Goal: Contribute content: Add original content to the website for others to see

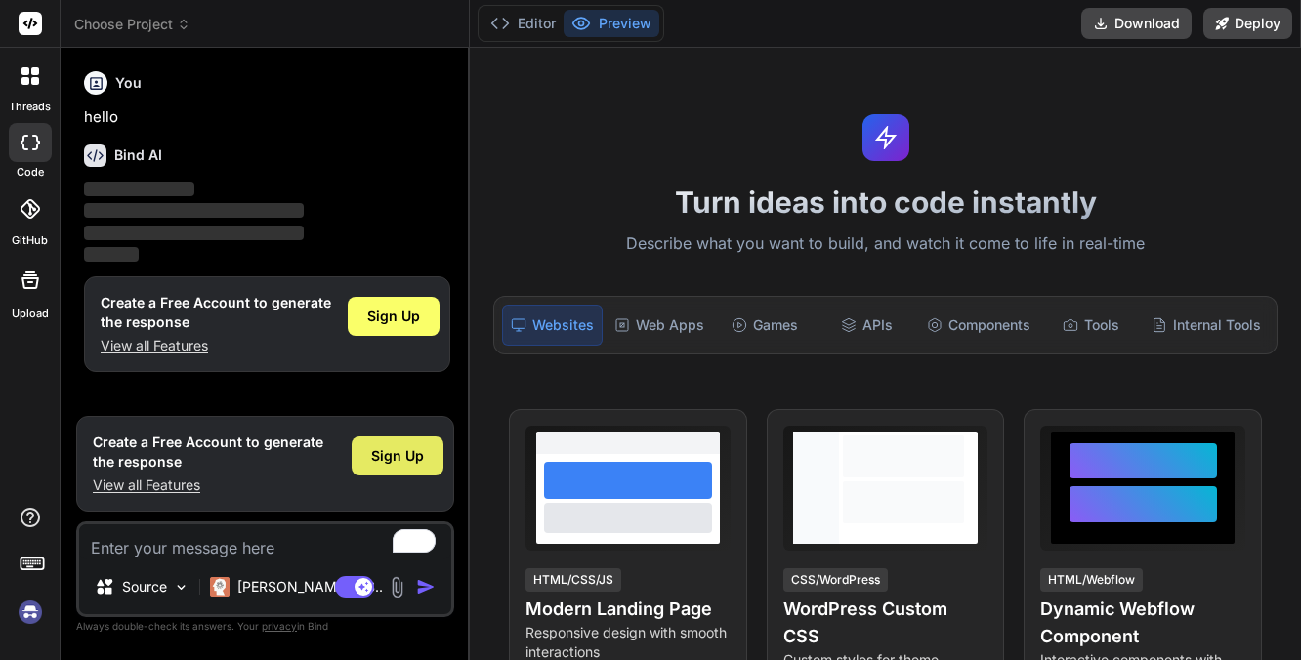
click at [400, 464] on span "Sign Up" at bounding box center [397, 456] width 53 height 20
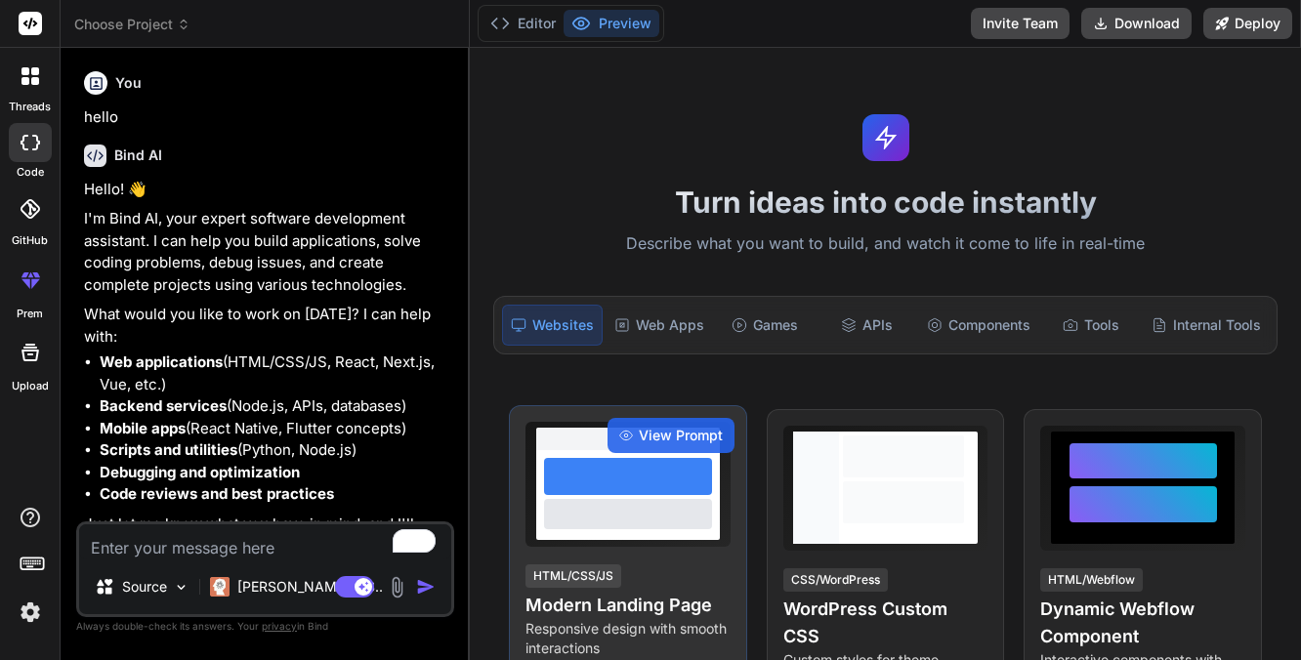
type textarea "x"
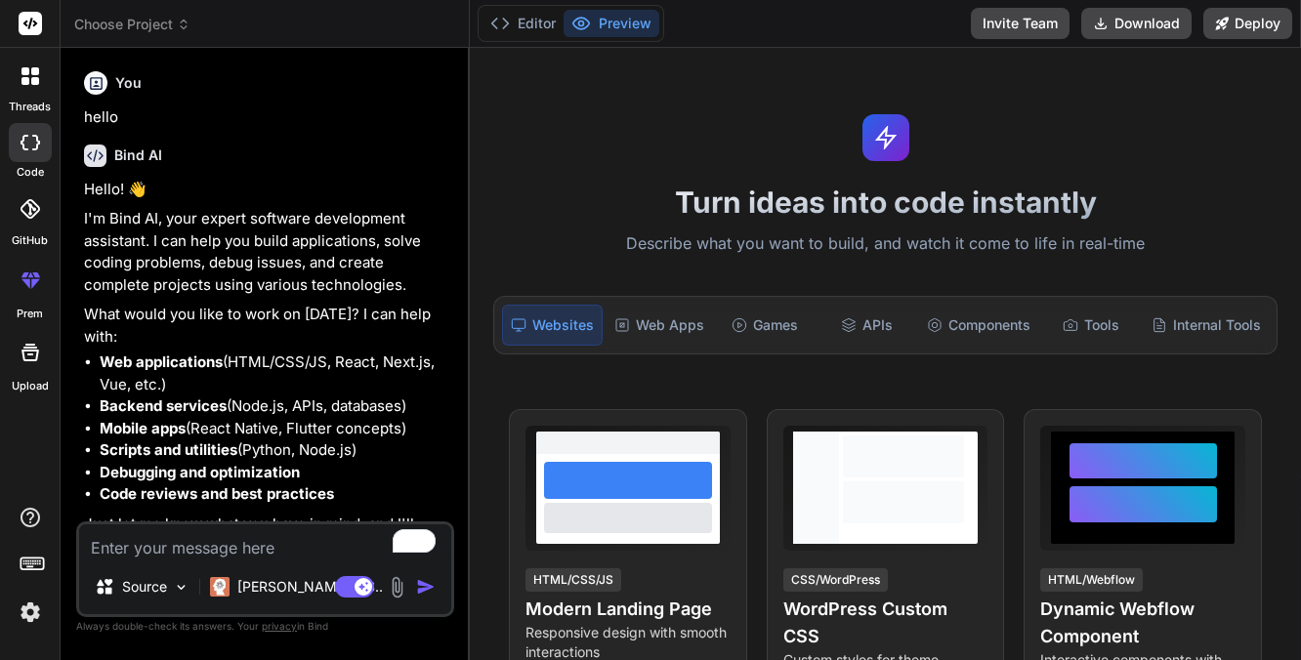
scroll to position [39, 0]
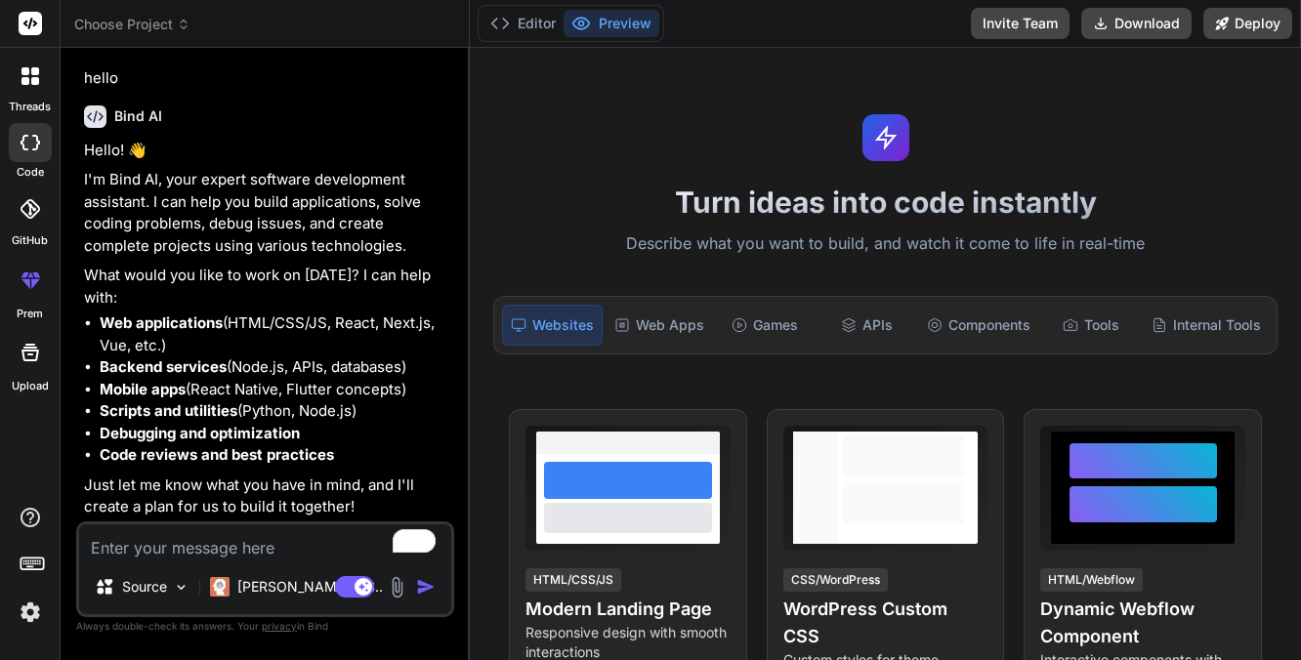
click at [295, 538] on textarea "To enrich screen reader interactions, please activate Accessibility in Grammarl…" at bounding box center [265, 542] width 372 height 35
click at [750, 338] on div "Games" at bounding box center [765, 325] width 98 height 41
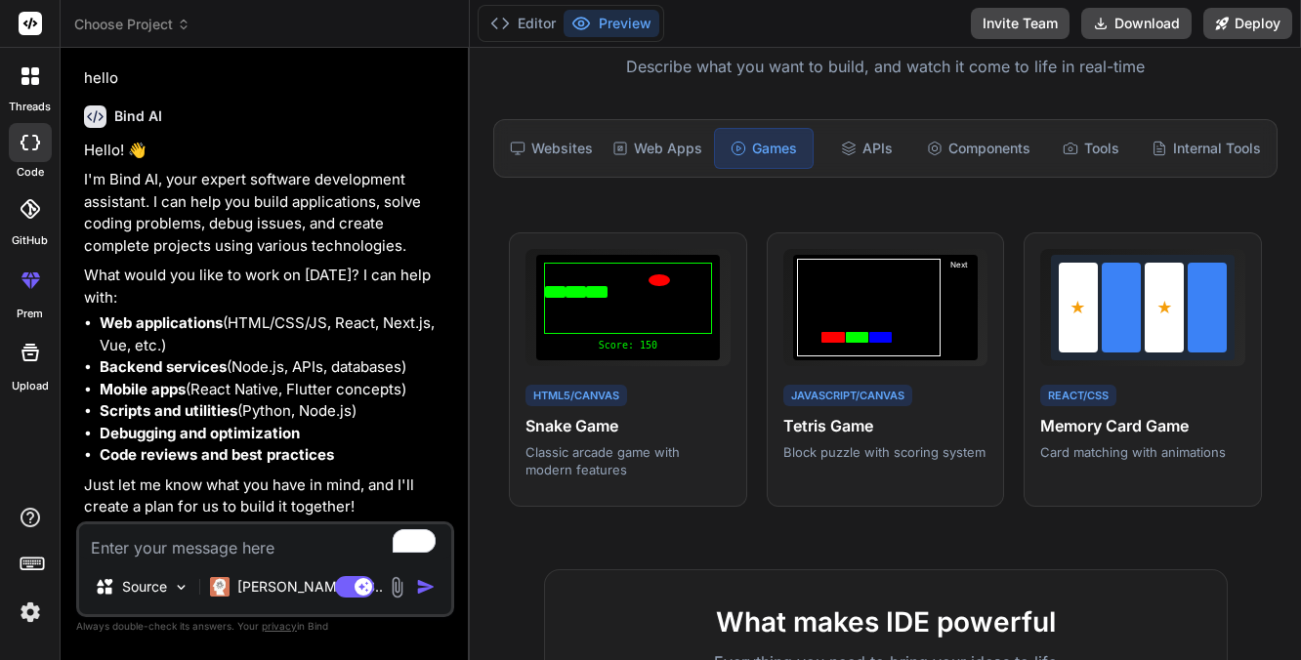
scroll to position [178, 0]
click at [1102, 144] on div "Tools" at bounding box center [1091, 147] width 98 height 41
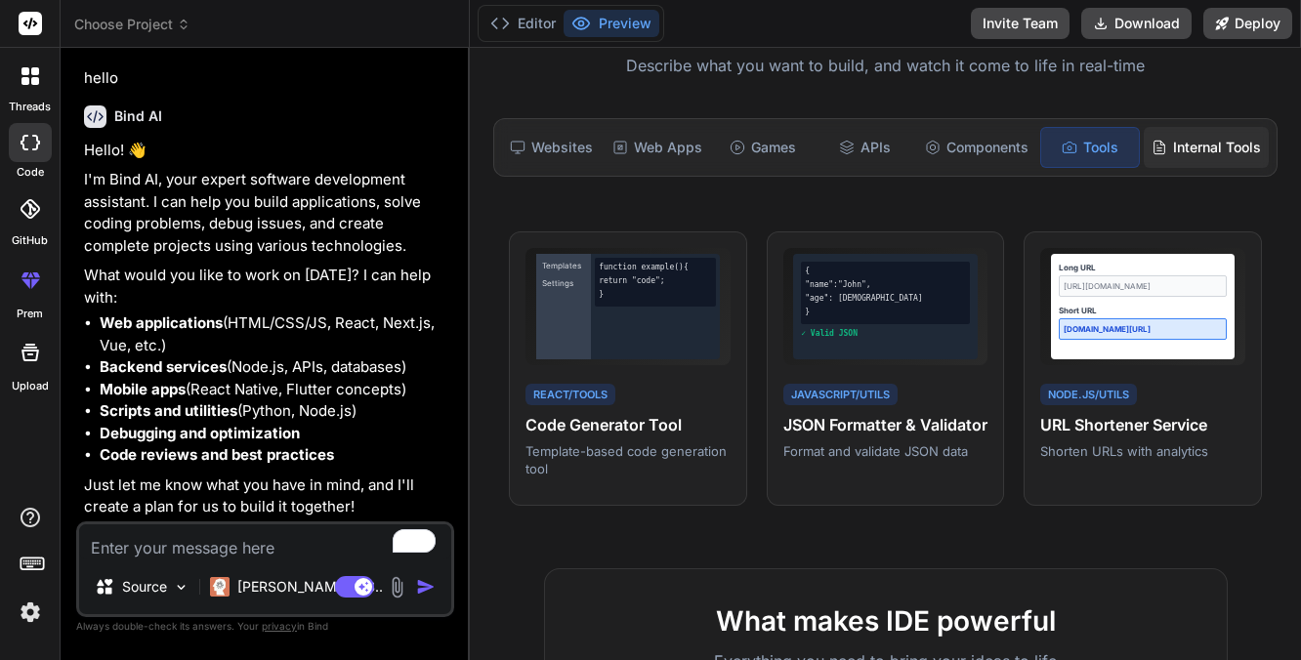
click at [1166, 147] on icon at bounding box center [1160, 148] width 16 height 16
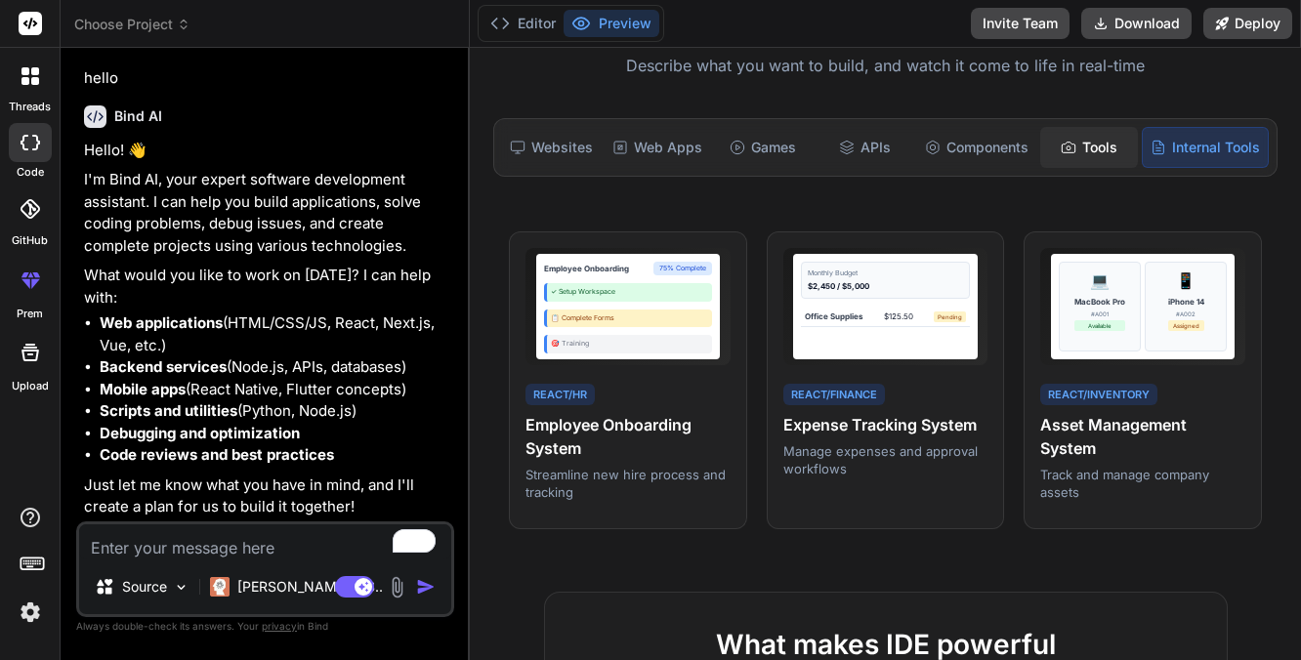
click at [1117, 136] on div "Tools" at bounding box center [1089, 147] width 98 height 41
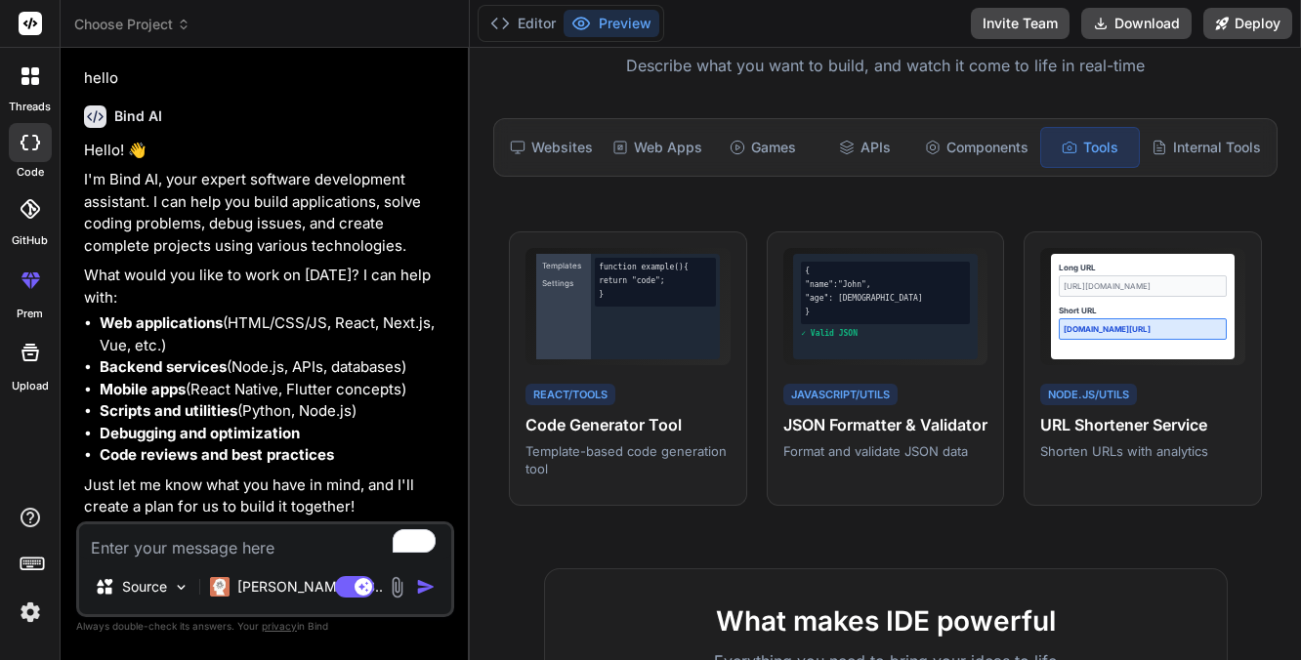
click at [800, 118] on div "Websites Web Apps Games APIs Components Tools Internal Tools" at bounding box center [885, 147] width 784 height 59
click at [646, 163] on div "Web Apps" at bounding box center [657, 147] width 105 height 41
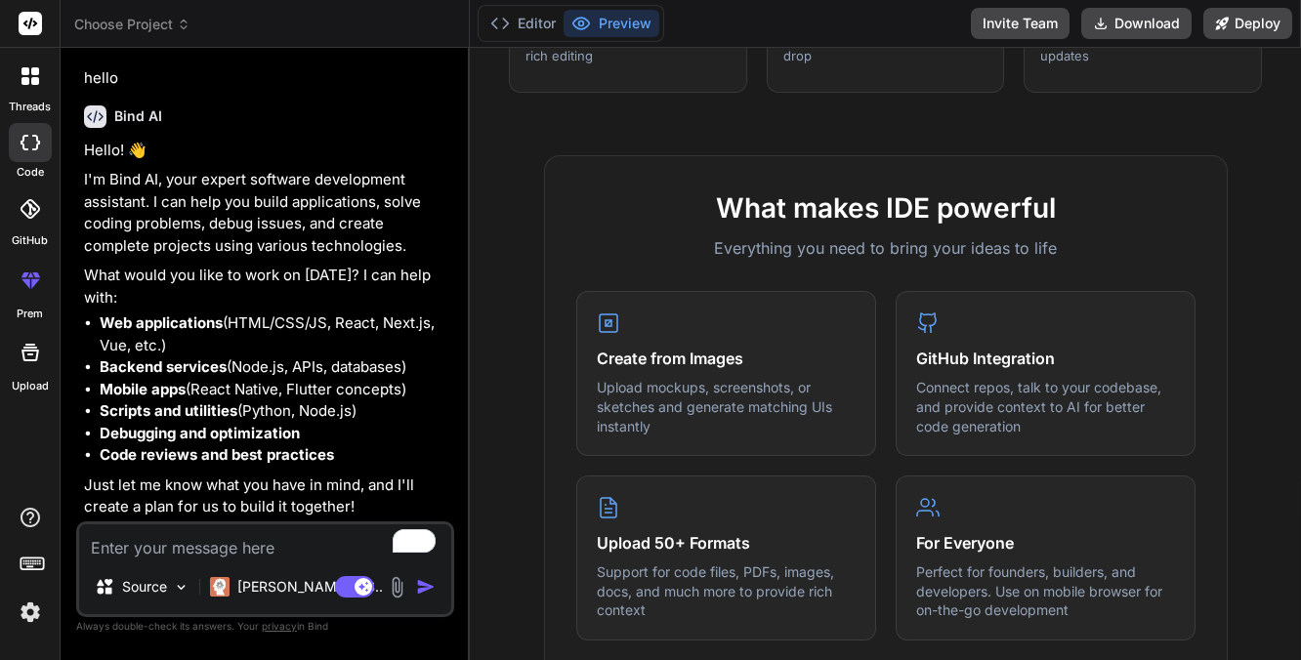
scroll to position [1184, 0]
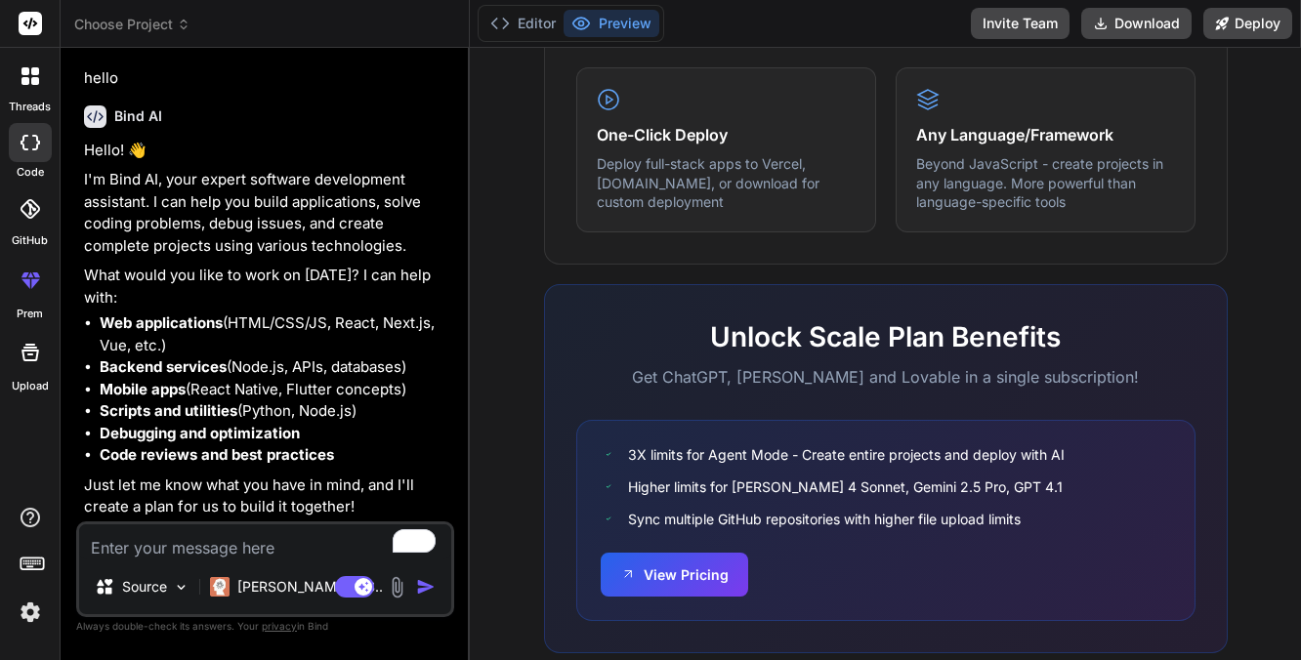
click at [689, 347] on h2 "Unlock Scale Plan Benefits" at bounding box center [885, 336] width 619 height 41
click at [23, 59] on div at bounding box center [30, 76] width 41 height 41
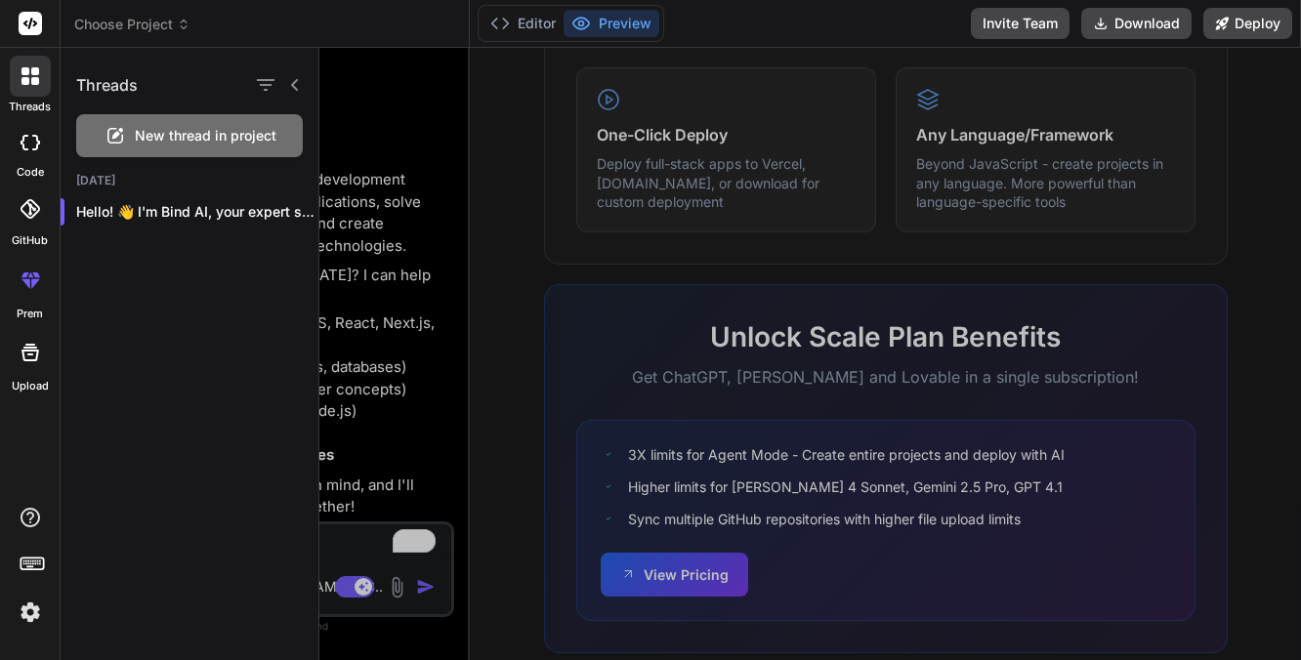
click at [429, 134] on div at bounding box center [810, 354] width 982 height 612
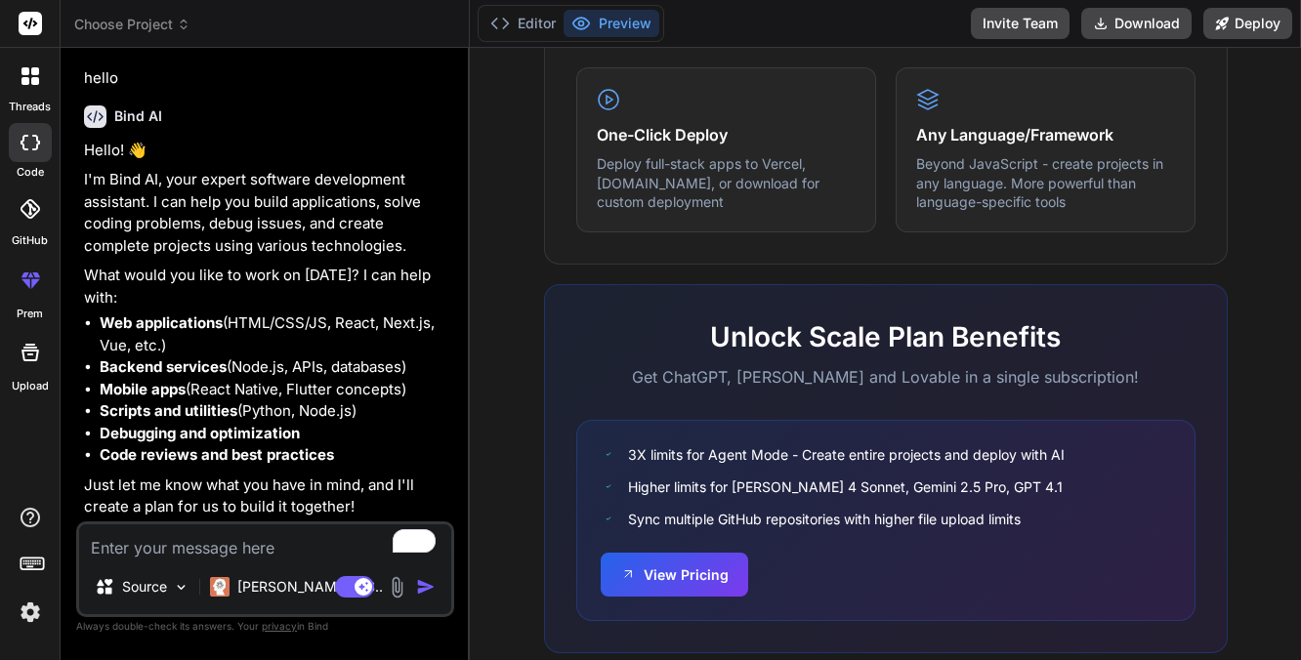
scroll to position [0, 0]
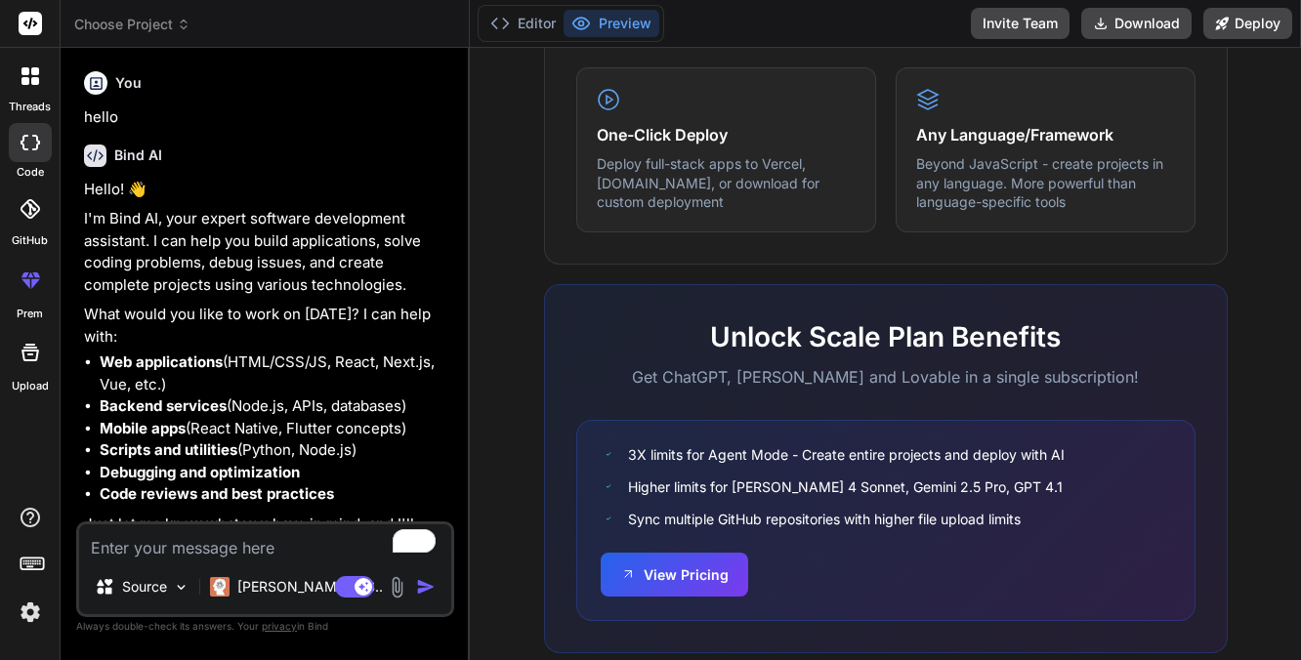
click at [23, 76] on icon at bounding box center [30, 76] width 18 height 18
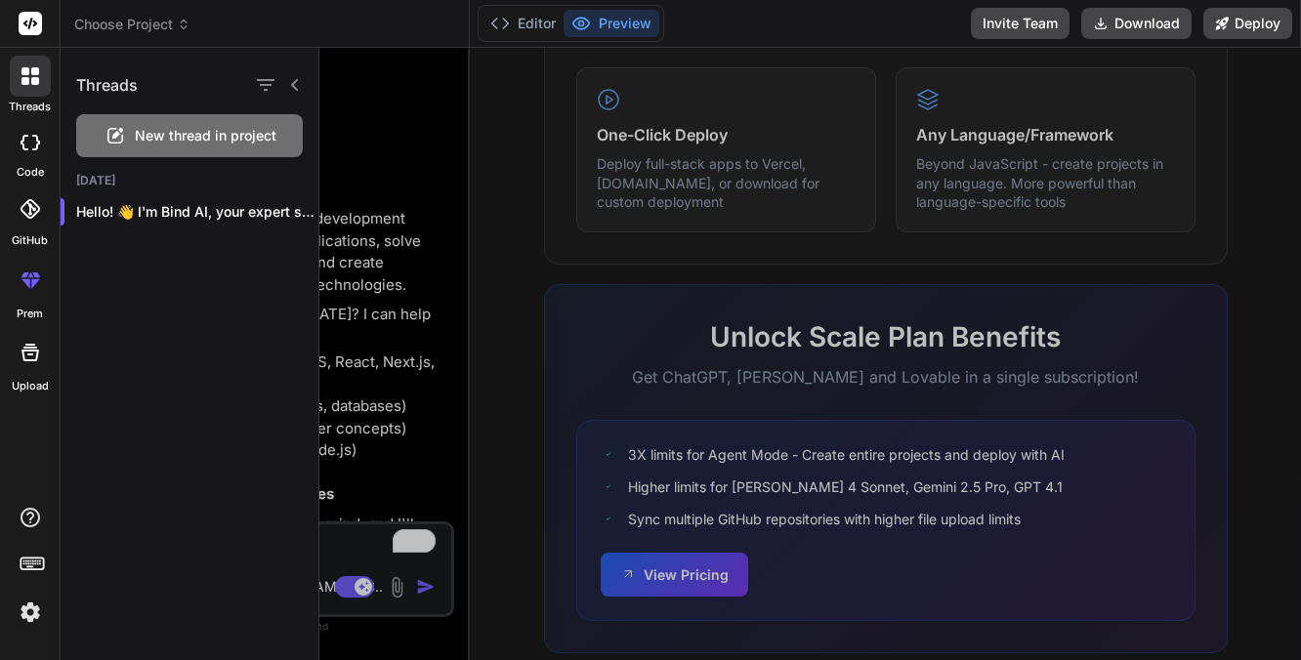
click at [23, 76] on icon at bounding box center [30, 76] width 18 height 18
click at [388, 97] on div at bounding box center [810, 354] width 982 height 612
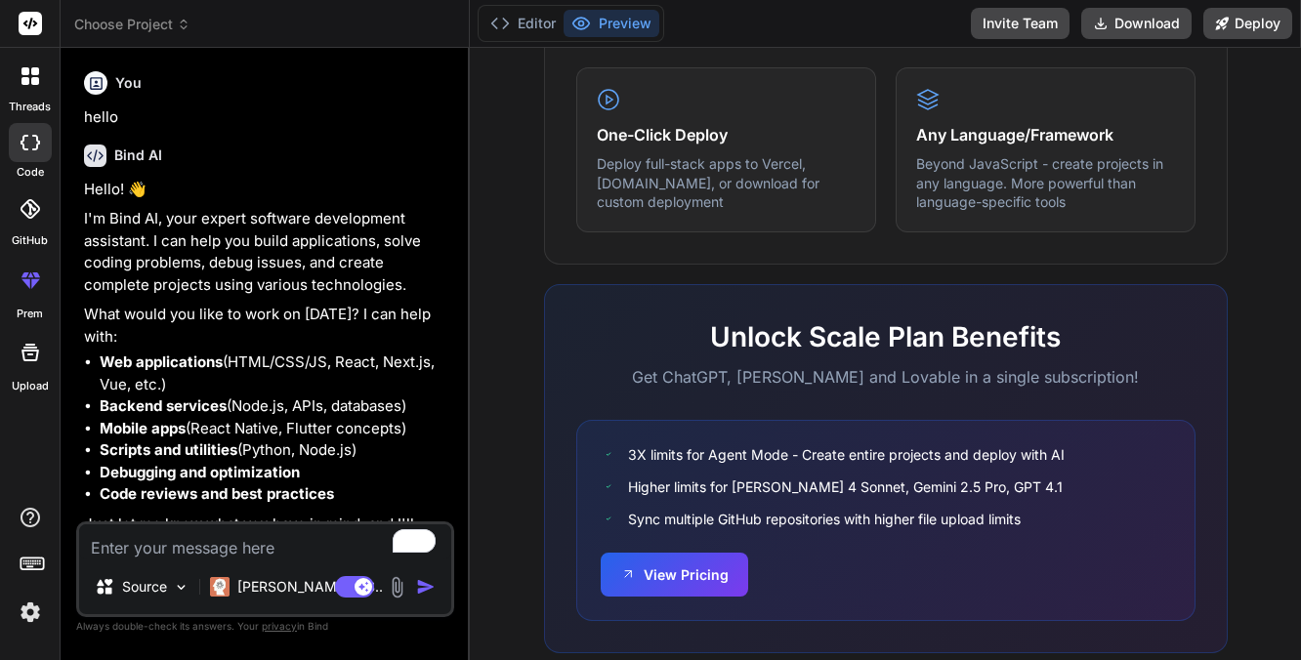
click at [253, 536] on textarea "To enrich screen reader interactions, please activate Accessibility in Grammarl…" at bounding box center [265, 542] width 372 height 35
type textarea "I"
type textarea "x"
type textarea "I"
type textarea "x"
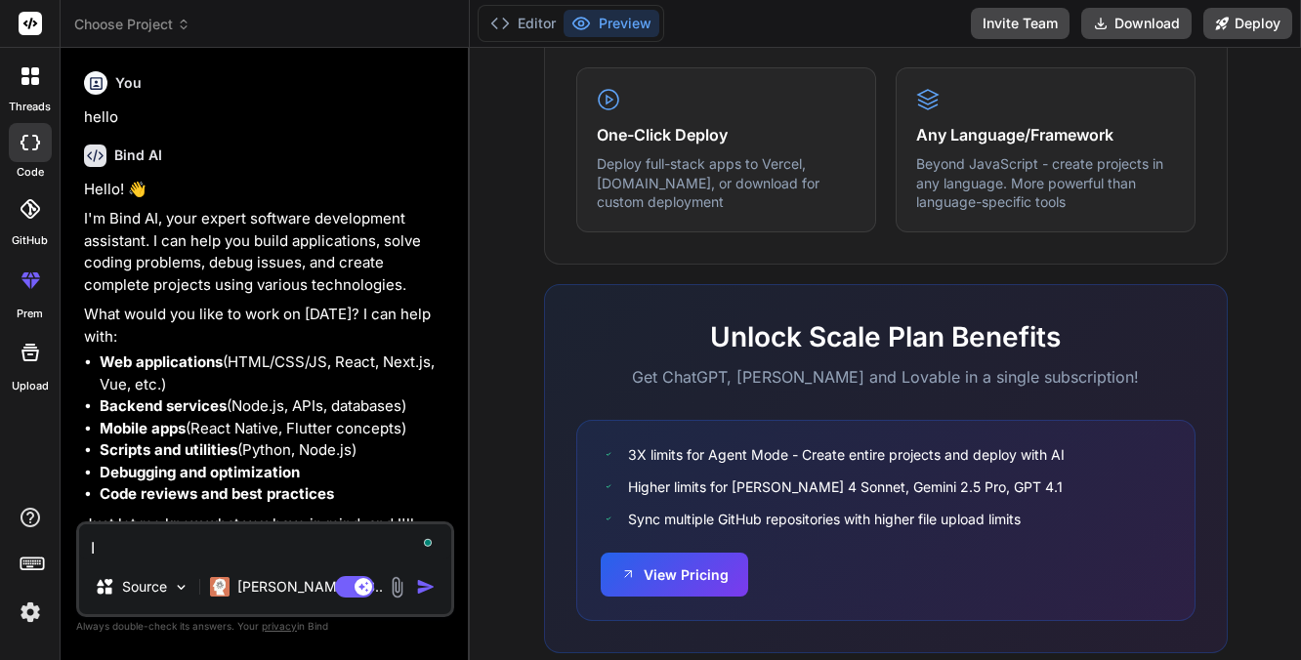
type textarea "I w"
type textarea "x"
type textarea "I wa"
type textarea "x"
type textarea "I wan"
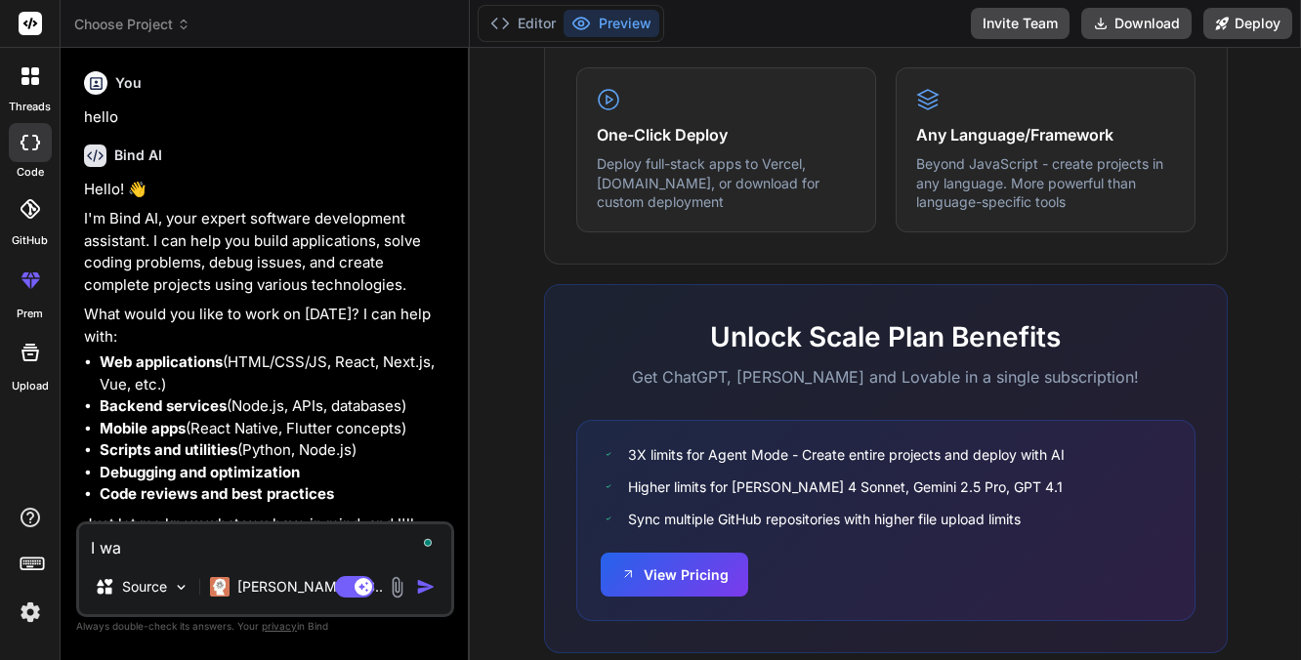
type textarea "x"
type textarea "I want"
type textarea "x"
type textarea "I want"
type textarea "x"
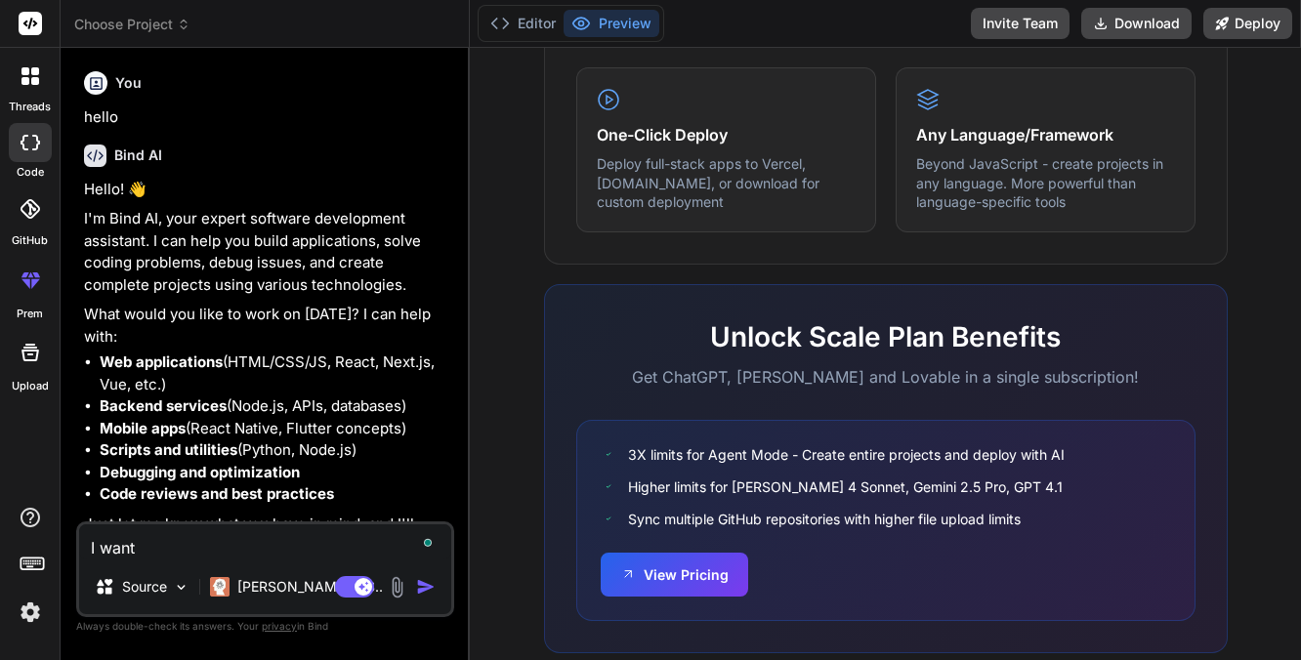
type textarea "I want t"
type textarea "x"
type textarea "I want to"
type textarea "x"
type textarea "I want to"
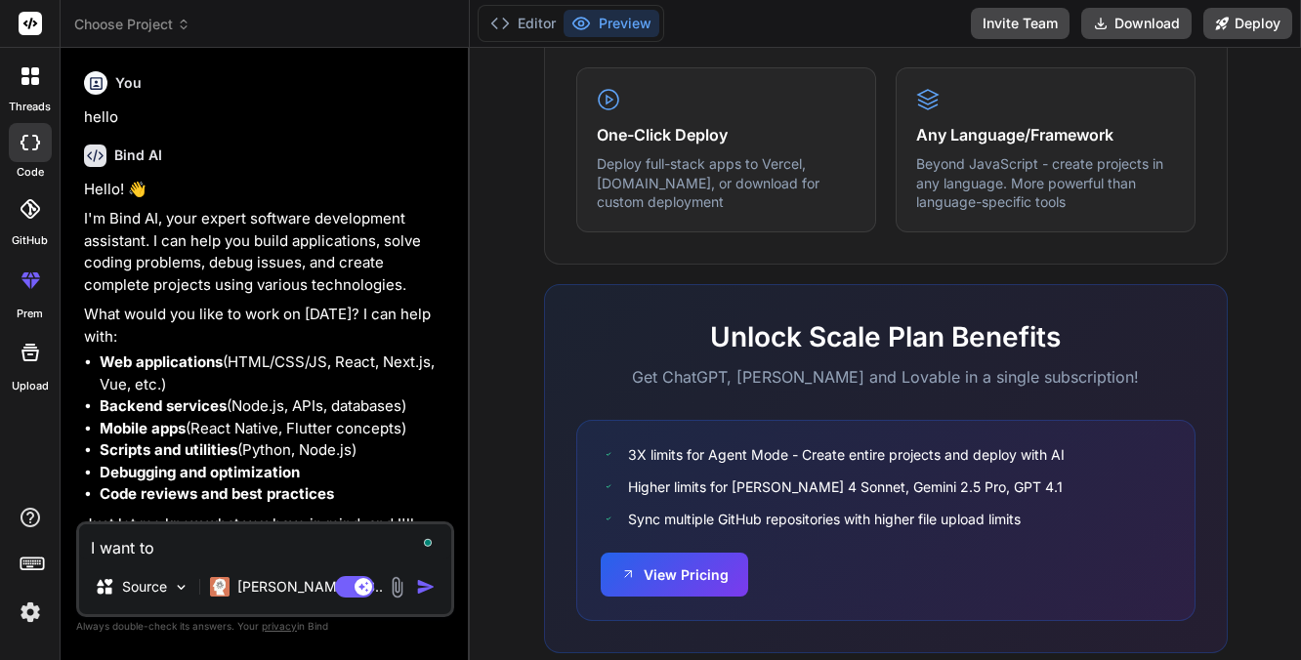
type textarea "x"
type textarea "I want to c"
type textarea "x"
type textarea "I want to cr"
type textarea "x"
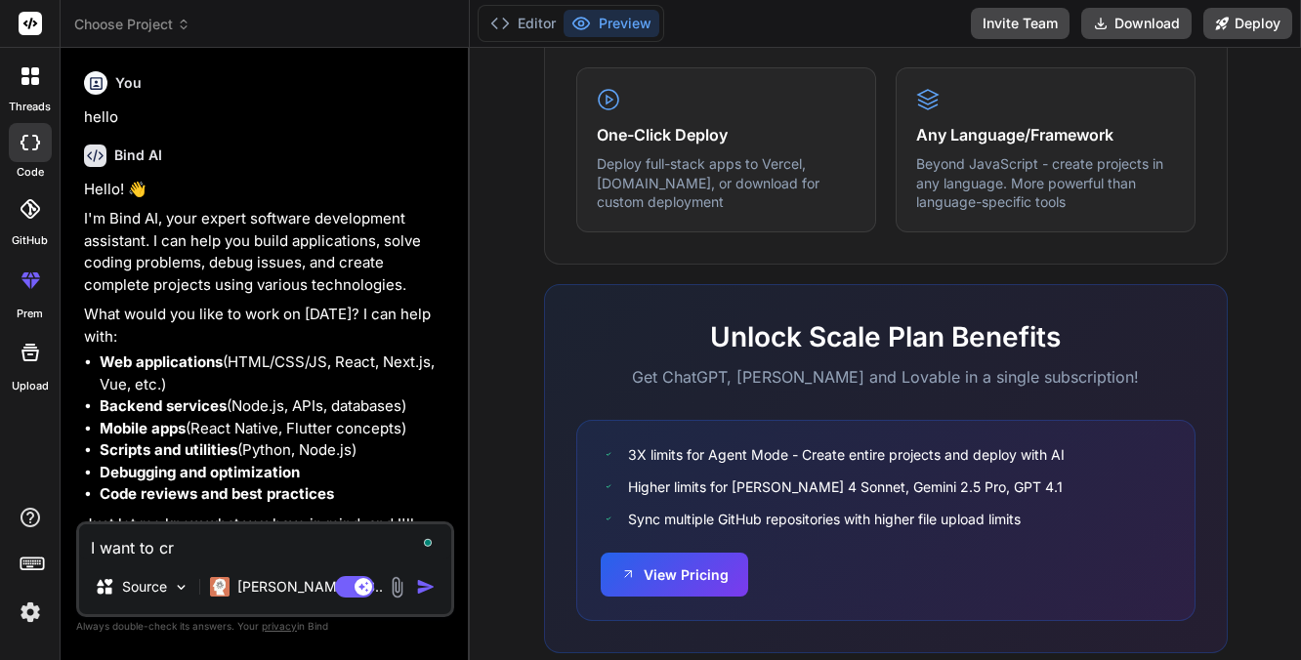
type textarea "I want to cre"
type textarea "x"
type textarea "I want to crea"
type textarea "x"
type textarea "I want to creat"
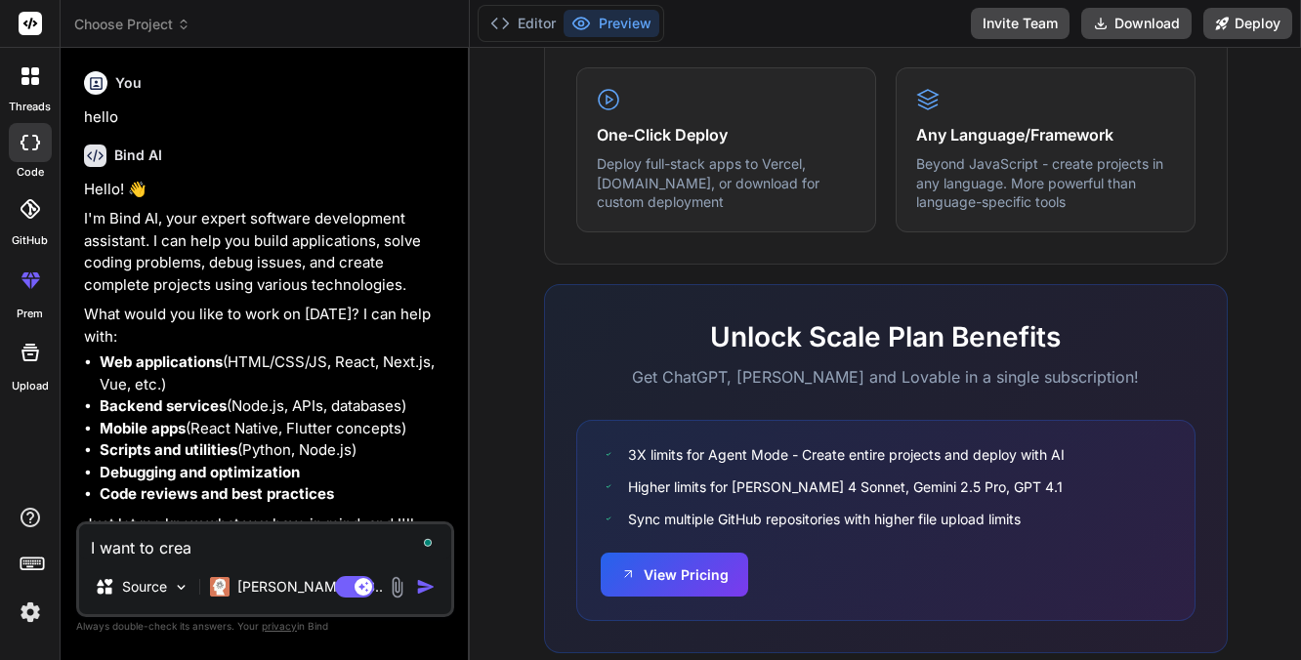
type textarea "x"
type textarea "I want to create"
type textarea "x"
type textarea "I want to create"
type textarea "x"
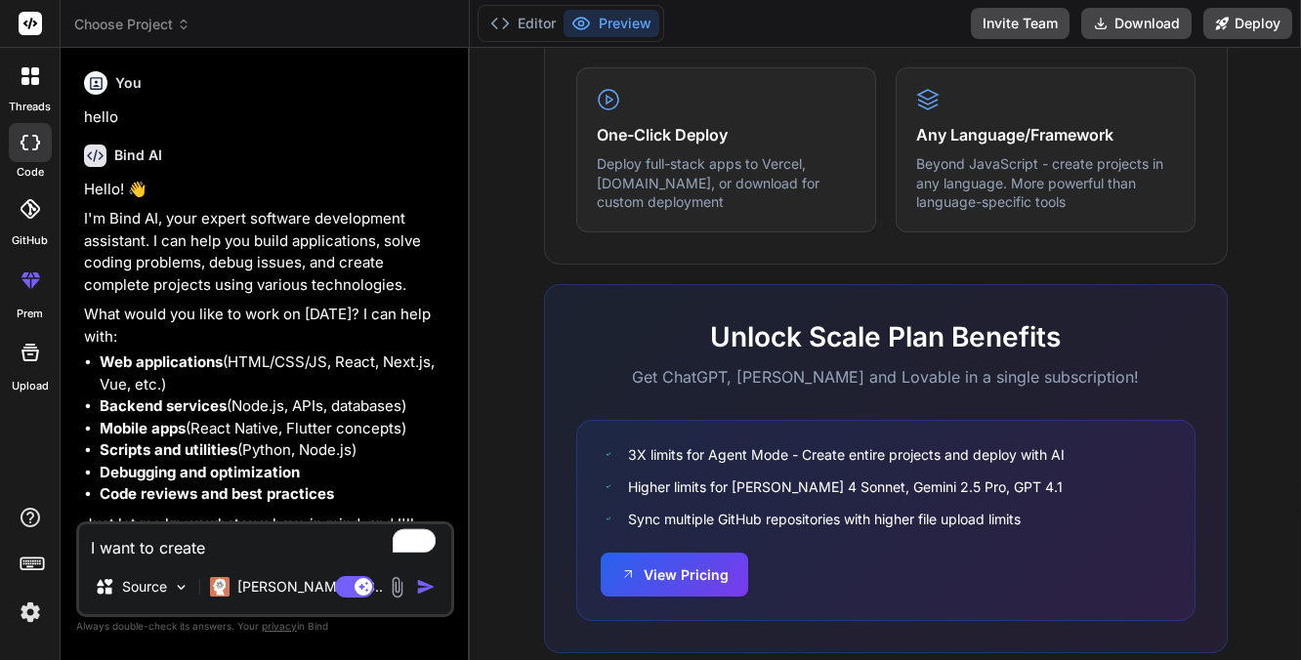
type textarea "I want to create a"
type textarea "x"
type textarea "I want to create a"
type textarea "x"
type textarea "I want to create a g"
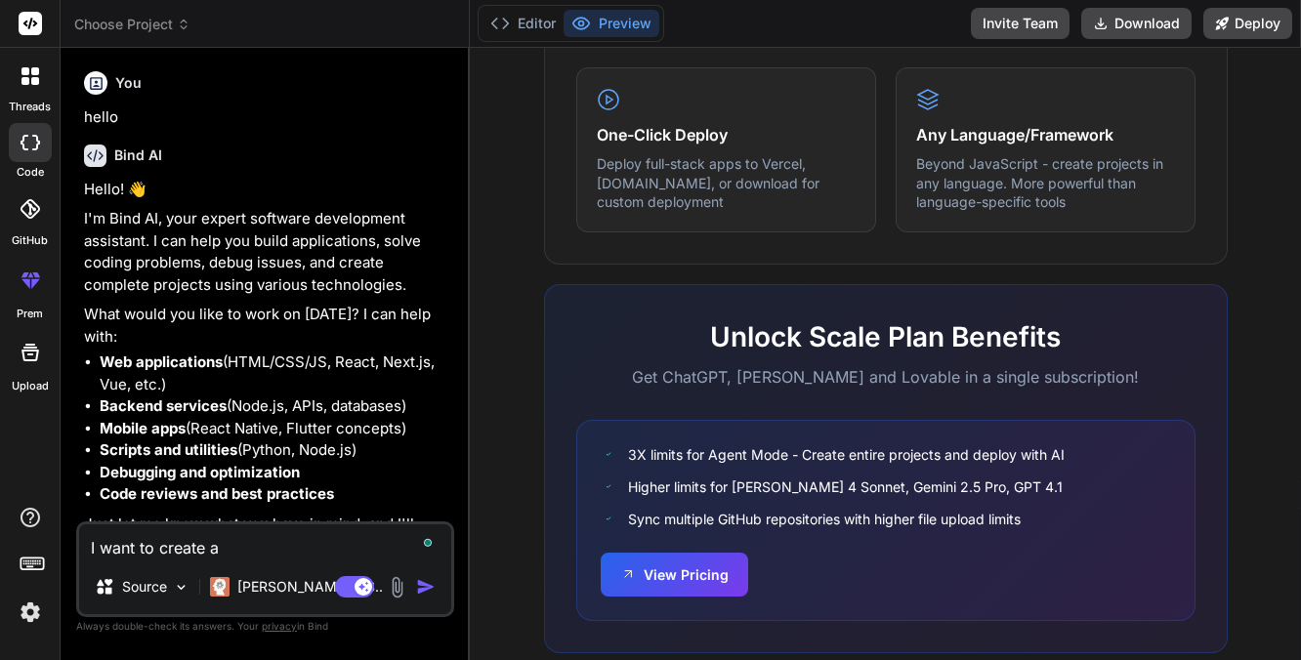
type textarea "x"
type textarea "I want to create a ga"
type textarea "x"
type textarea "I want to create a gam"
type textarea "x"
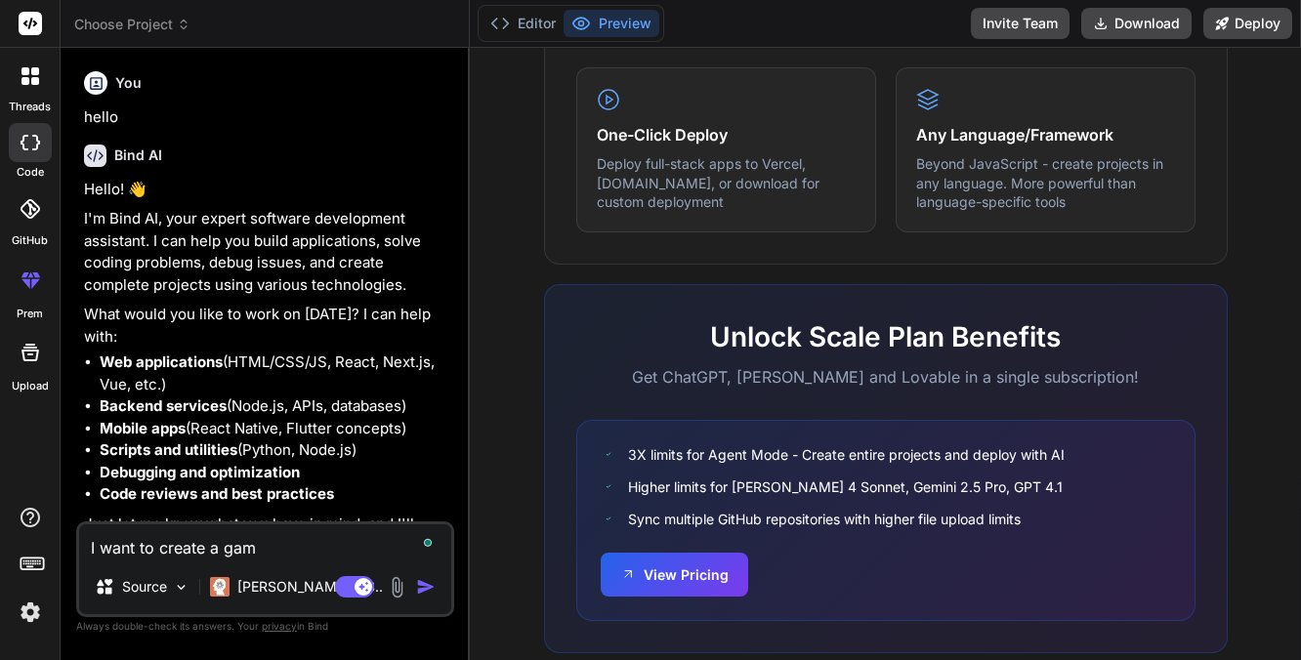
type textarea "I want to create a game"
type textarea "x"
type textarea "I want to create a game"
type textarea "x"
type textarea "I want to create a game t"
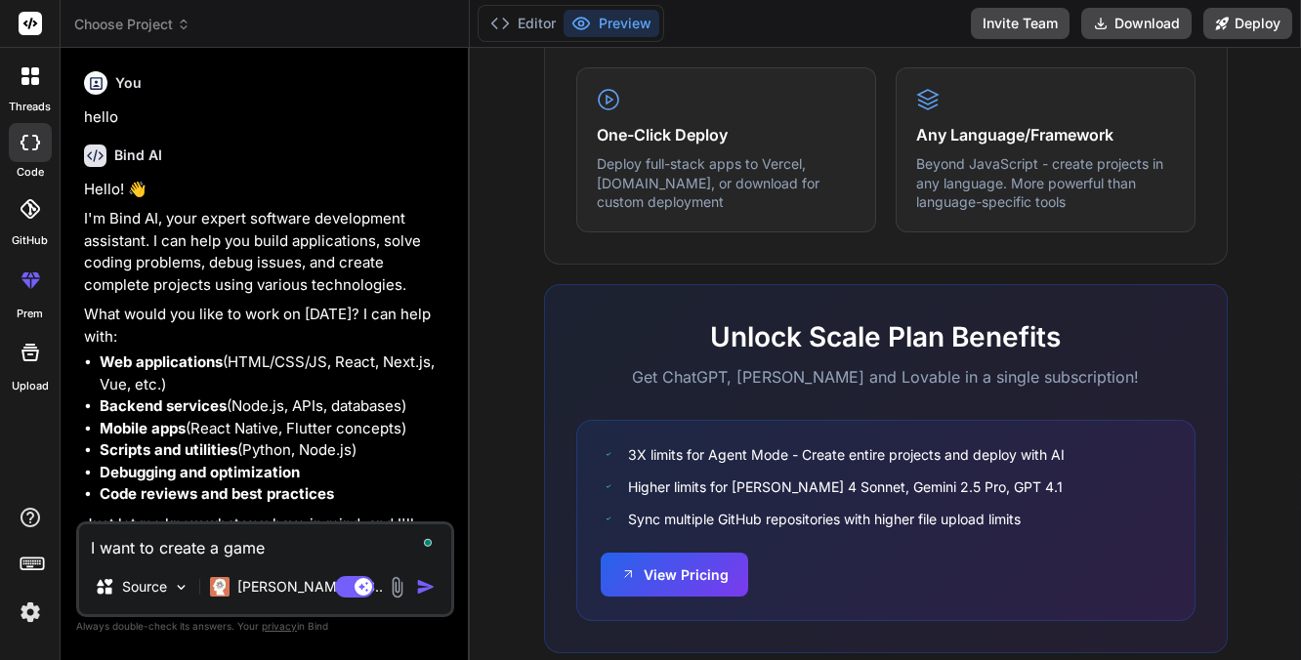
type textarea "x"
type textarea "I want to create a game th"
type textarea "x"
type textarea "I want to create a game tha"
type textarea "x"
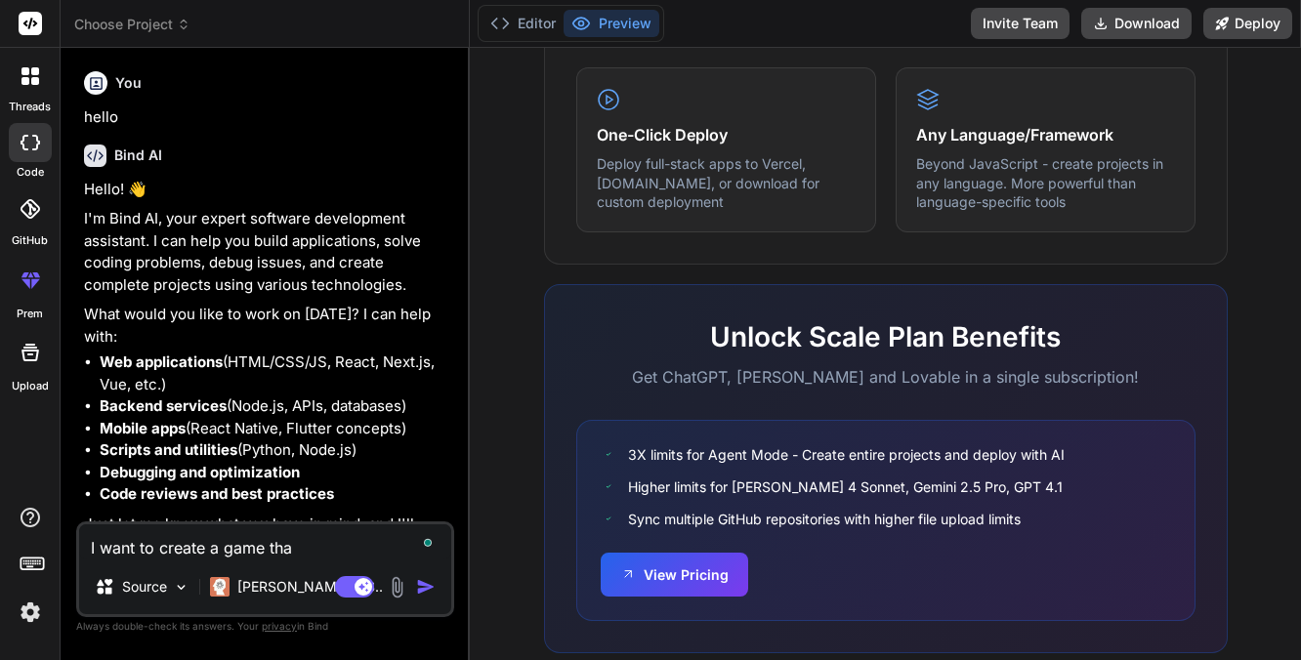
type textarea "I want to create a game that"
type textarea "x"
type textarea "I want to create a game that"
type textarea "x"
type textarea "I want to create a game that s"
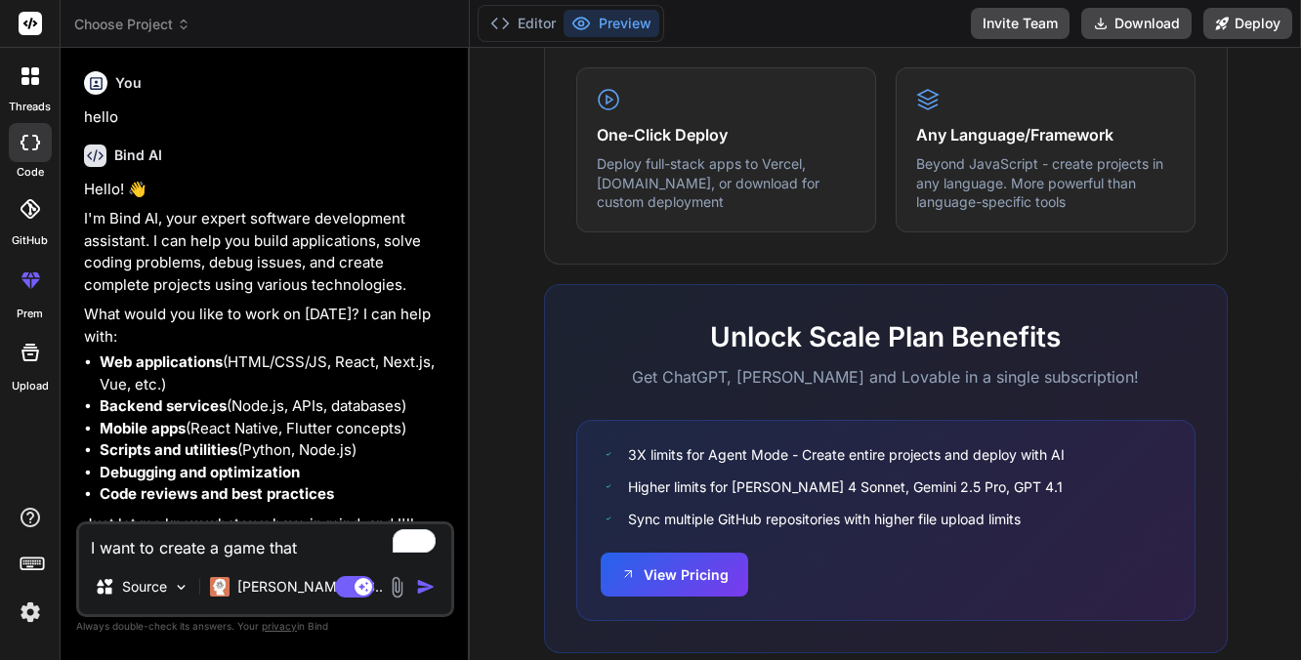
type textarea "x"
type textarea "I want to create a game that sh"
type textarea "x"
type textarea "I want to create a game that sho"
type textarea "x"
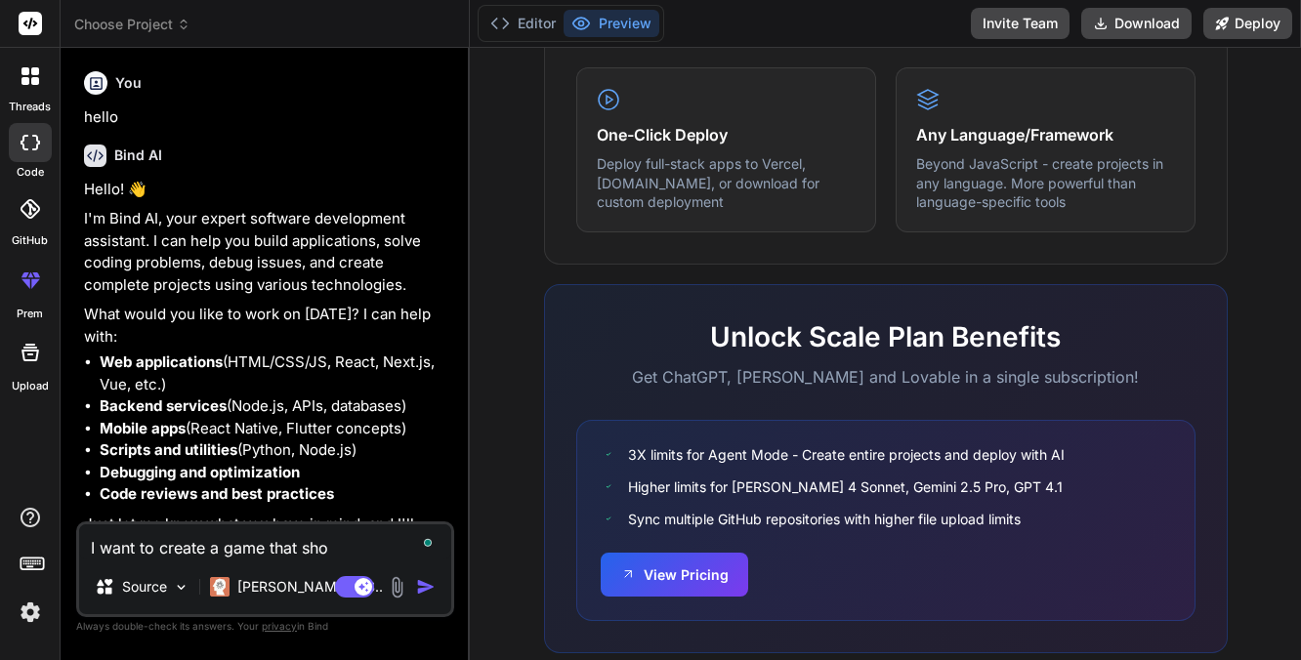
type textarea "I want to create a game that show"
type textarea "x"
type textarea "I want to create a game that shows"
type textarea "x"
type textarea "I want to create a game that shows"
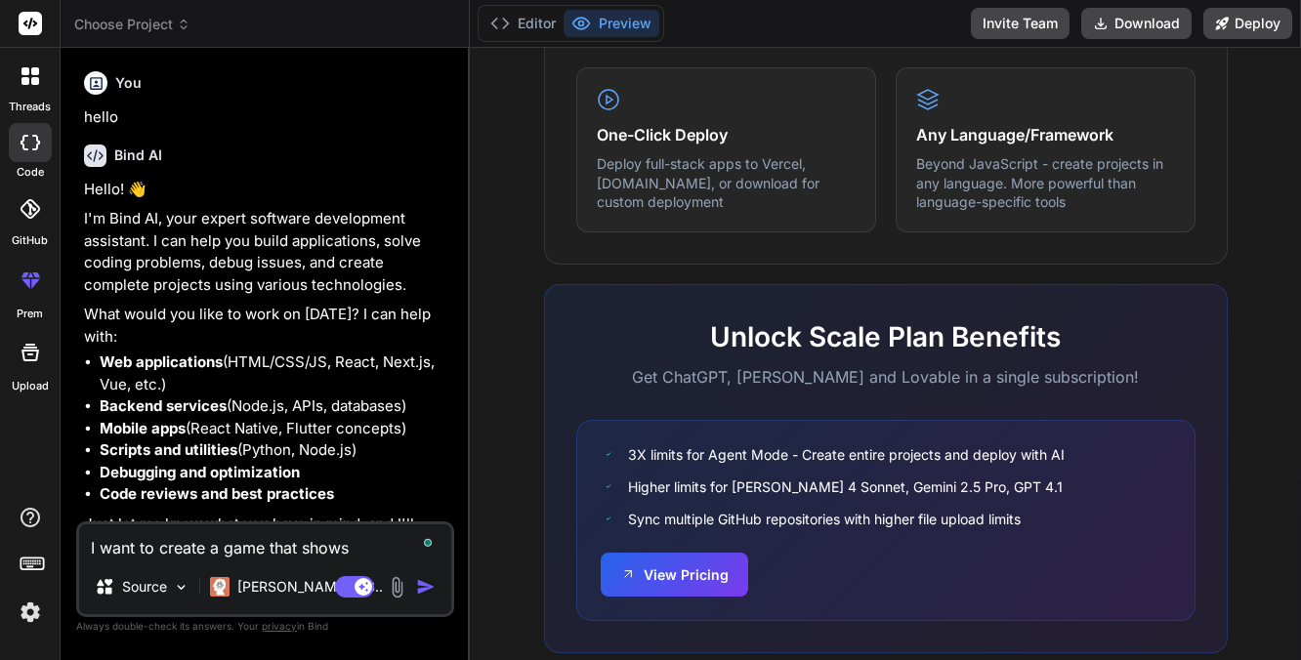
type textarea "x"
type textarea "I want to create a game that shows a"
type textarea "x"
type textarea "I want to create a game that shows a"
type textarea "x"
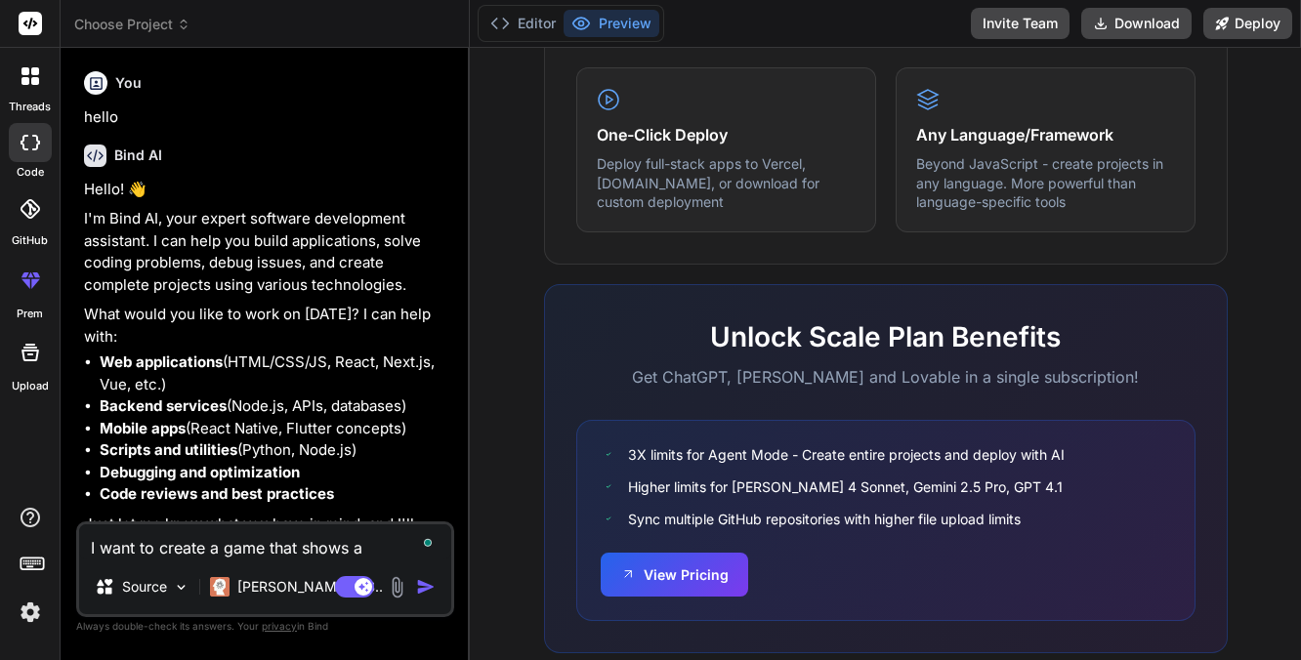
type textarea "I want to create a game that shows a c"
type textarea "x"
type textarea "I want to create a game that shows a cl"
type textarea "x"
type textarea "I want to create a game that shows a clo"
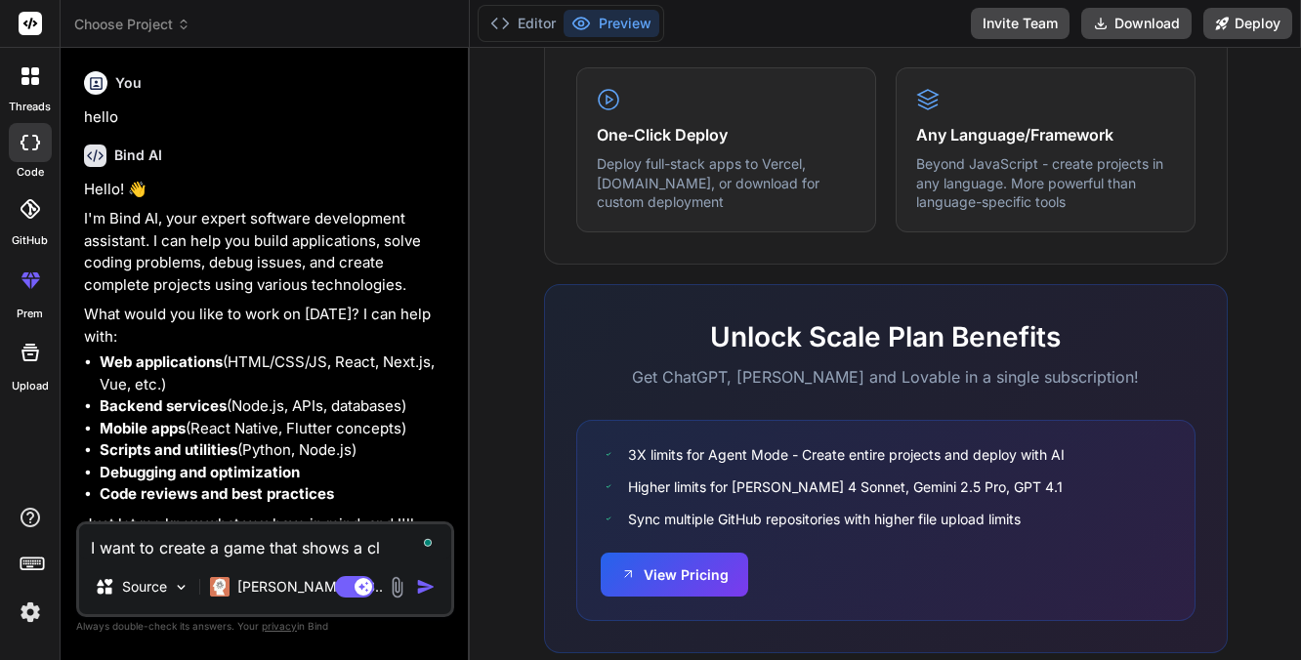
type textarea "x"
type textarea "I want to create a game that shows a cl"
type textarea "x"
type textarea "I want to create a game that shows a c"
type textarea "x"
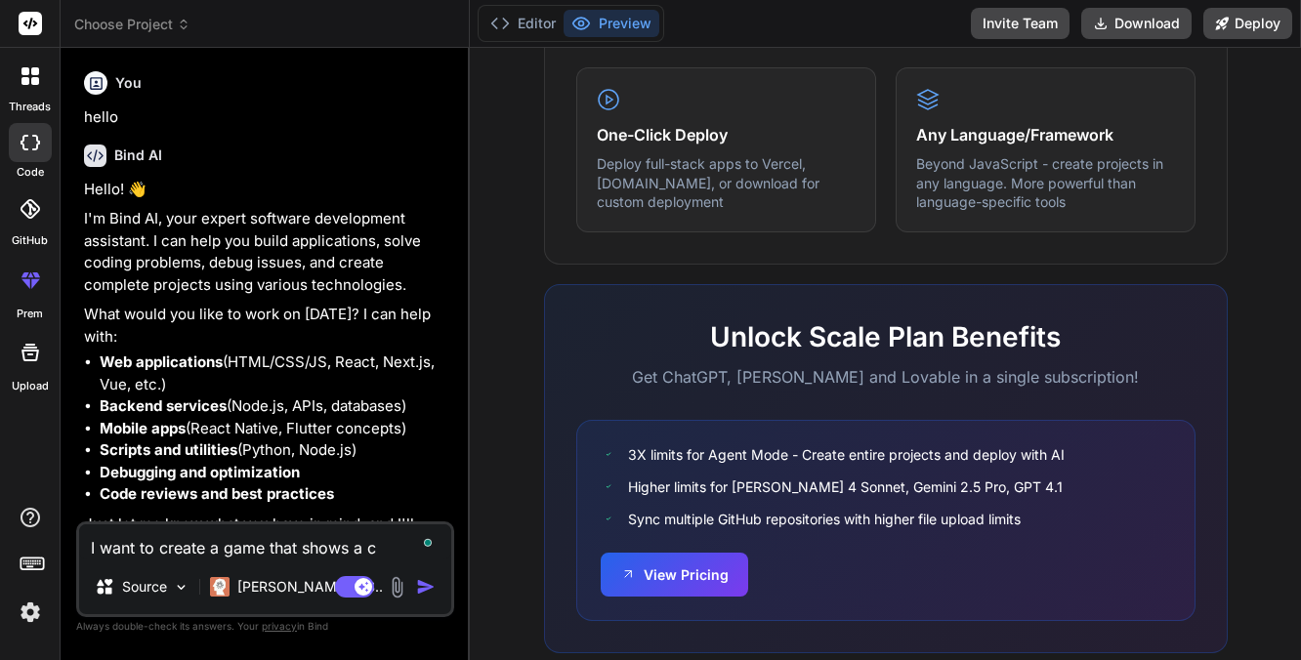
type textarea "I want to create a game that shows a co"
type textarea "x"
type textarea "I want to create a game that shows a col"
type textarea "x"
type textarea "I want to create a game that shows a colo"
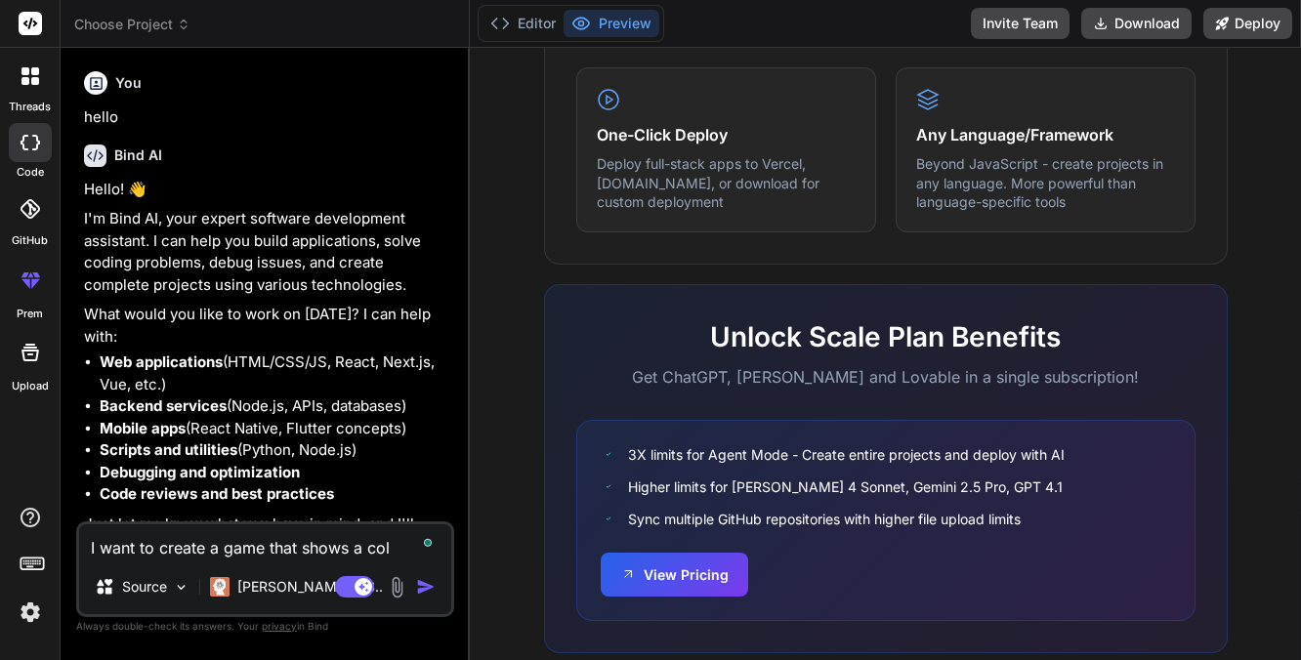
type textarea "x"
type textarea "I want to create a game that shows a color"
type textarea "x"
type textarea "I want to create a game that shows a color"
type textarea "x"
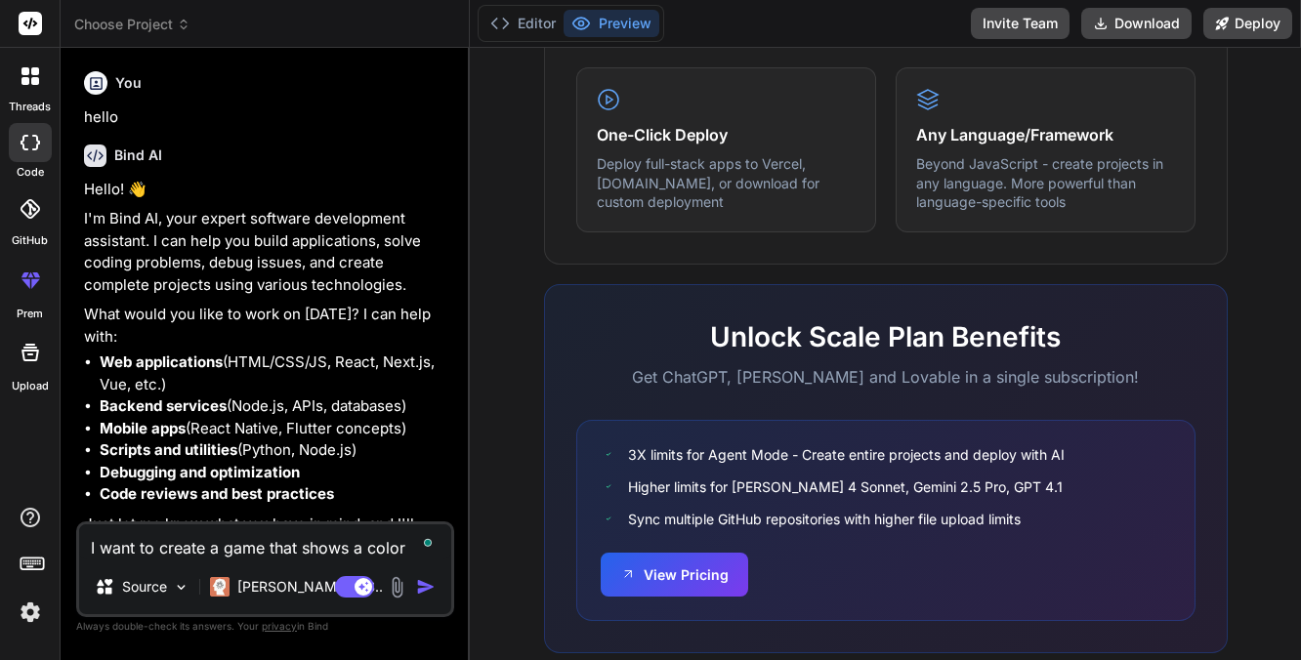
type textarea "I want to create a game that shows a color a"
type textarea "x"
type textarea "I want to create a game that shows a color an"
type textarea "x"
type textarea "I want to create a game that shows a color and"
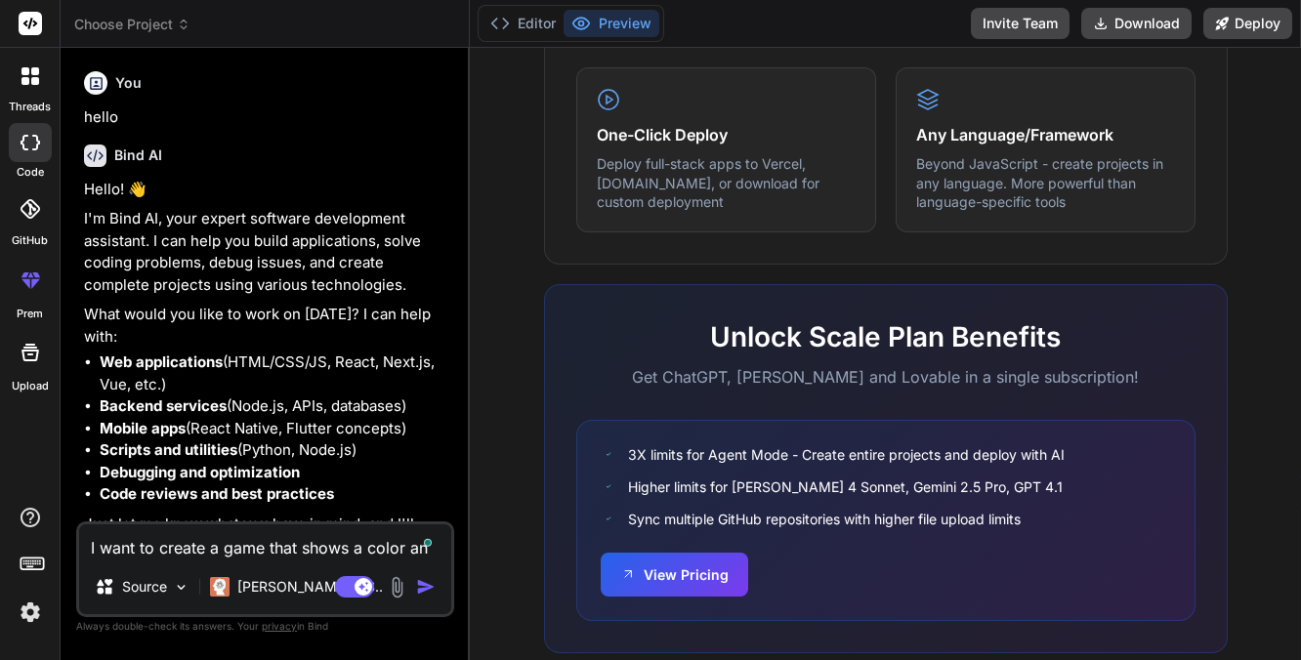
type textarea "x"
type textarea "I want to create a game that shows a color and"
type textarea "x"
type textarea "I want to create a game that shows a color and y"
type textarea "x"
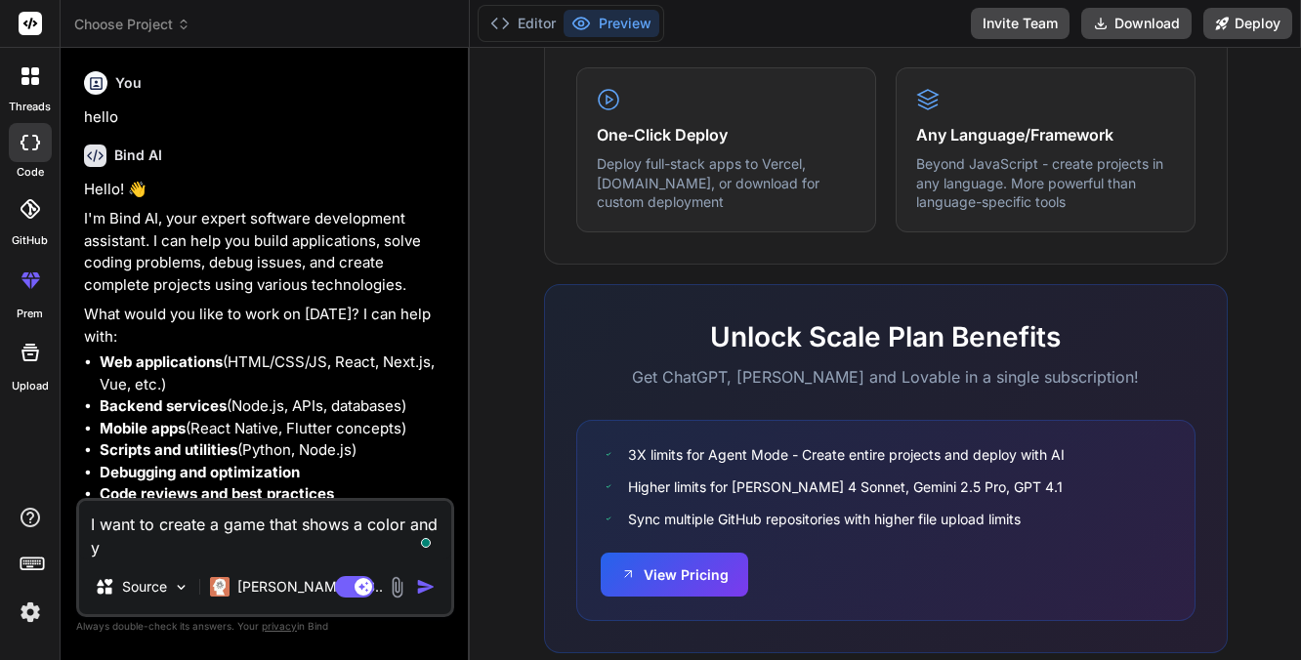
type textarea "I want to create a game that shows a color and yo"
type textarea "x"
type textarea "I want to create a game that shows a color and you"
type textarea "x"
type textarea "I want to create a game that shows a color and you"
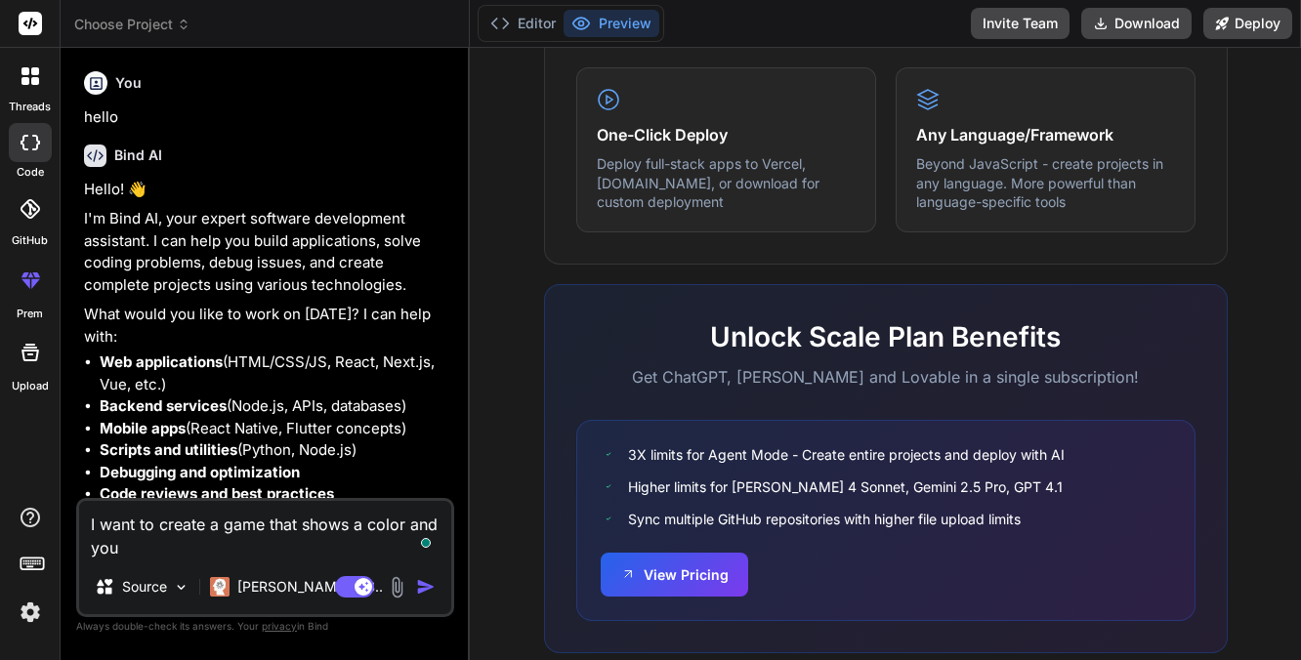
type textarea "x"
type textarea "I want to create a game that shows a color and you n"
type textarea "x"
type textarea "I want to create a game that shows a color and you ne"
type textarea "x"
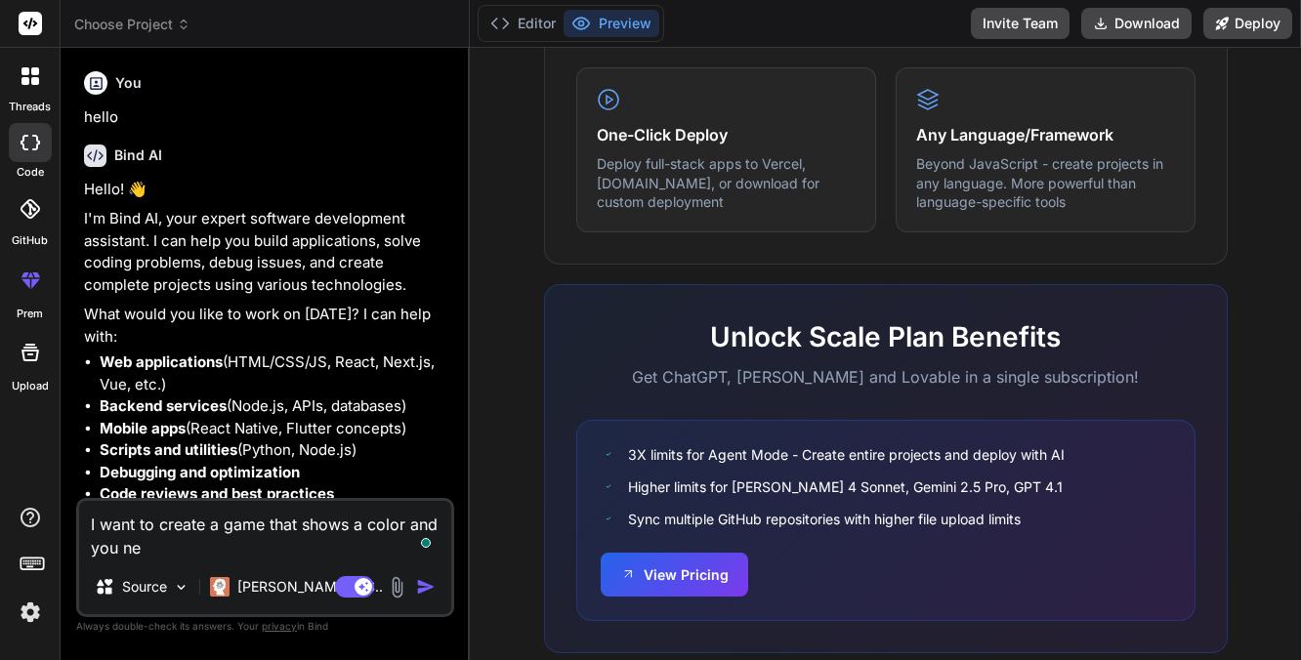
type textarea "I want to create a game that shows a color and you nee"
type textarea "x"
type textarea "I want to create a game that shows a color and you need"
type textarea "x"
type textarea "I want to create a game that shows a color and you need"
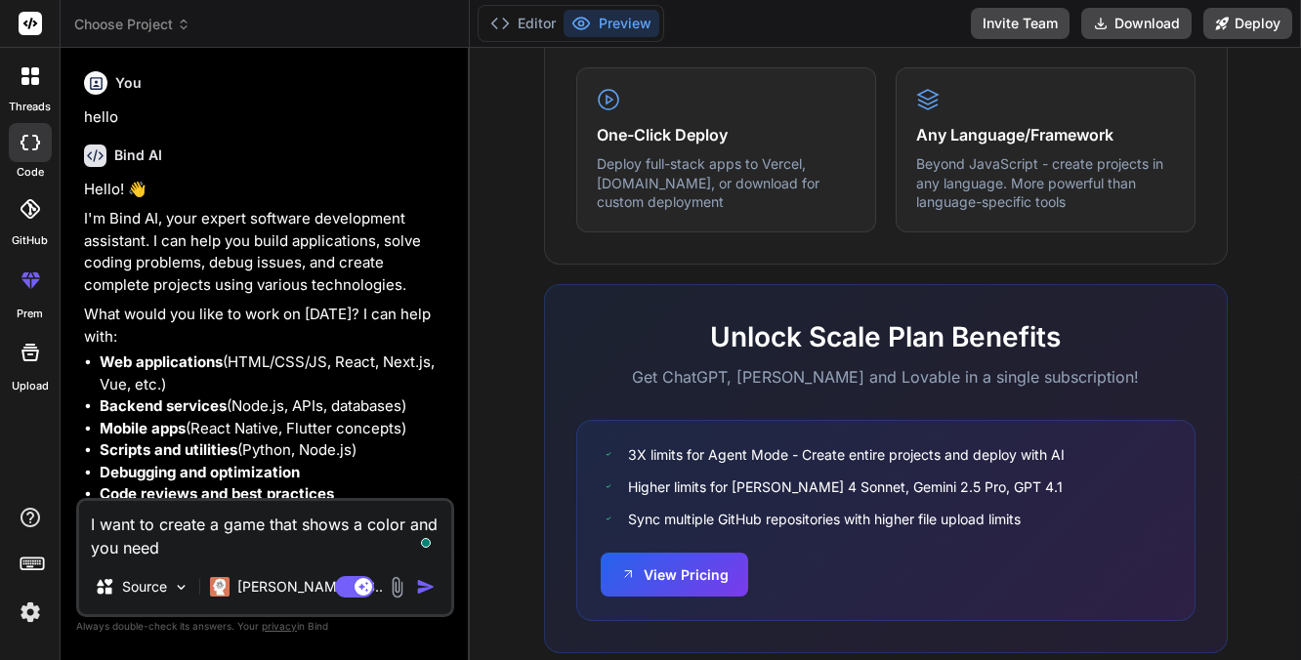
type textarea "x"
type textarea "I want to create a game that shows a color and you need t"
type textarea "x"
type textarea "I want to create a game that shows a color and you need to"
type textarea "x"
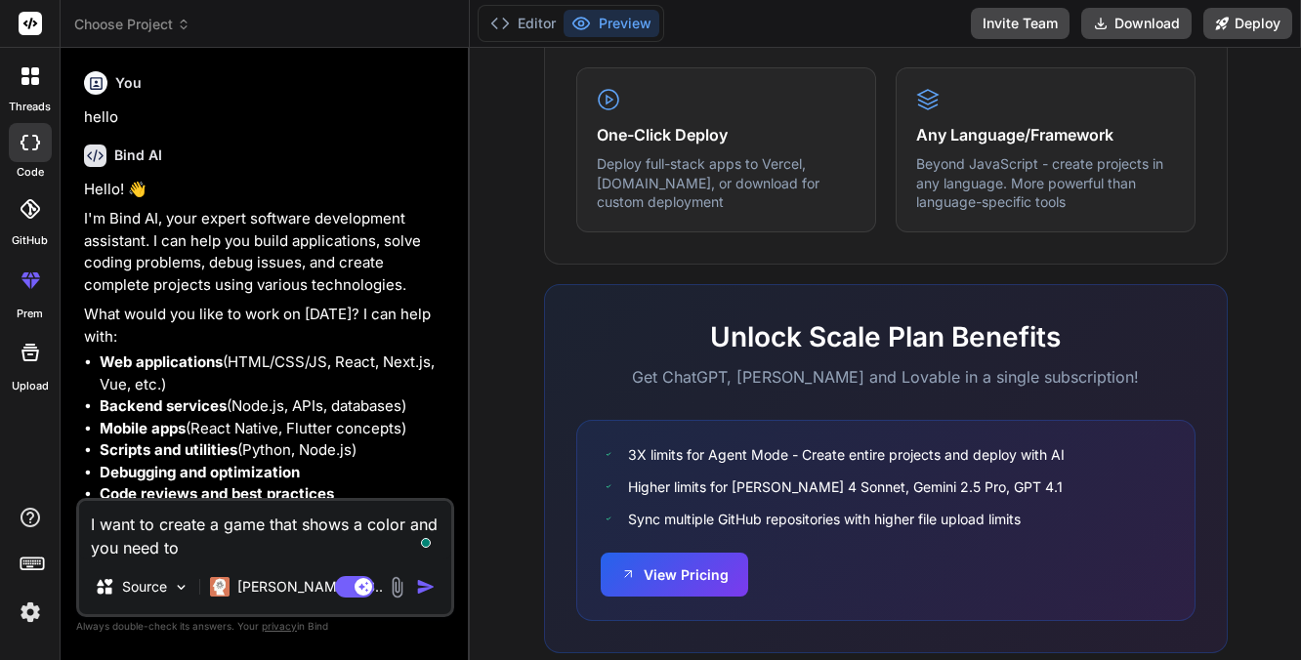
type textarea "I want to create a game that shows a color and you need to"
type textarea "x"
type textarea "I want to create a game that shows a color and you need to k"
type textarea "x"
type textarea "I want to create a game that shows a color and you need to kn"
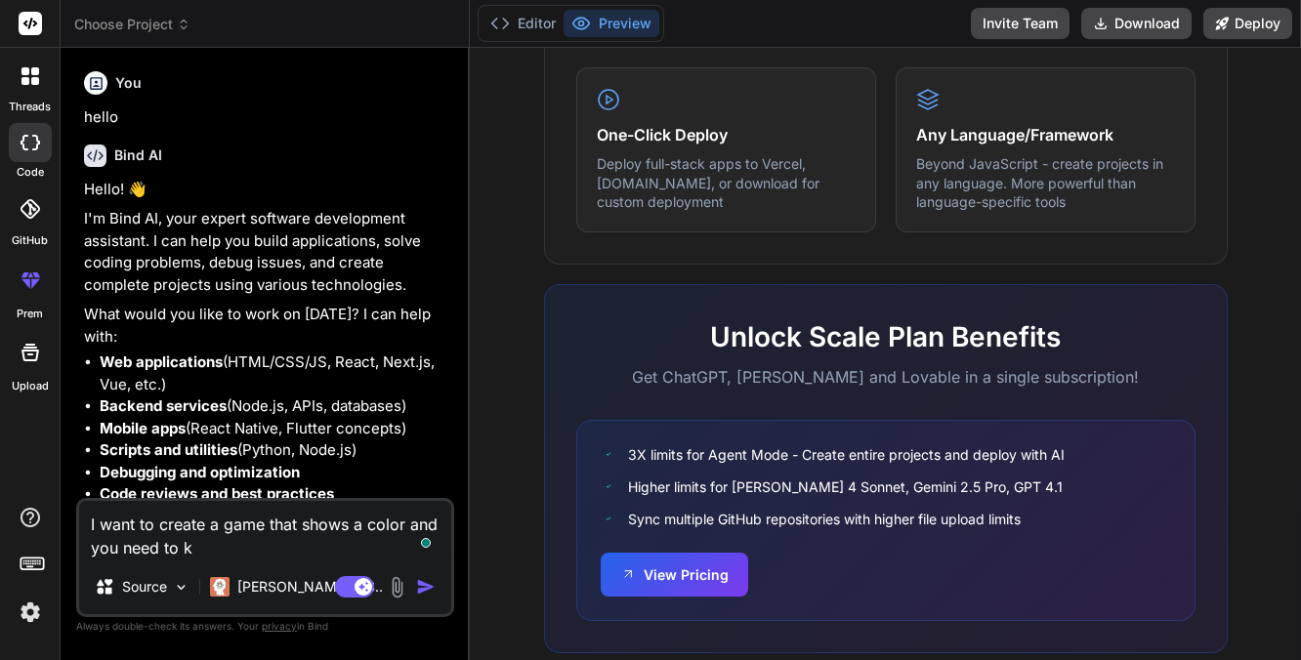
type textarea "x"
type textarea "I want to create a game that shows a color and you need to kno"
type textarea "x"
type textarea "I want to create a game that shows a color and you need to know"
type textarea "x"
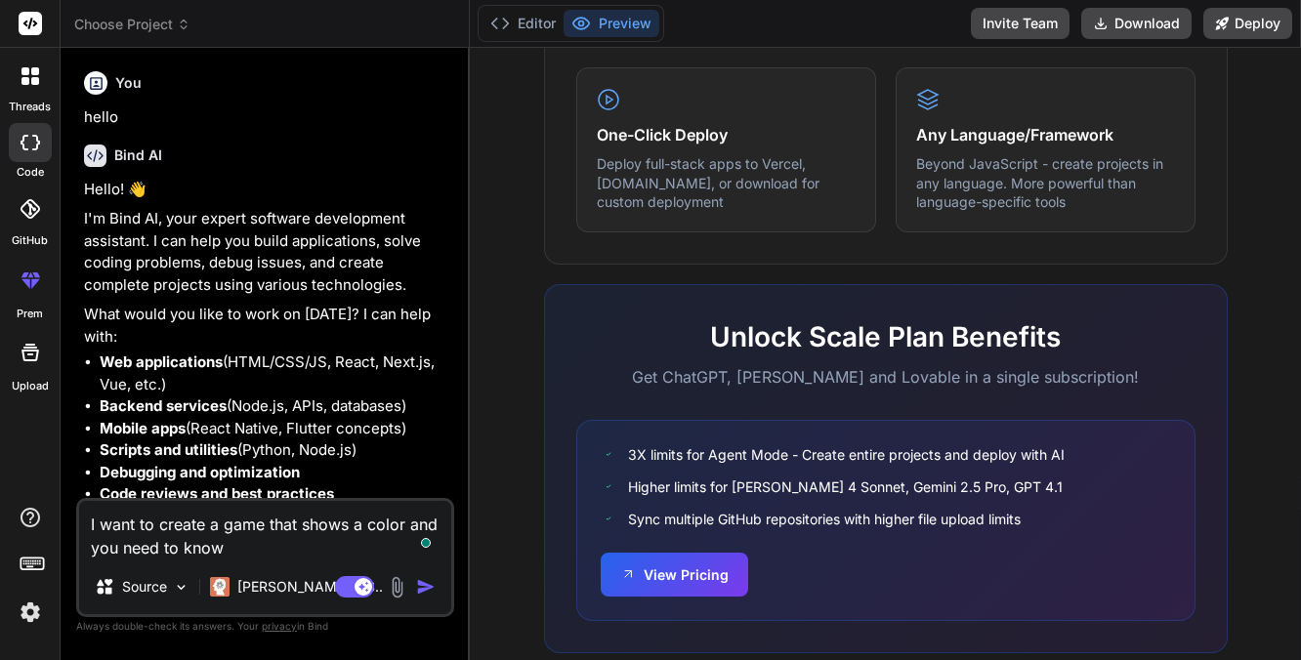
type textarea "I want to create a game that shows a color and you need to know"
type textarea "x"
type textarea "I want to create a game that shows a color and you need to know t"
type textarea "x"
type textarea "I want to create a game that shows a color and you need to know th"
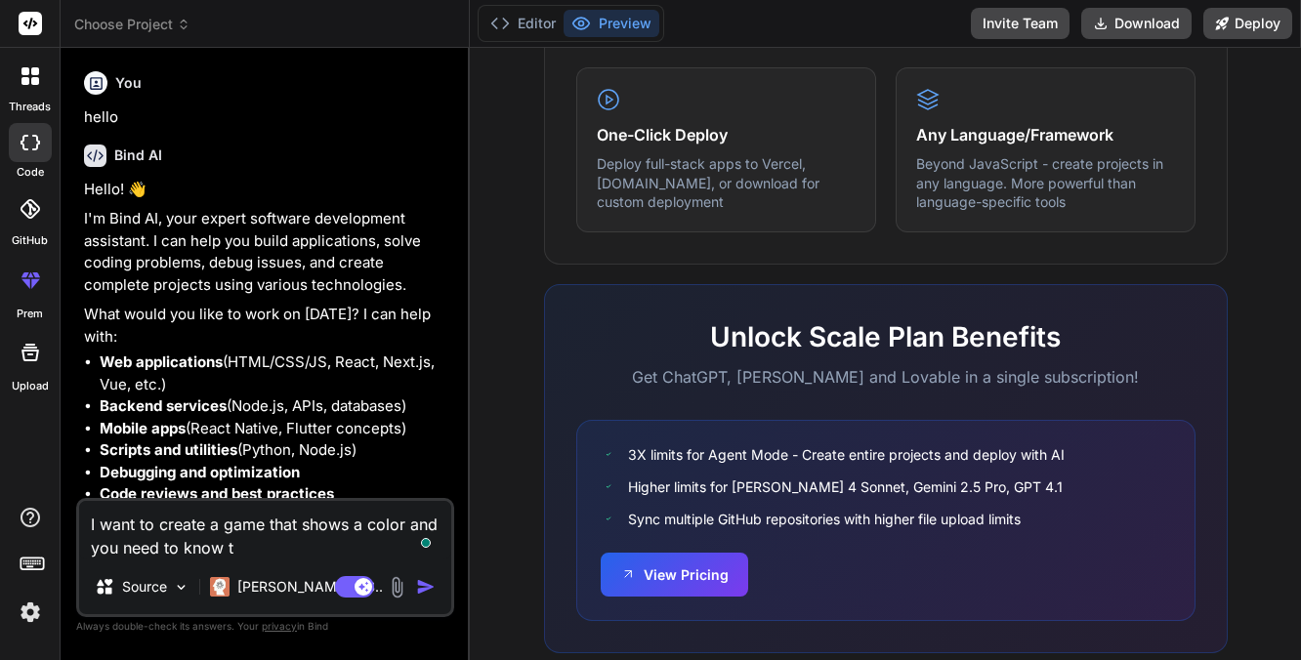
type textarea "x"
type textarea "I want to create a game that shows a color and you need to know the"
type textarea "x"
type textarea "I want to create a game that shows a color and you need to know the"
type textarea "x"
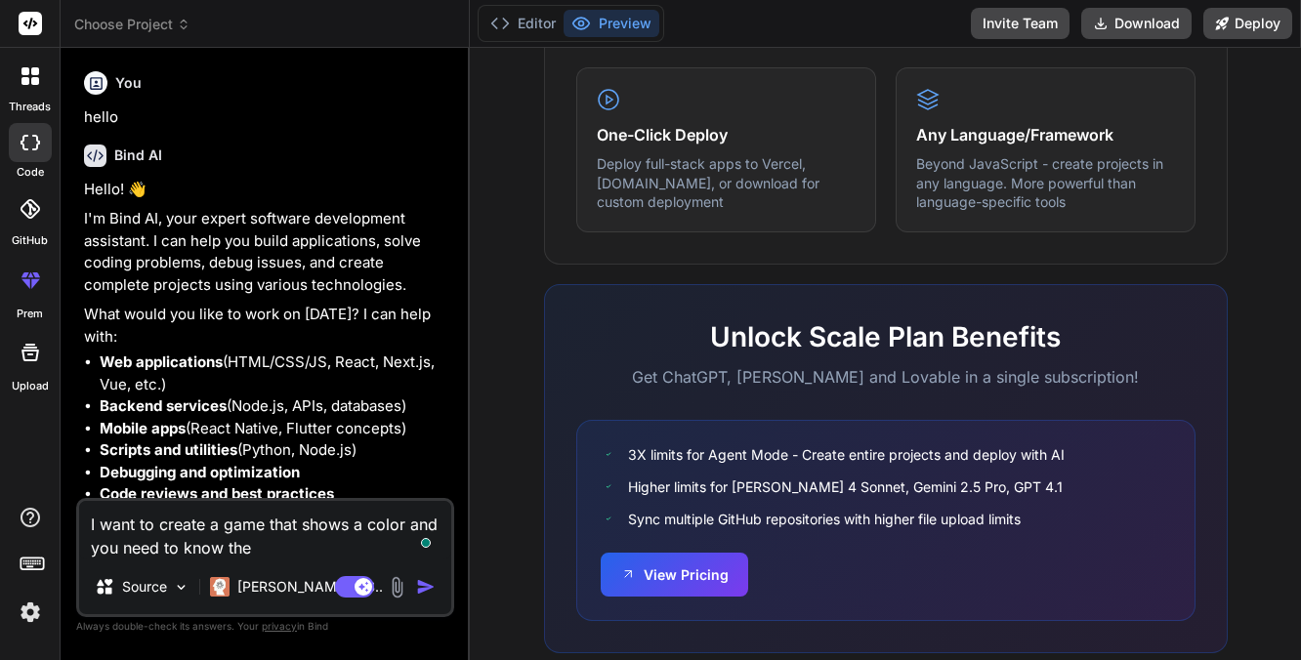
type textarea "I want to create a game that shows a color and you need to know the m"
type textarea "x"
type textarea "I want to create a game that shows a color and you need to know the mi"
type textarea "x"
type textarea "I want to create a game that shows a color and you need to know the mix"
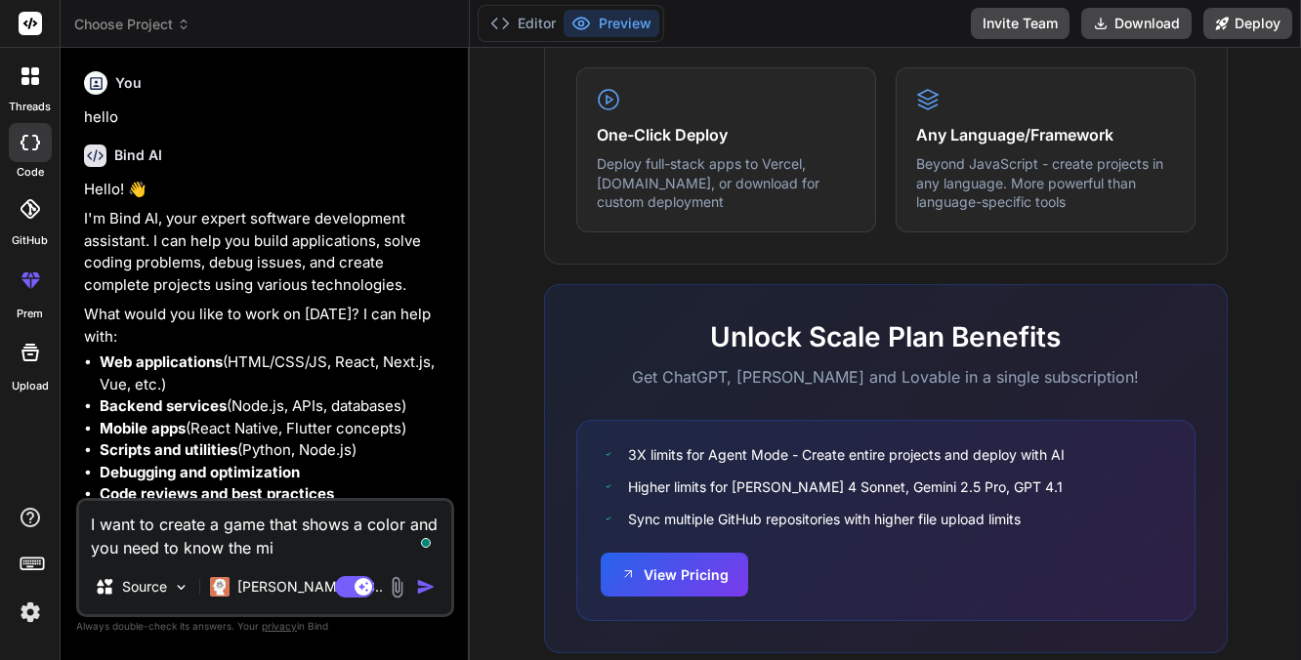
type textarea "x"
type textarea "I want to create a game that shows a color and you need to know the mix"
type textarea "x"
type textarea "I want to create a game that shows a color and you need to know the mix t"
type textarea "x"
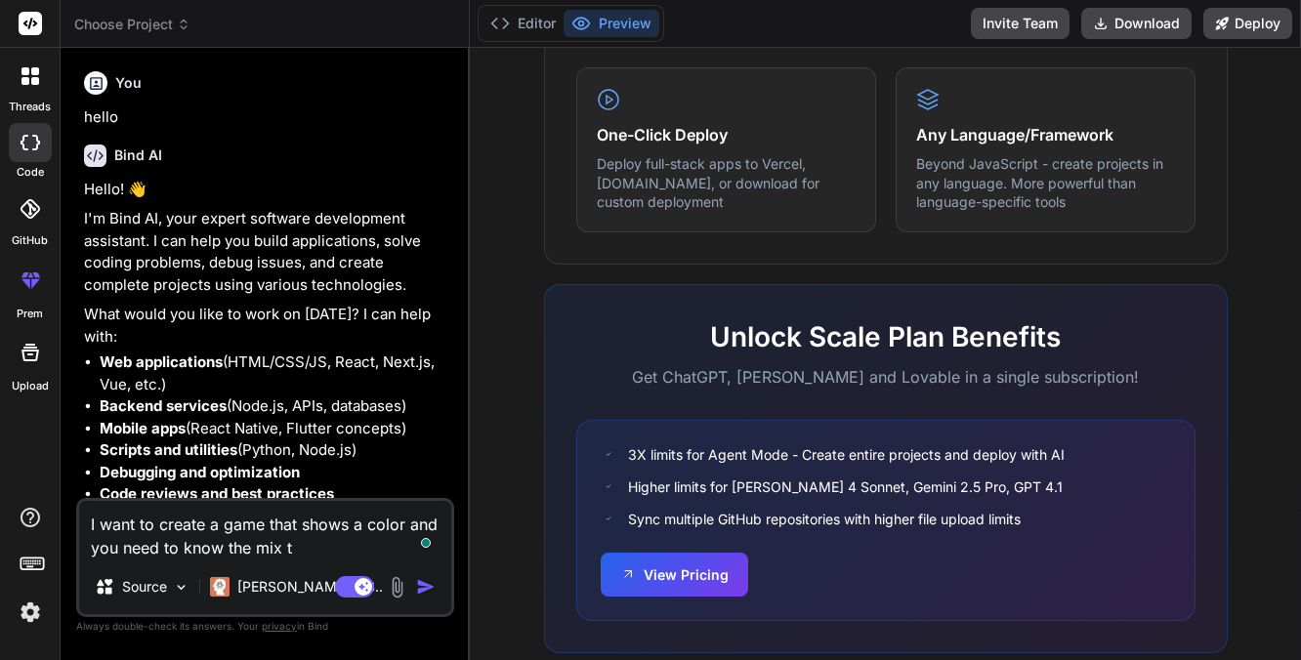
type textarea "I want to create a game that shows a color and you need to know the mix th"
type textarea "x"
type textarea "I want to create a game that shows a color and you need to know the mix tha"
type textarea "x"
type textarea "I want to create a game that shows a color and you need to know the mix that"
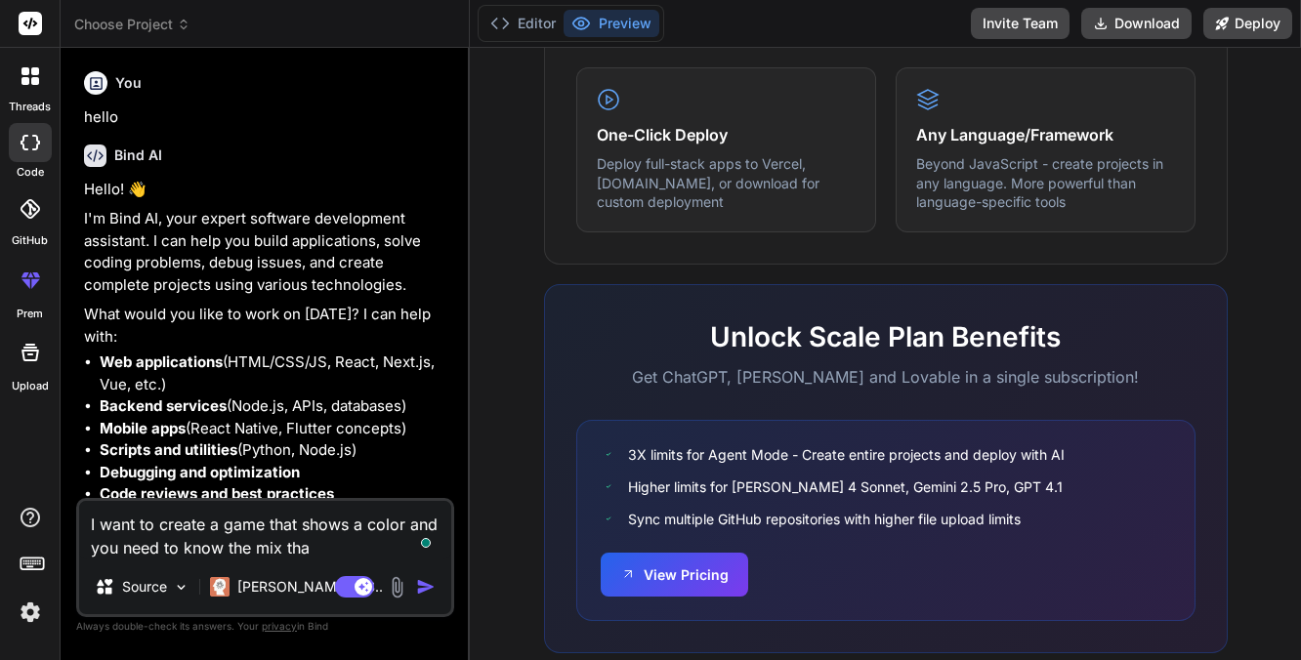
type textarea "x"
type textarea "I want to create a game that shows a color and you need to know the mix that"
type textarea "x"
type textarea "I want to create a game that shows a color and you need to know the mix that m"
type textarea "x"
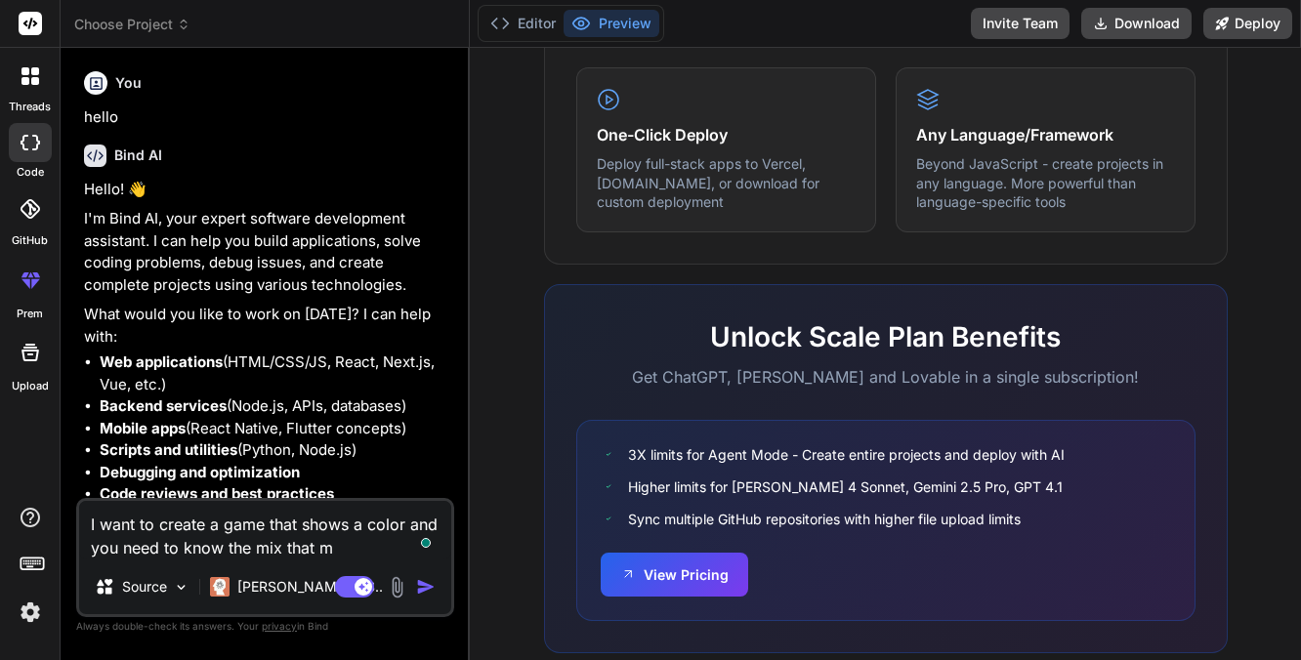
type textarea "I want to create a game that shows a color and you need to know the mix that ma"
type textarea "x"
type textarea "I want to create a game that shows a color and you need to know the mix that mad"
type textarea "x"
type textarea "I want to create a game that shows a color and you need to know the mix that ma…"
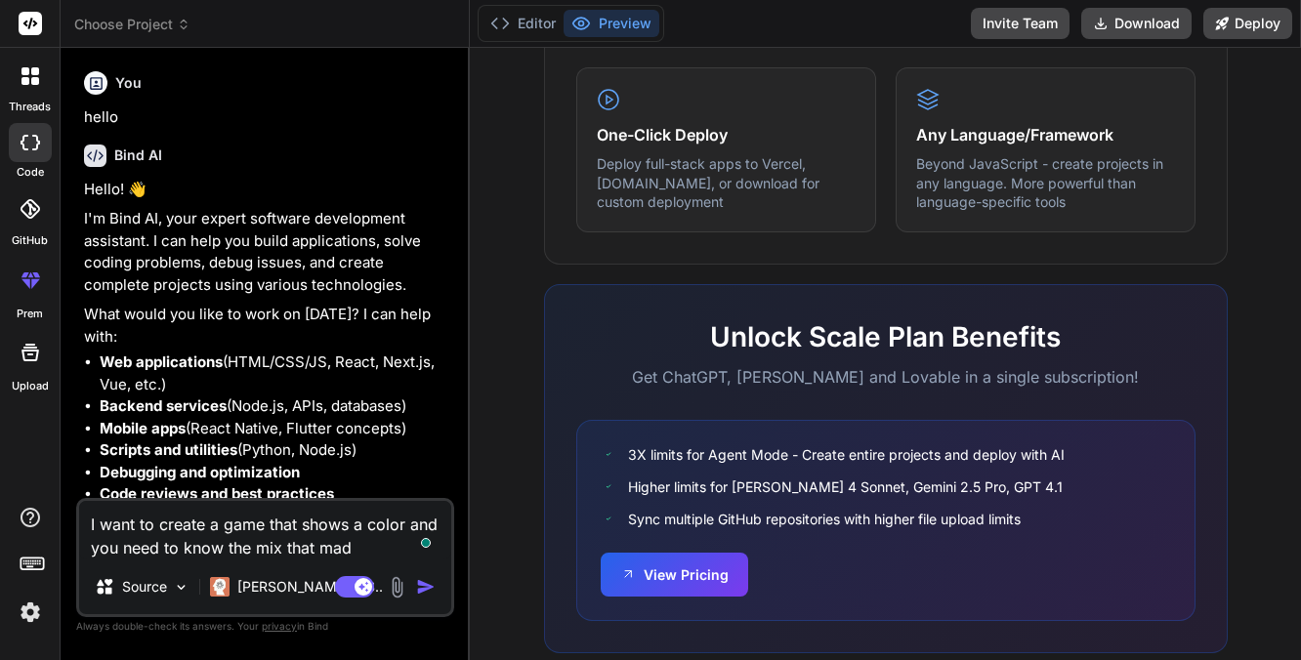
type textarea "x"
type textarea "I want to create a game that shows a color and you need to know the mix that ma…"
type textarea "x"
type textarea "I want to create a game that shows a color and you need to know the mix that ma…"
type textarea "x"
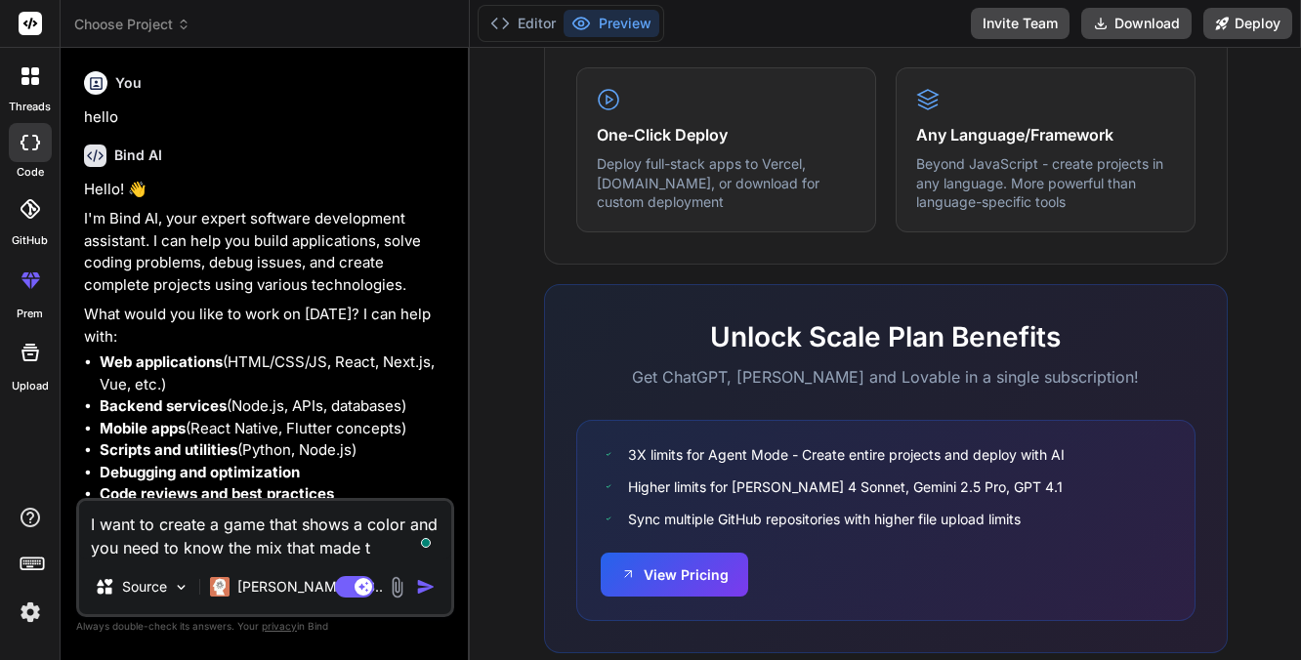
type textarea "I want to create a game that shows a color and you need to know the mix that ma…"
type textarea "x"
type textarea "I want to create a game that shows a color and you need to know the mix that ma…"
type textarea "x"
type textarea "I want to create a game that shows a color and you need to know the mix that ma…"
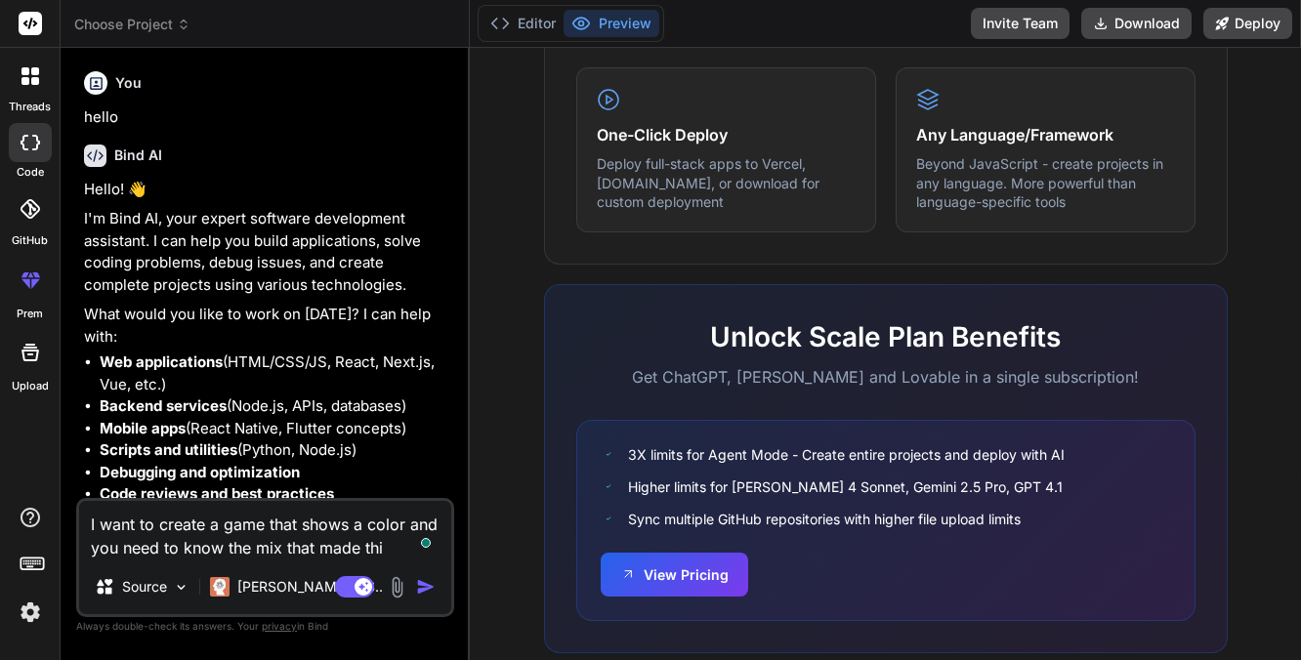
type textarea "x"
type textarea "I want to create a game that shows a color and you need to know the mix that ma…"
type textarea "x"
type textarea "I want to create a game that shows a color and you need to know the mix that ma…"
type textarea "x"
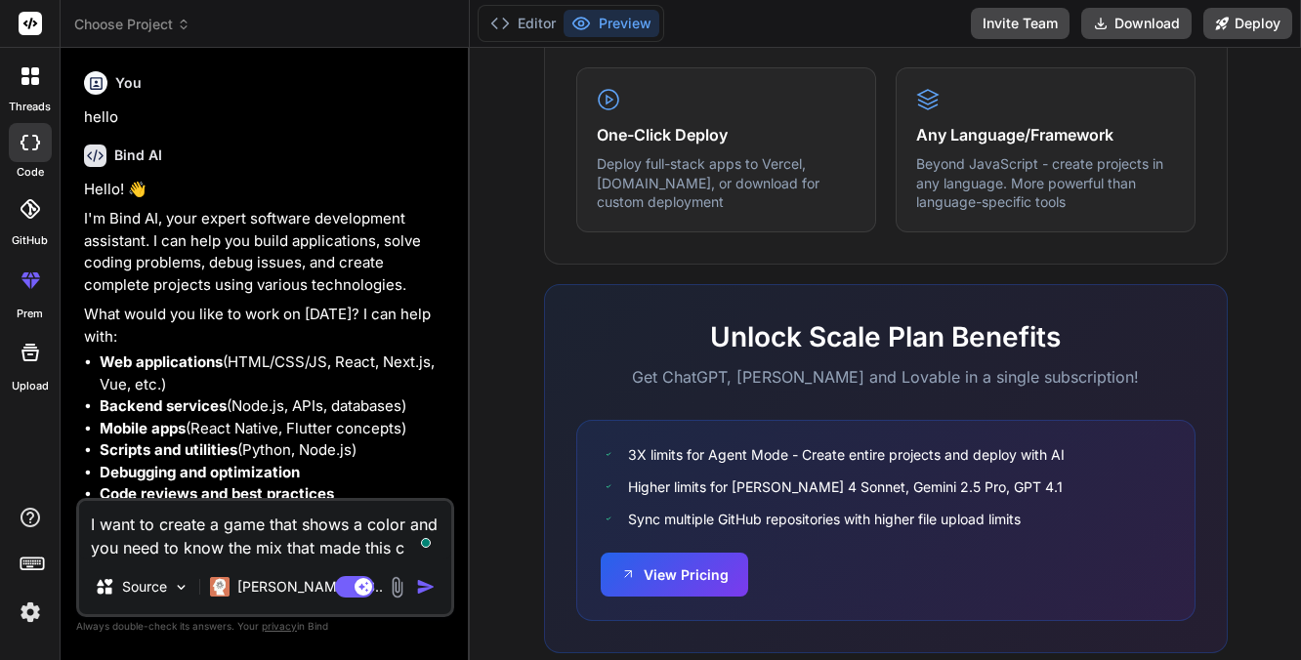
type textarea "I want to create a game that shows a color and you need to know the mix that ma…"
type textarea "x"
type textarea "I want to create a game that shows a color and you need to know the mix that ma…"
type textarea "x"
type textarea "I want to create a game that shows a color and you need to know the mix that ma…"
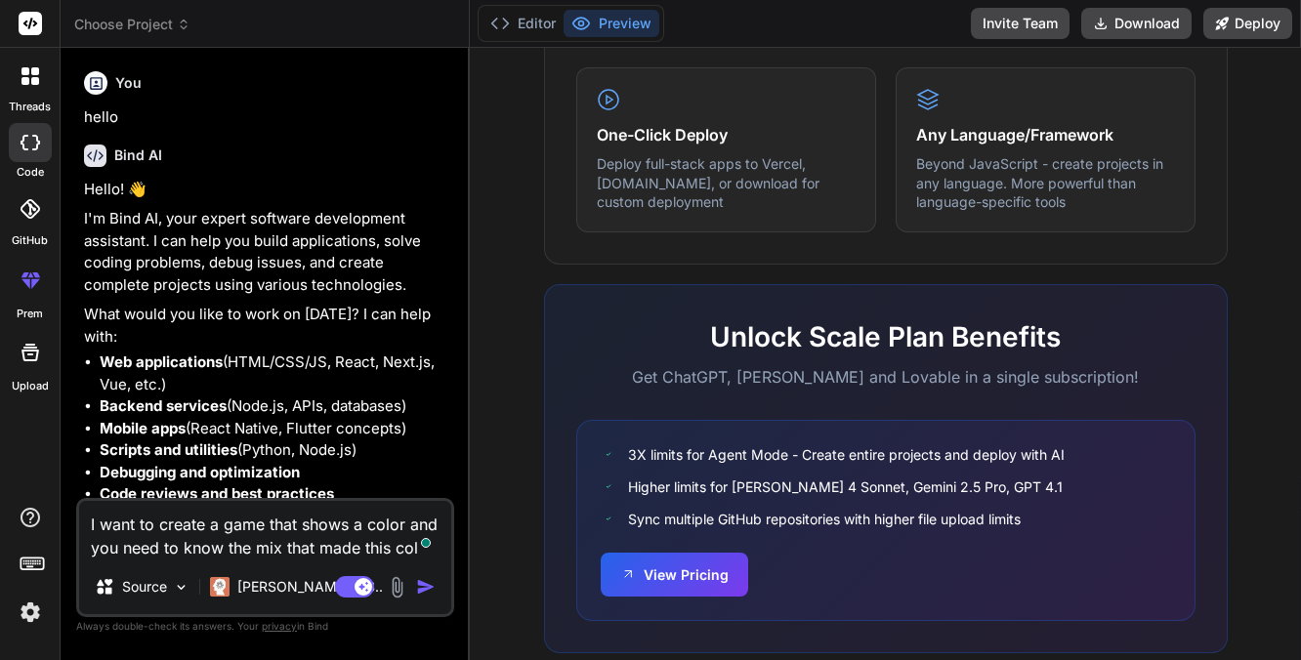
type textarea "x"
type textarea "I want to create a game that shows a color and you need to know the mix that ma…"
type textarea "x"
type textarea "I want to create a game that shows a color and you need to know the mix that ma…"
type textarea "x"
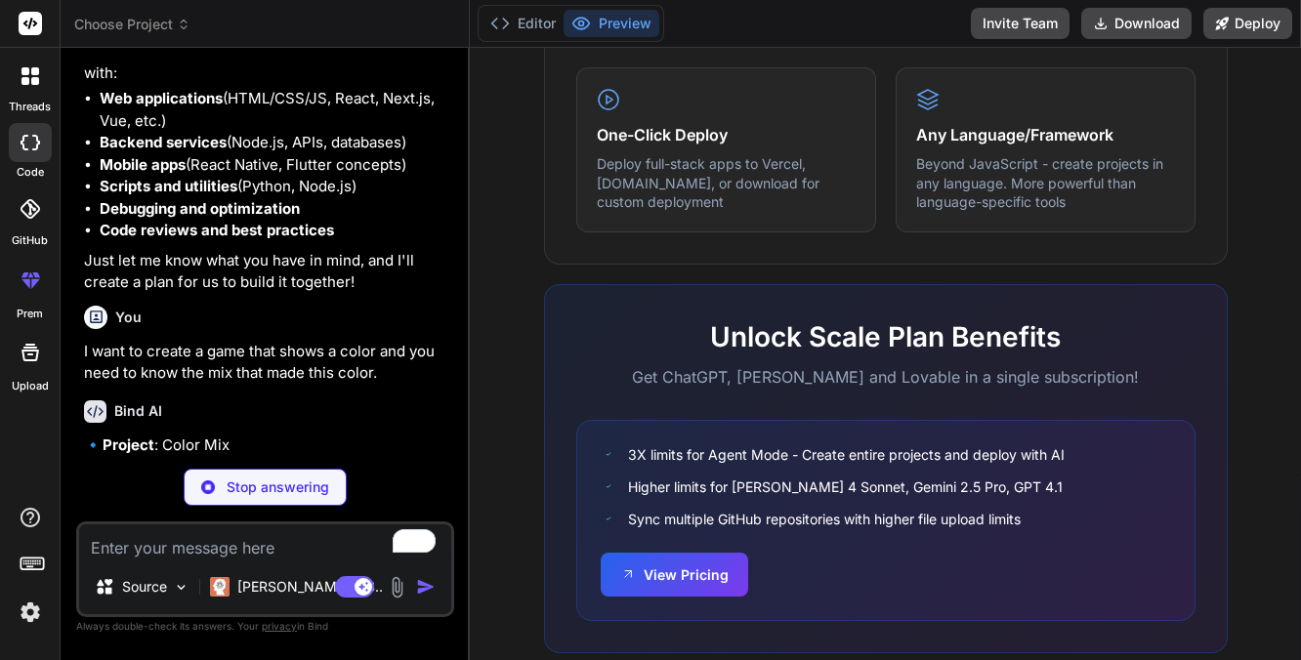
scroll to position [264, 0]
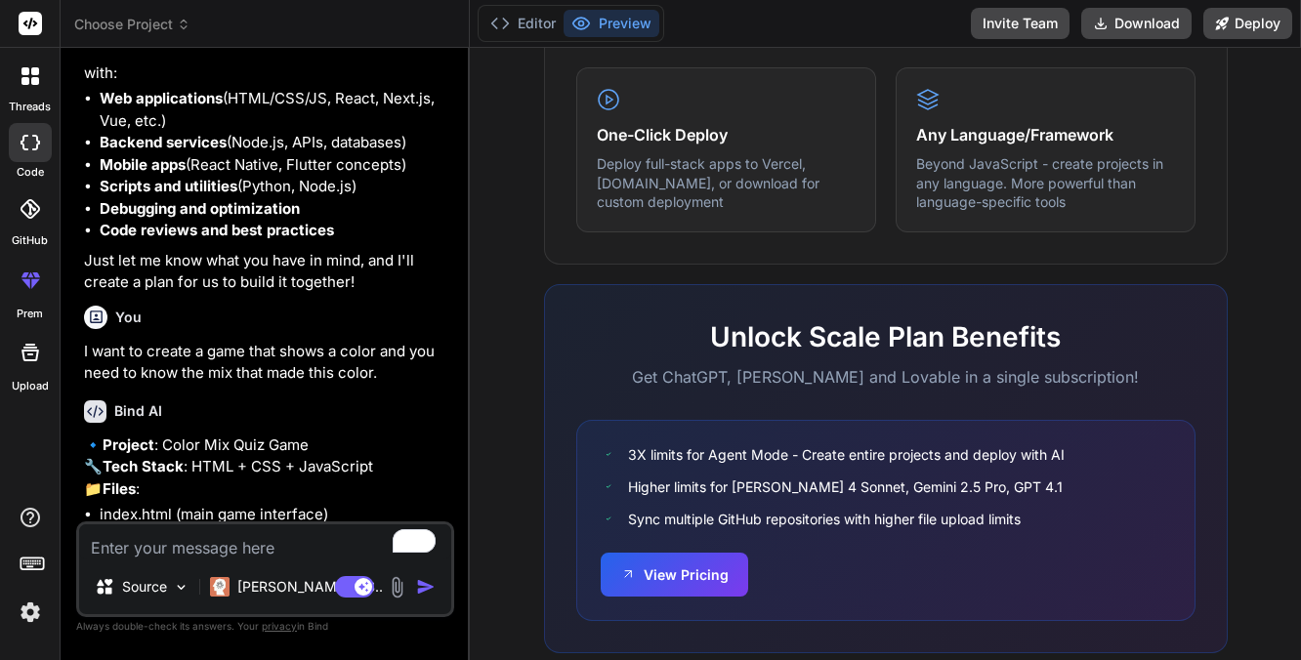
type textarea "x"
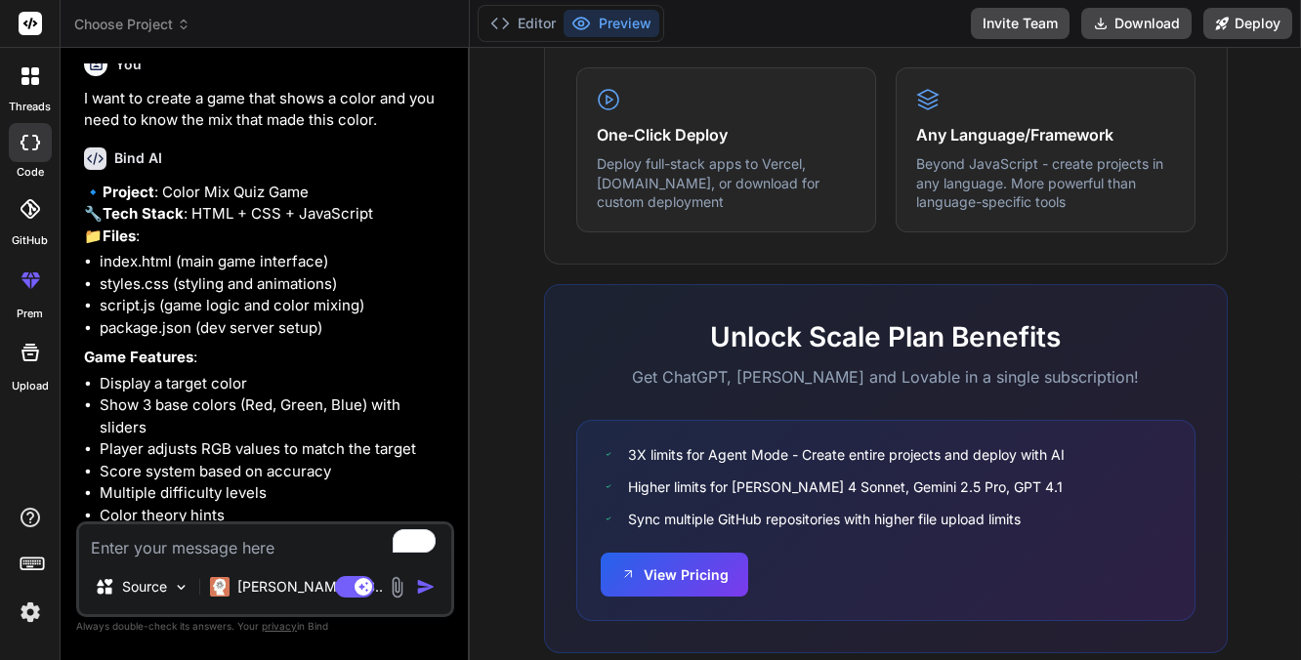
scroll to position [577, 0]
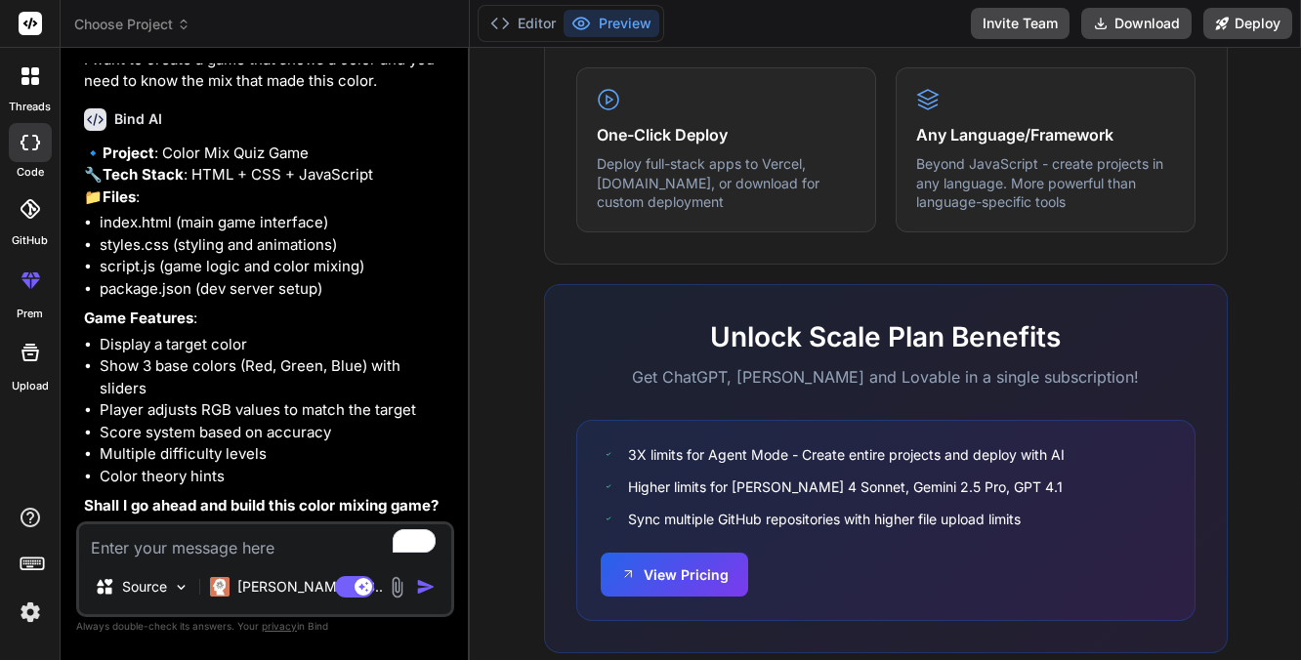
type textarea "g"
type textarea "x"
type textarea "go"
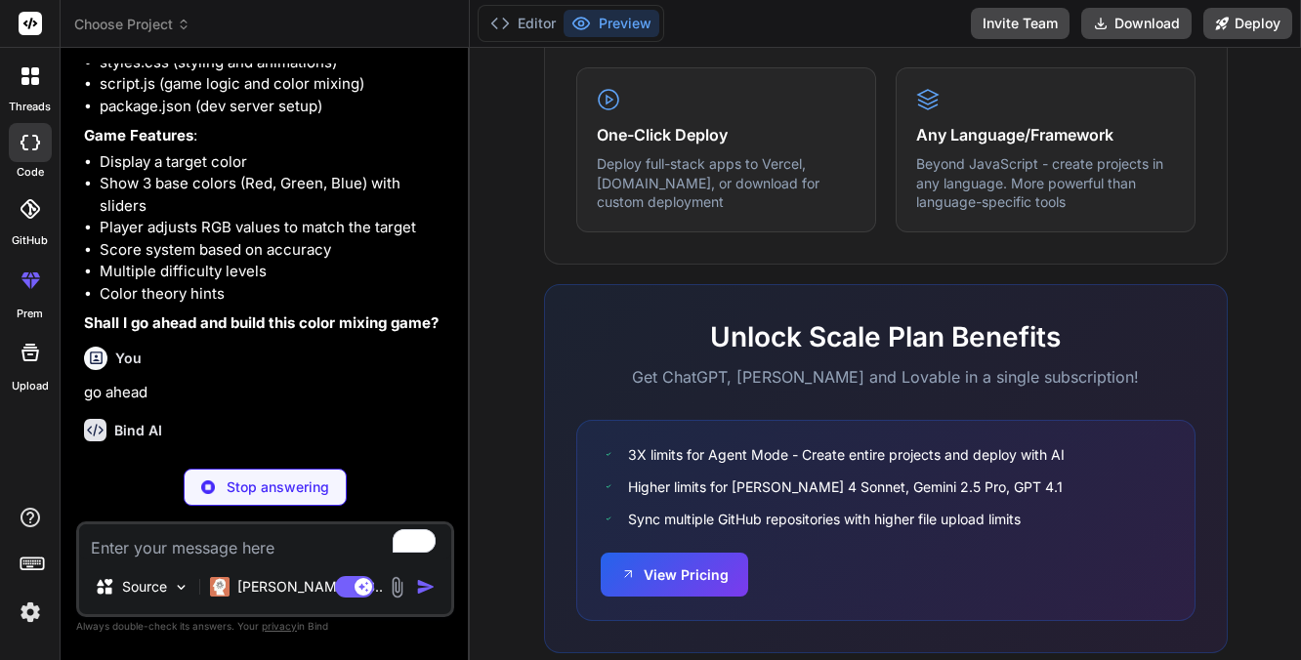
scroll to position [779, 0]
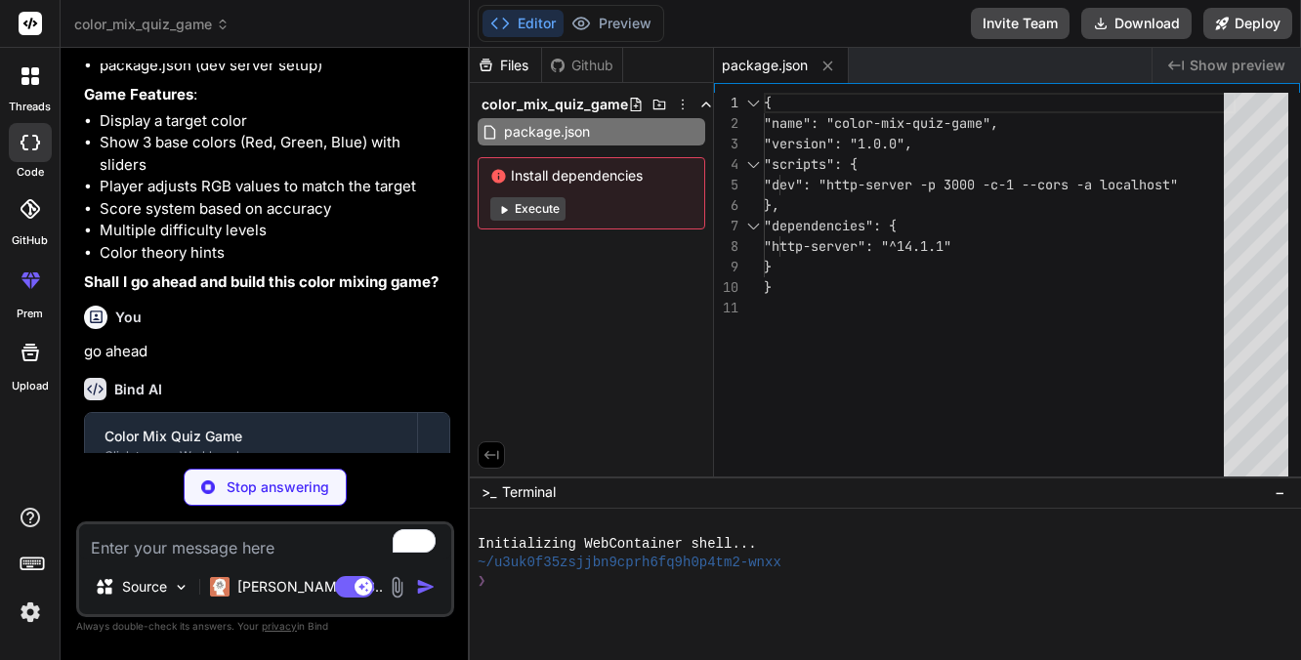
click at [543, 212] on button "Execute" at bounding box center [527, 208] width 75 height 23
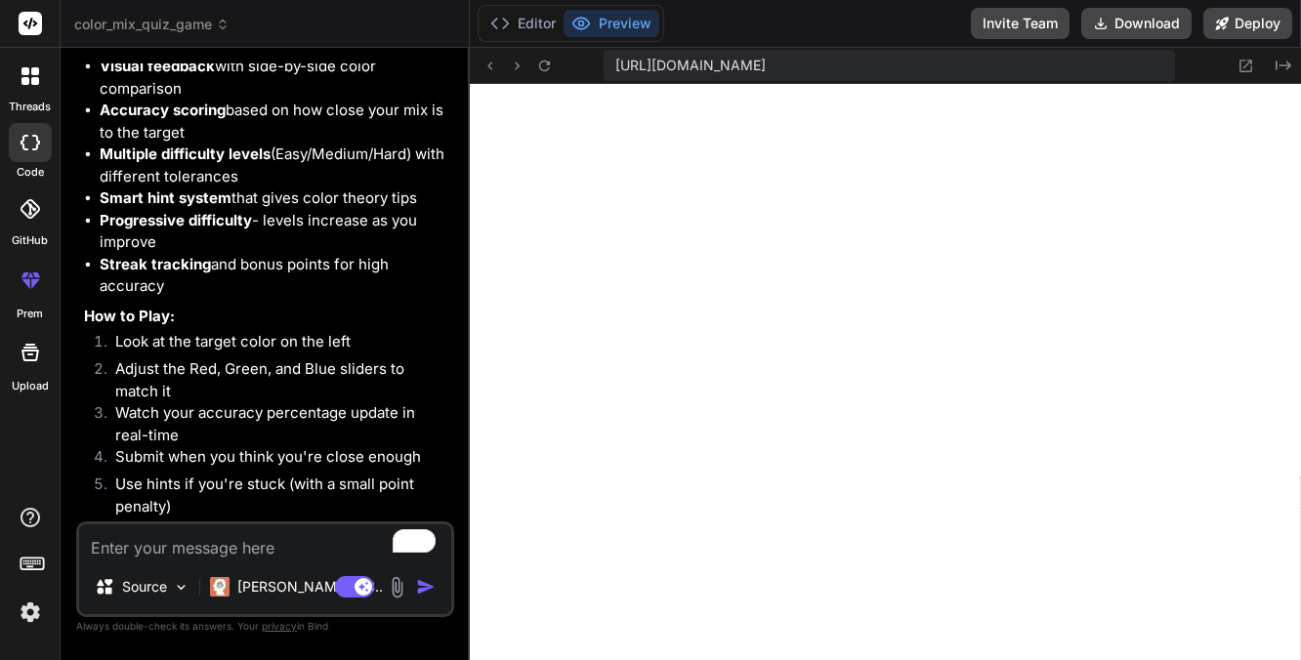
scroll to position [1677, 0]
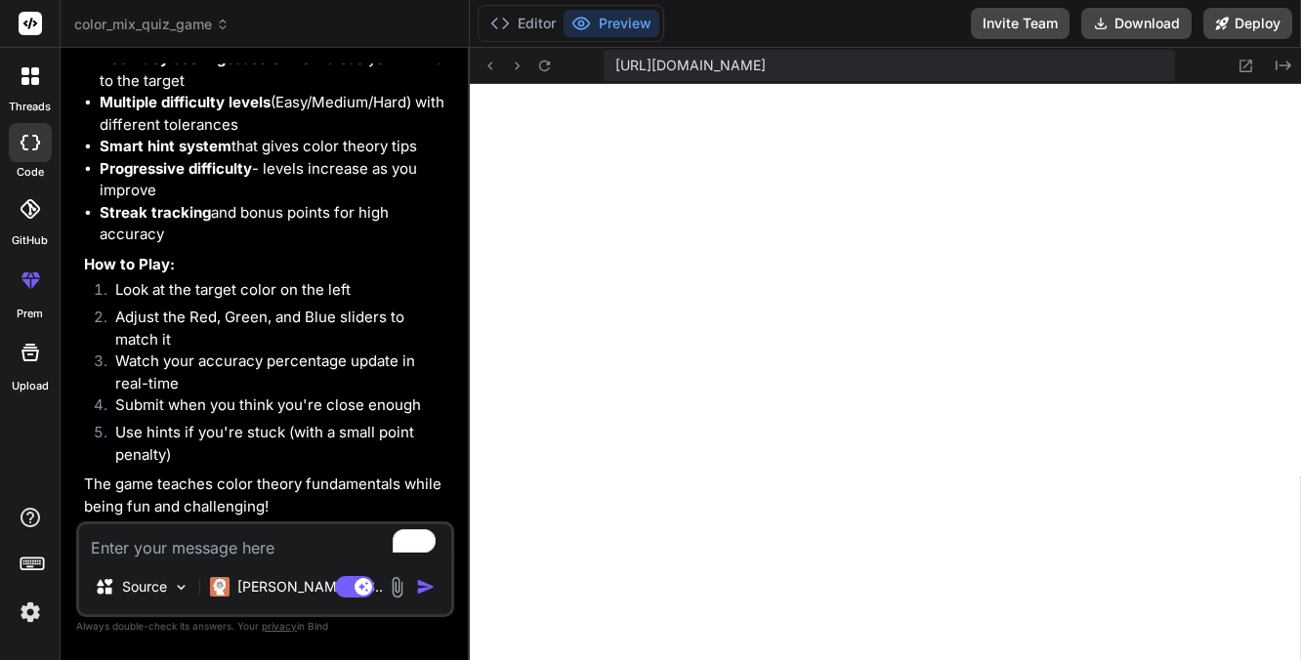
click at [263, 541] on textarea "To enrich screen reader interactions, please activate Accessibility in Grammarl…" at bounding box center [265, 542] width 372 height 35
click at [232, 549] on textarea "To enrich screen reader interactions, please activate Accessibility in Grammarl…" at bounding box center [265, 542] width 372 height 35
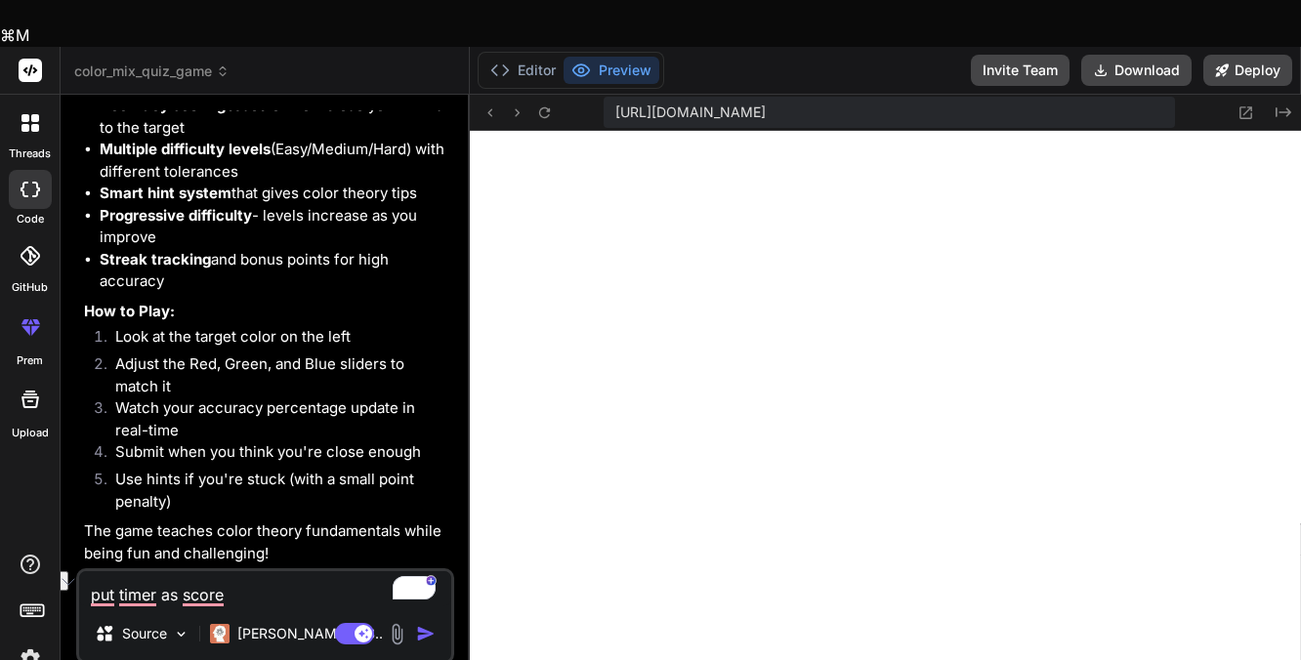
drag, startPoint x: 244, startPoint y: 556, endPoint x: 159, endPoint y: 554, distance: 85.0
click at [159, 571] on textarea "put timer as score" at bounding box center [265, 588] width 372 height 35
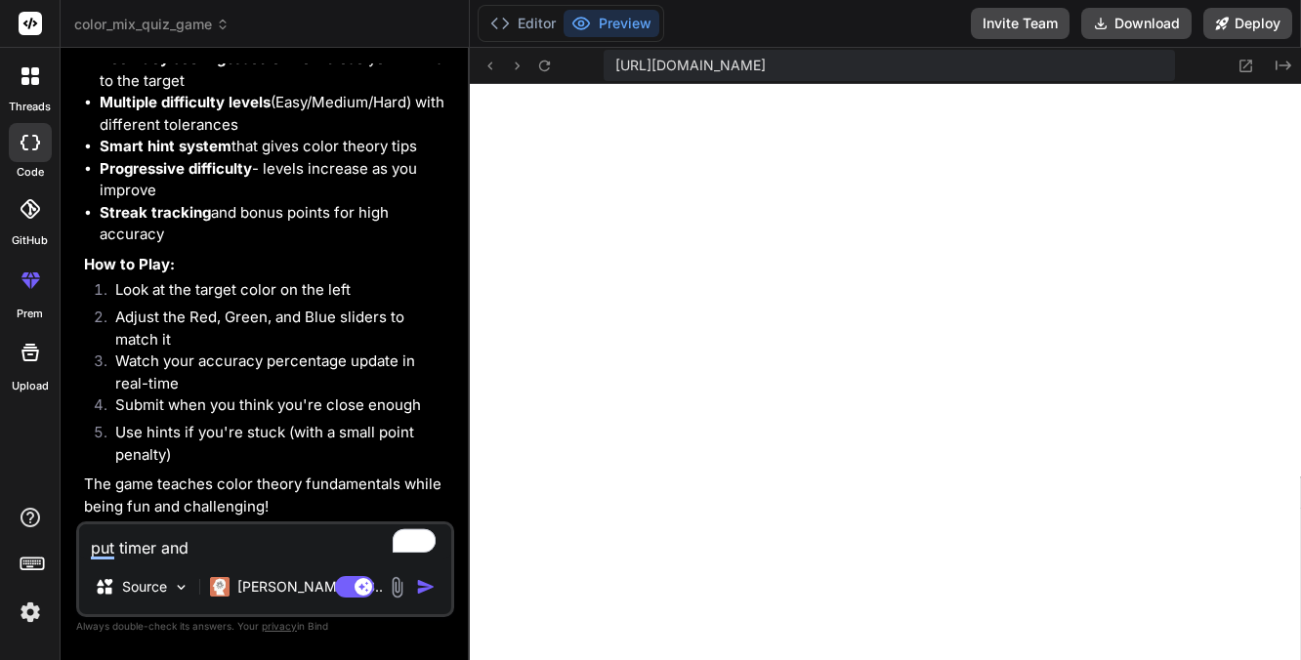
click at [158, 541] on textarea "put timer and" at bounding box center [265, 542] width 372 height 35
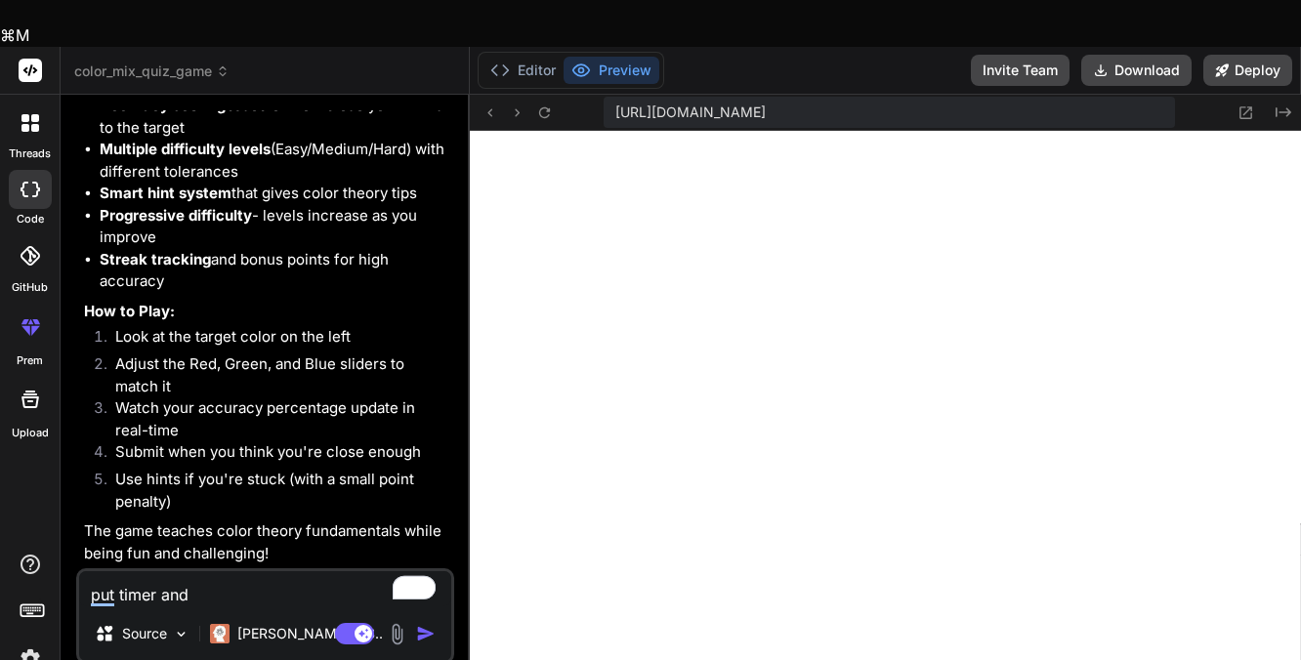
click at [158, 571] on textarea "put timer and" at bounding box center [265, 588] width 372 height 35
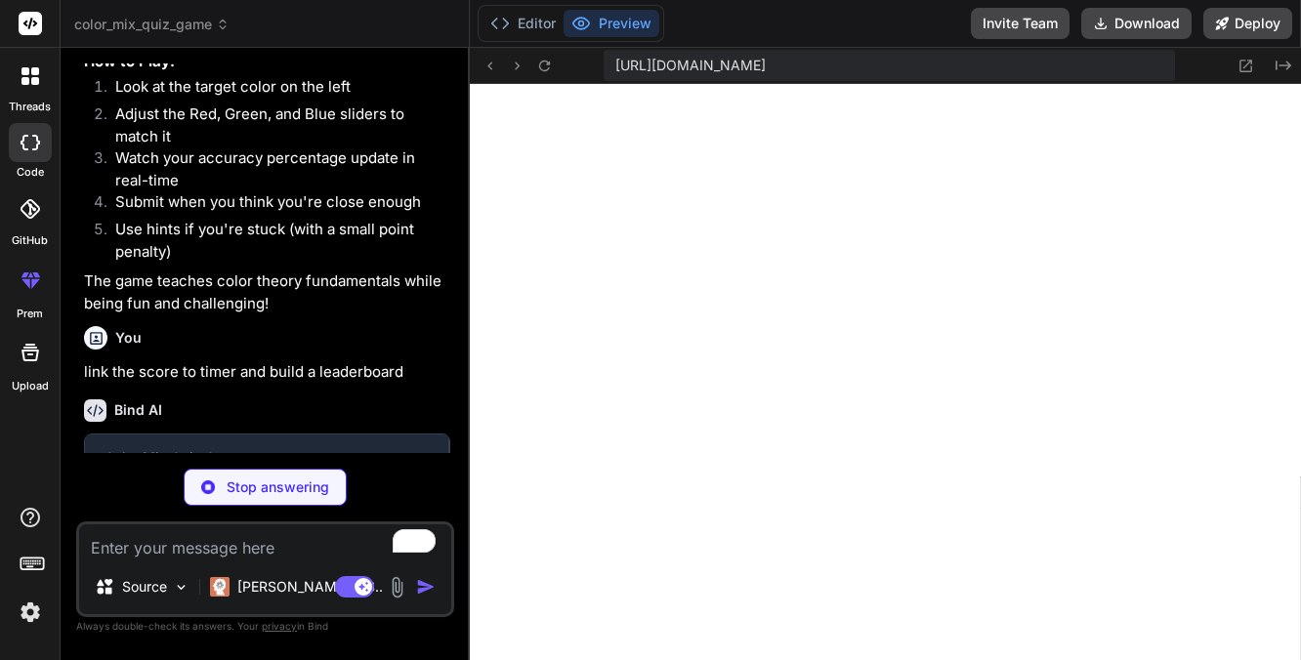
scroll to position [1880, 0]
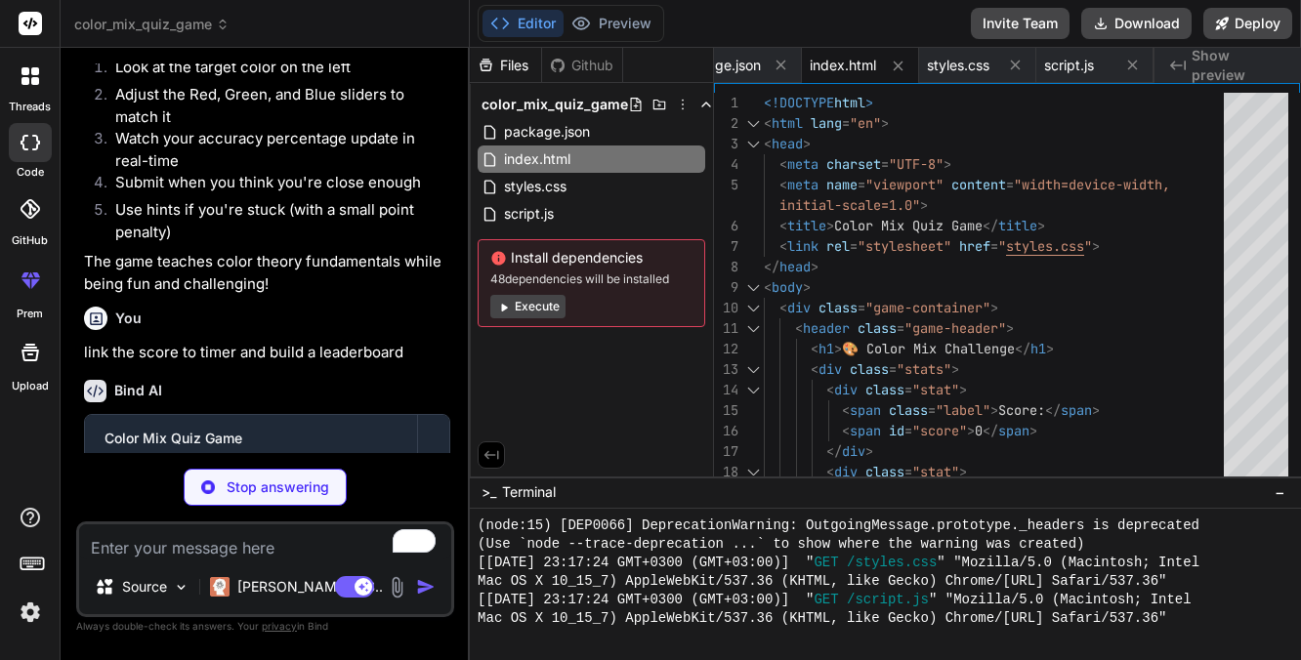
click at [525, 309] on button "Execute" at bounding box center [527, 306] width 75 height 23
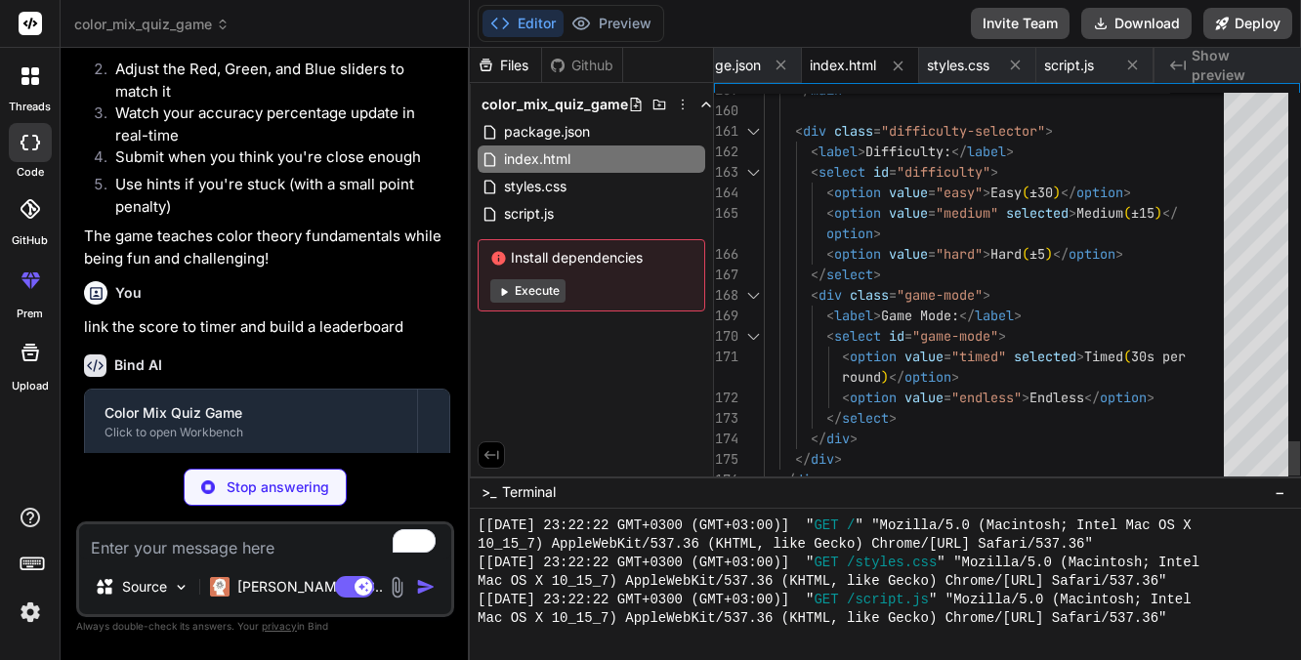
scroll to position [123, 0]
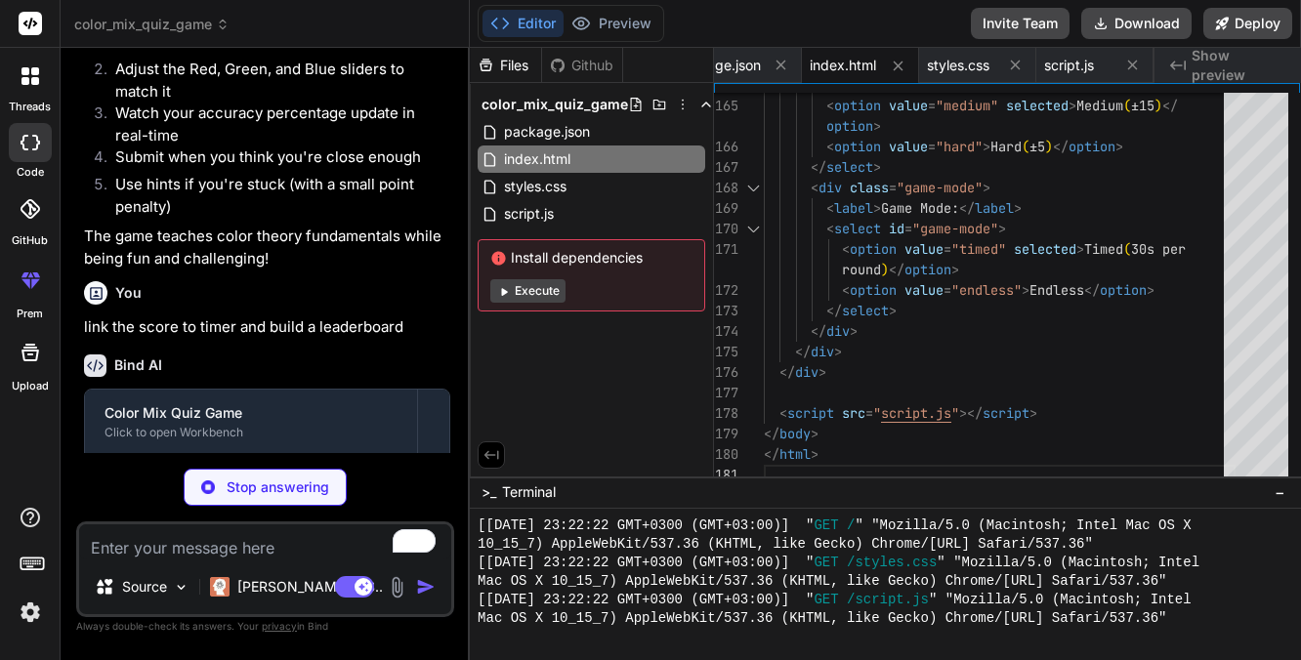
click at [540, 290] on button "Execute" at bounding box center [527, 290] width 75 height 23
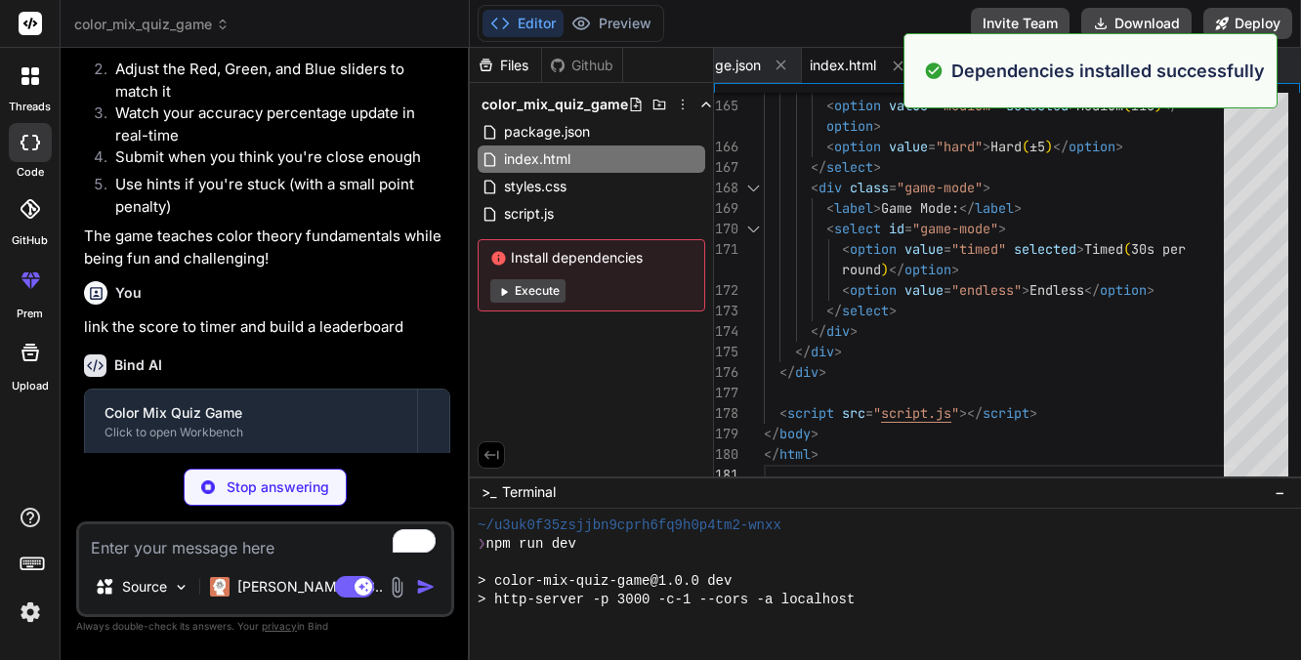
scroll to position [3174, 0]
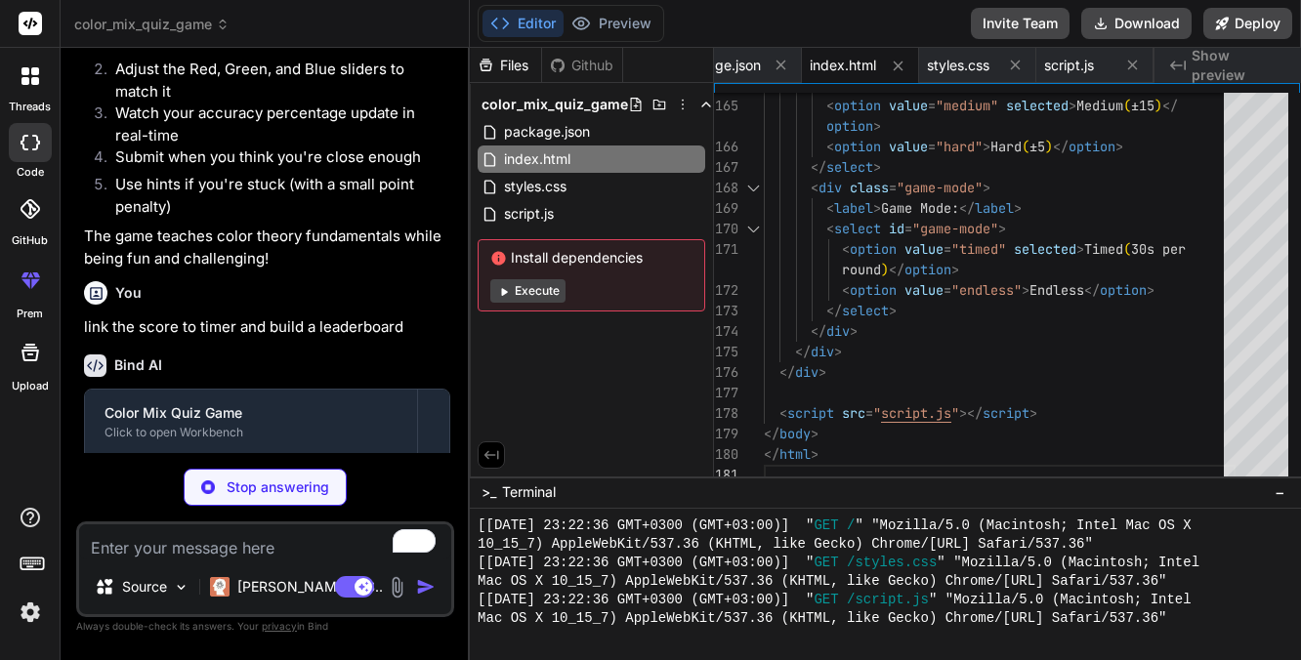
click at [502, 289] on icon at bounding box center [505, 292] width 6 height 8
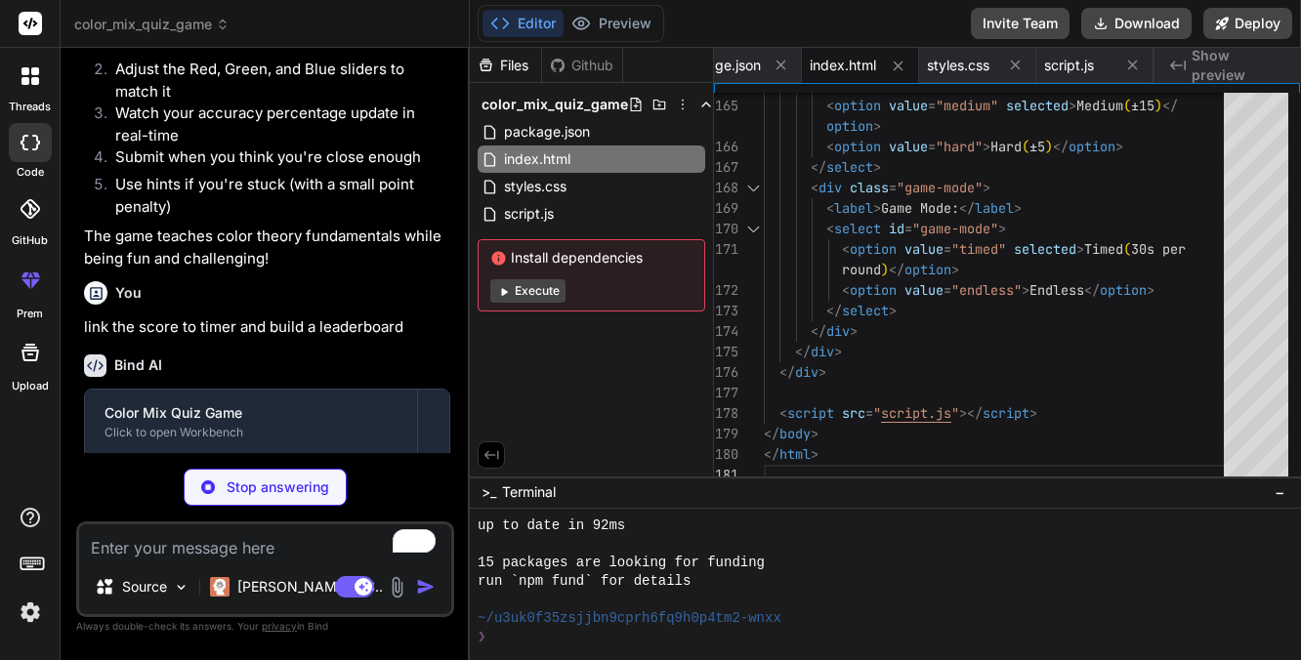
click at [502, 289] on icon at bounding box center [505, 292] width 6 height 8
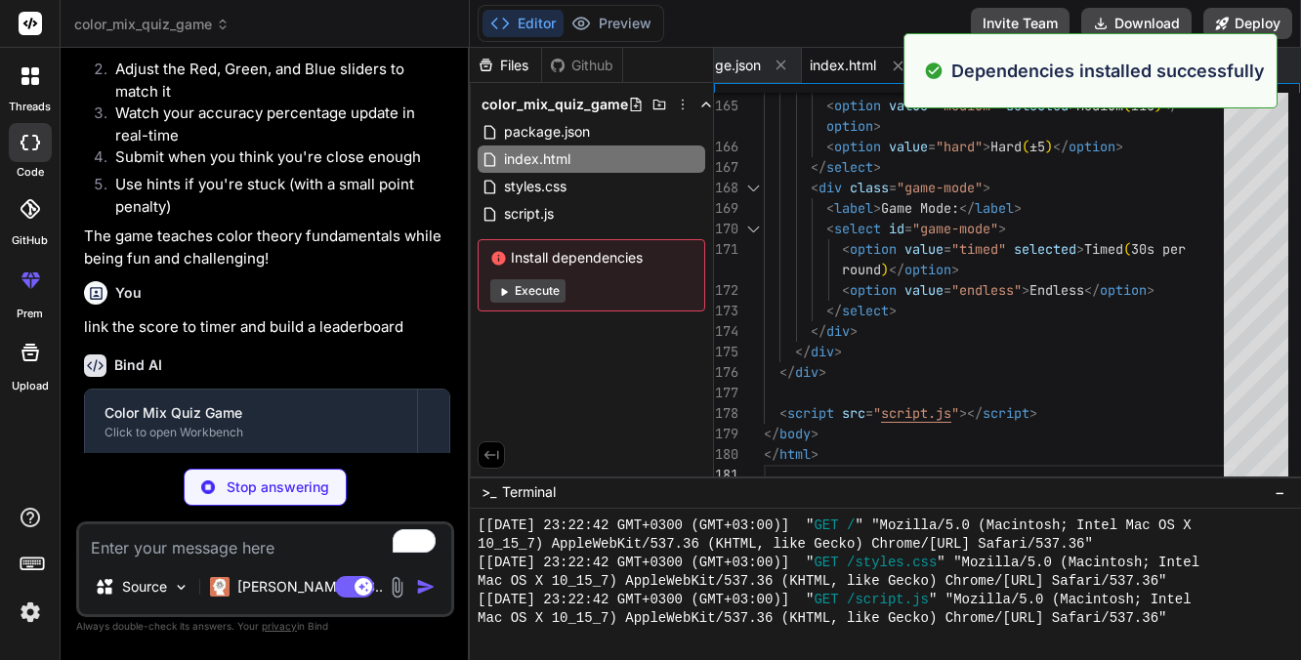
scroll to position [4398, 0]
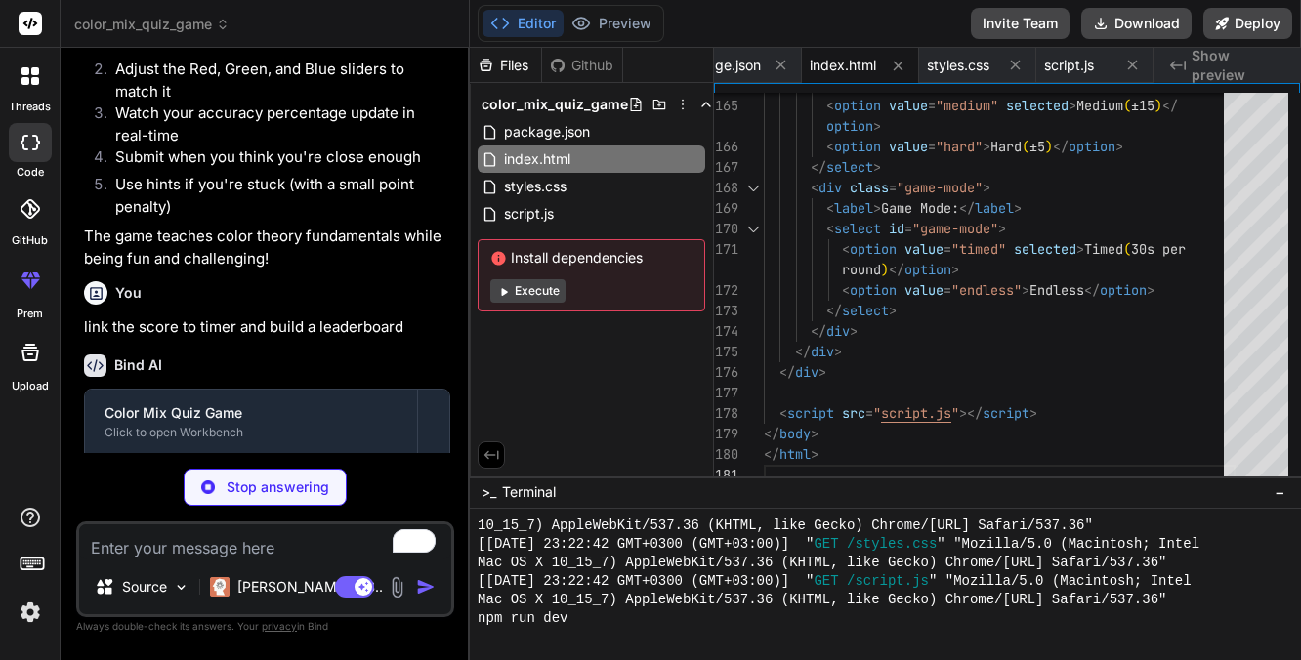
click at [502, 289] on icon at bounding box center [505, 292] width 6 height 8
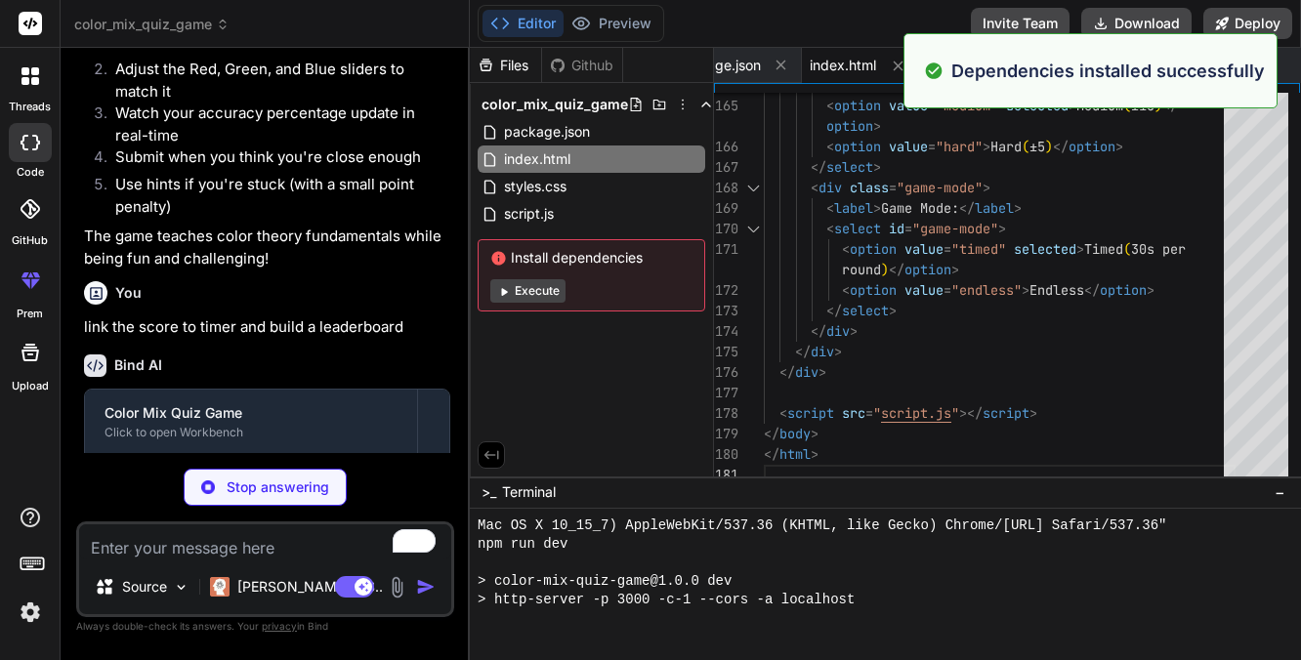
scroll to position [5790, 0]
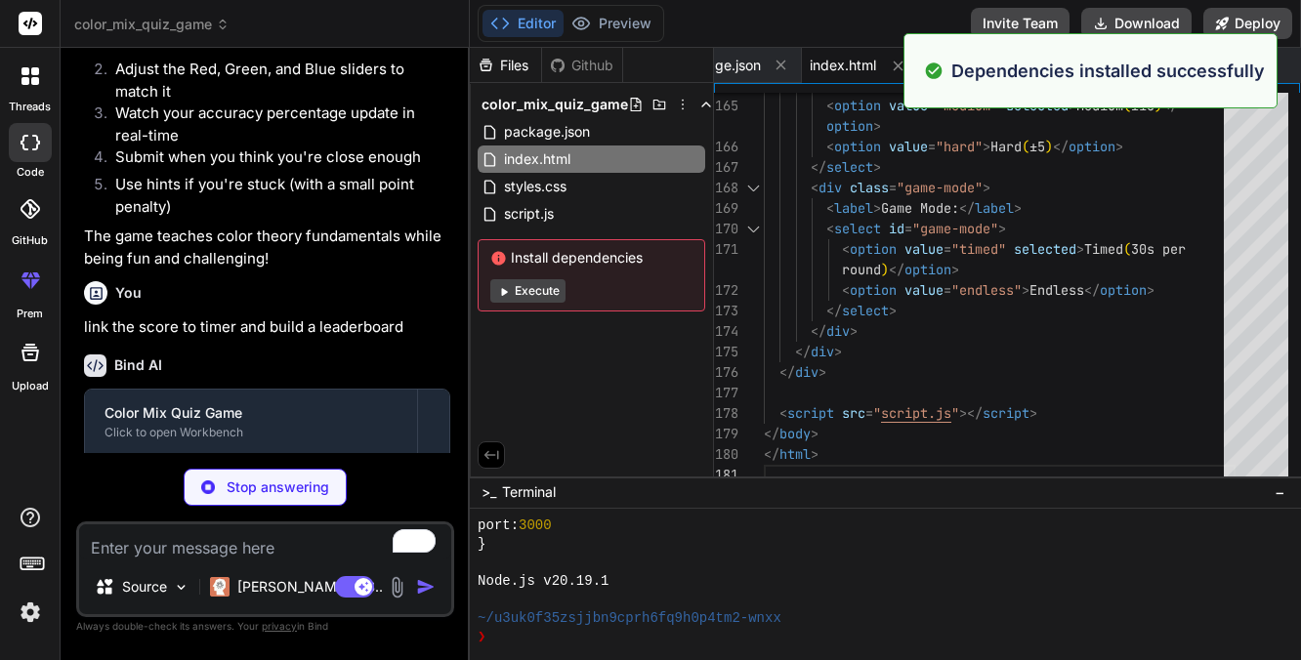
click at [549, 297] on button "Execute" at bounding box center [527, 290] width 75 height 23
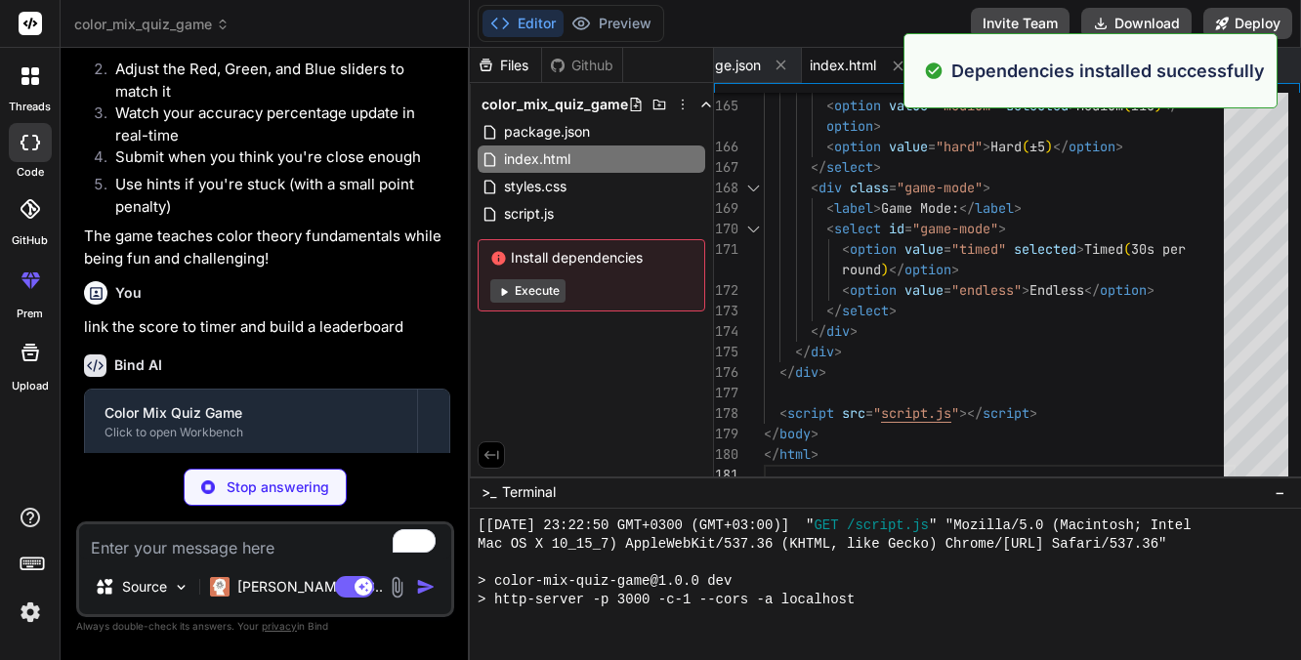
scroll to position [6533, 0]
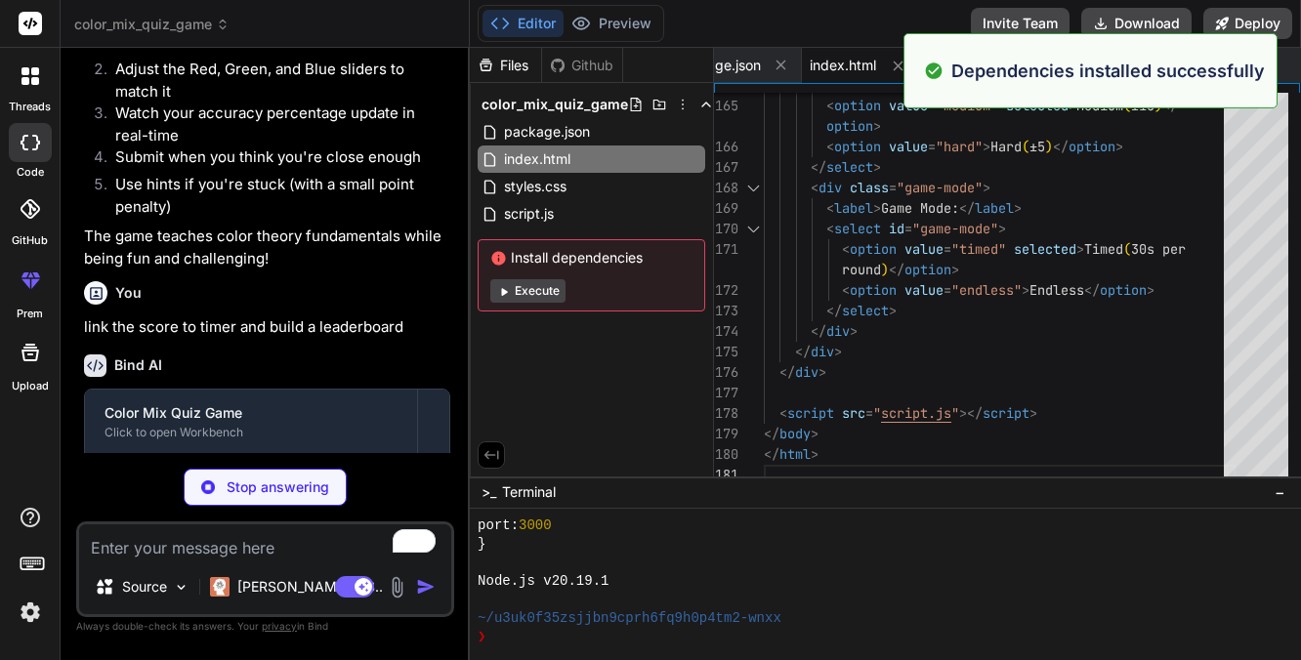
click at [549, 297] on button "Execute" at bounding box center [527, 290] width 75 height 23
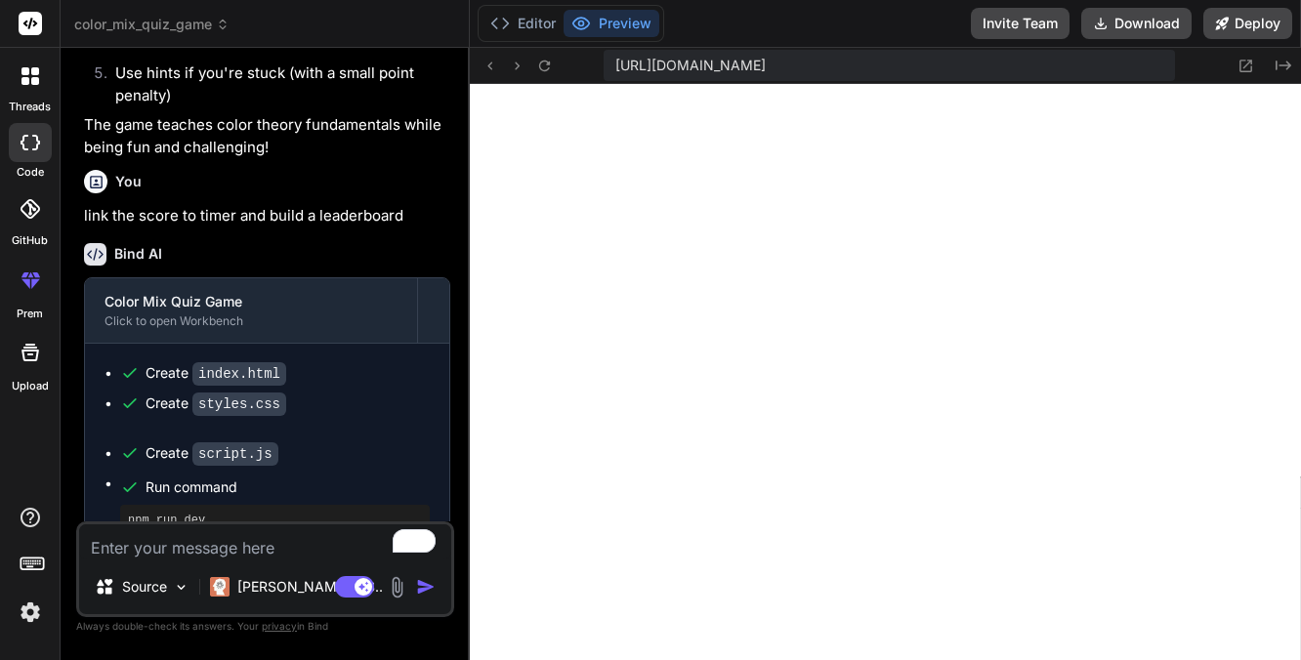
scroll to position [62, 0]
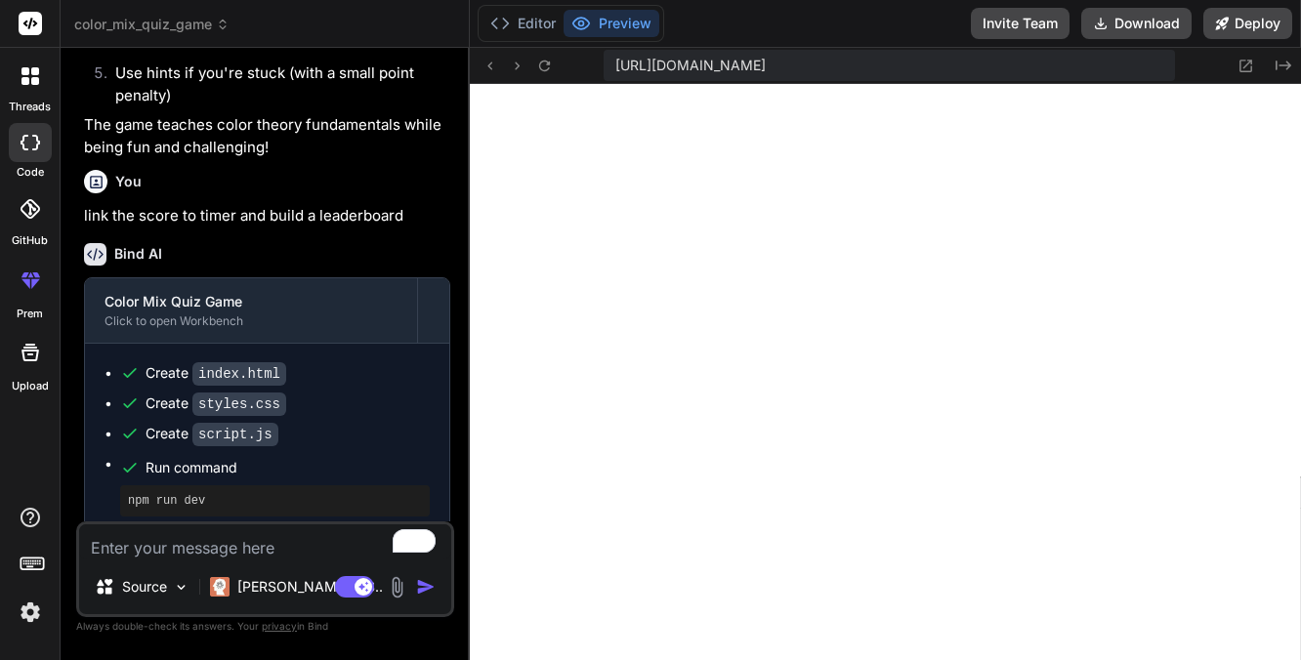
click at [287, 555] on textarea "To enrich screen reader interactions, please activate Accessibility in Grammarl…" at bounding box center [265, 542] width 372 height 35
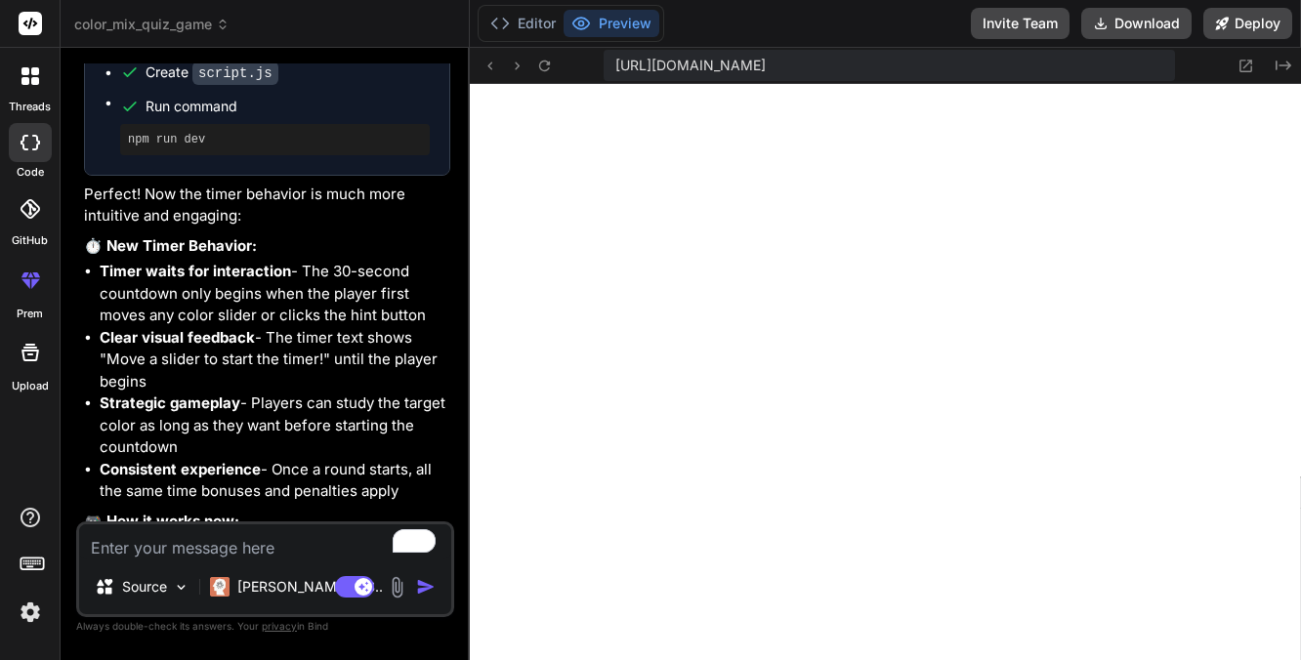
scroll to position [3540, 0]
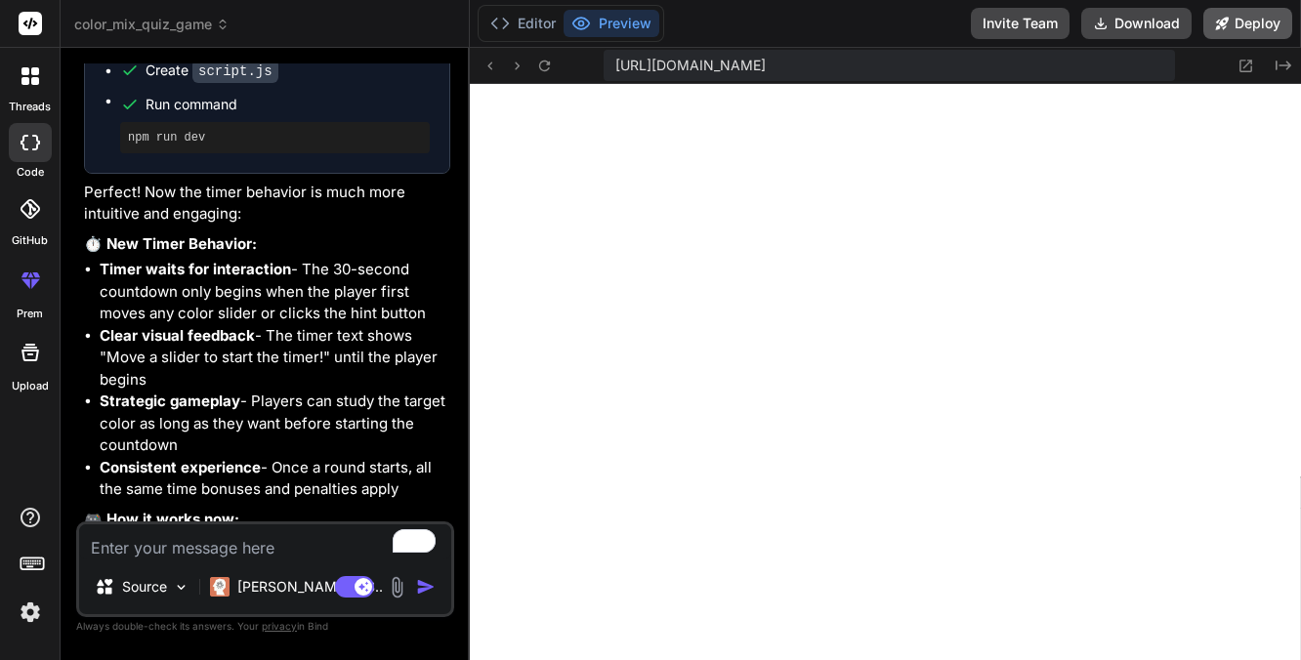
click at [1233, 33] on button "Deploy" at bounding box center [1247, 23] width 89 height 31
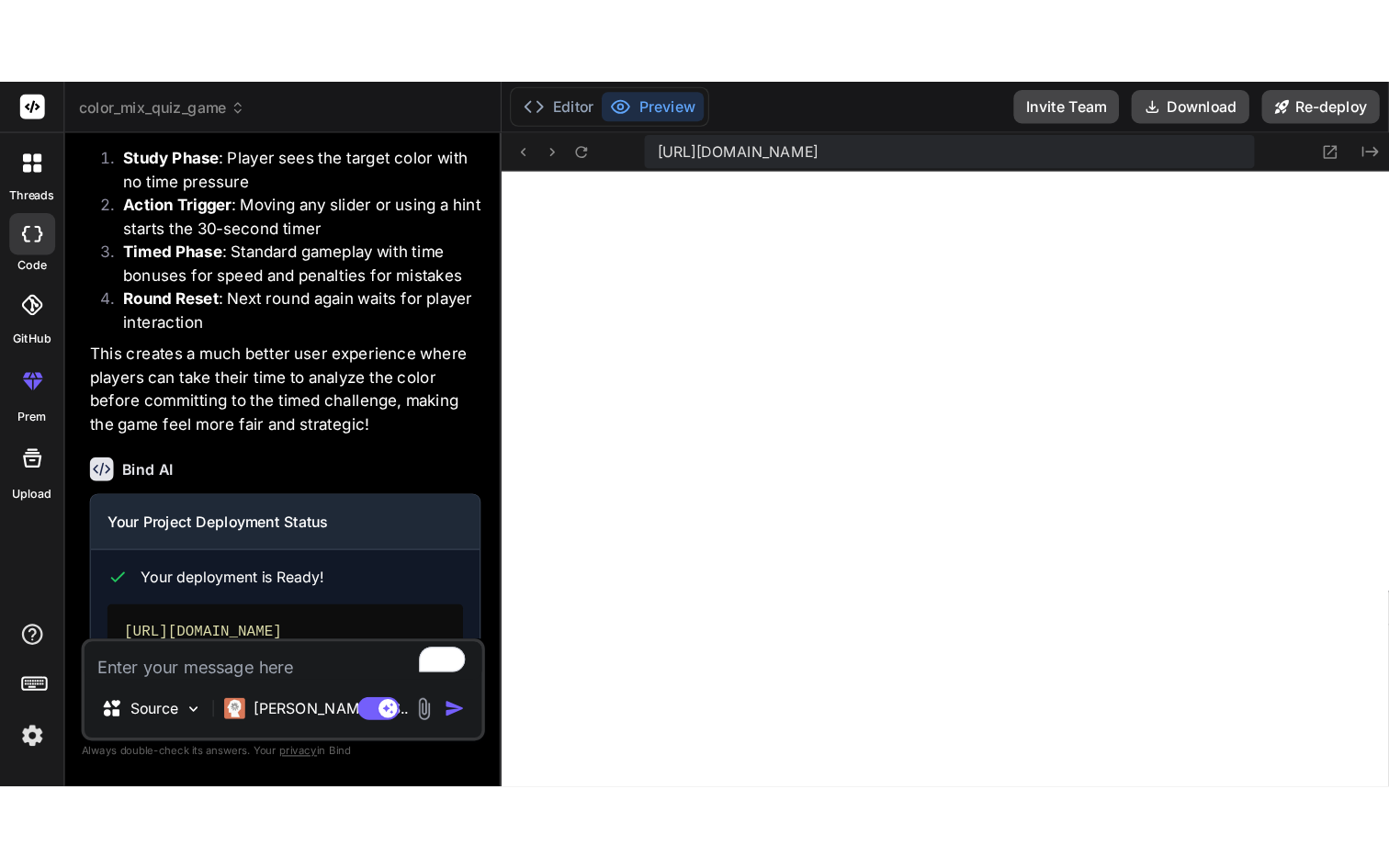
scroll to position [3885, 0]
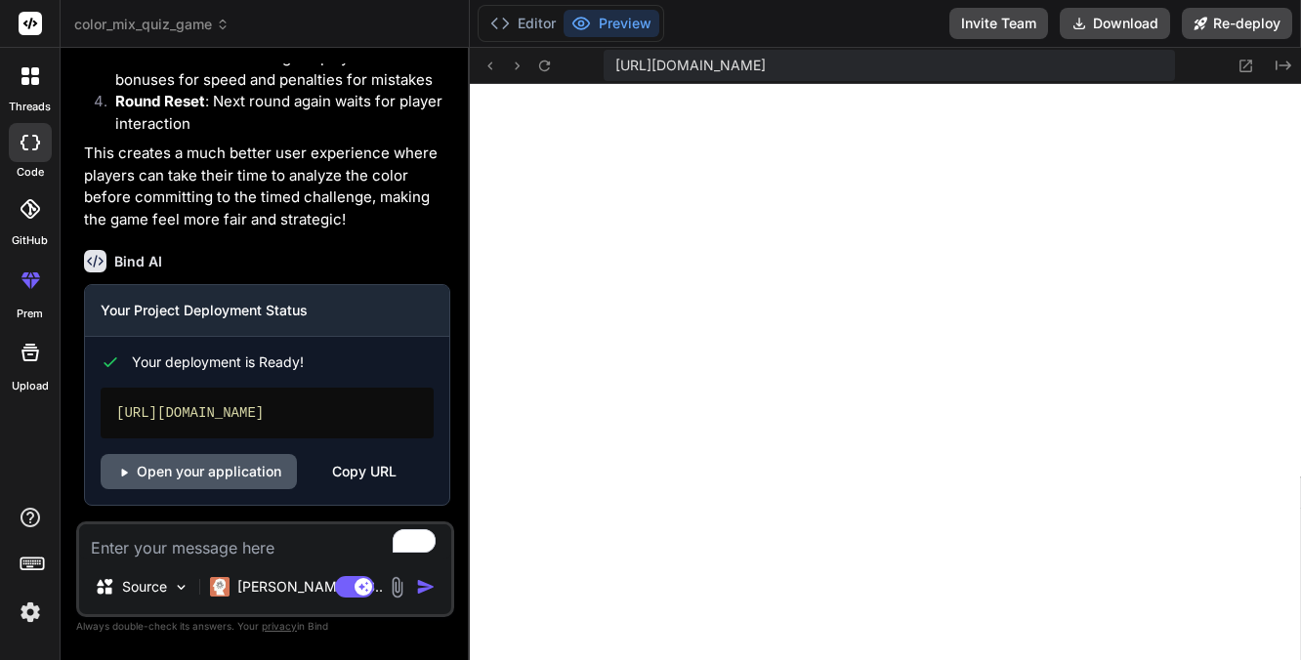
click at [264, 482] on link "Open your application" at bounding box center [199, 471] width 196 height 35
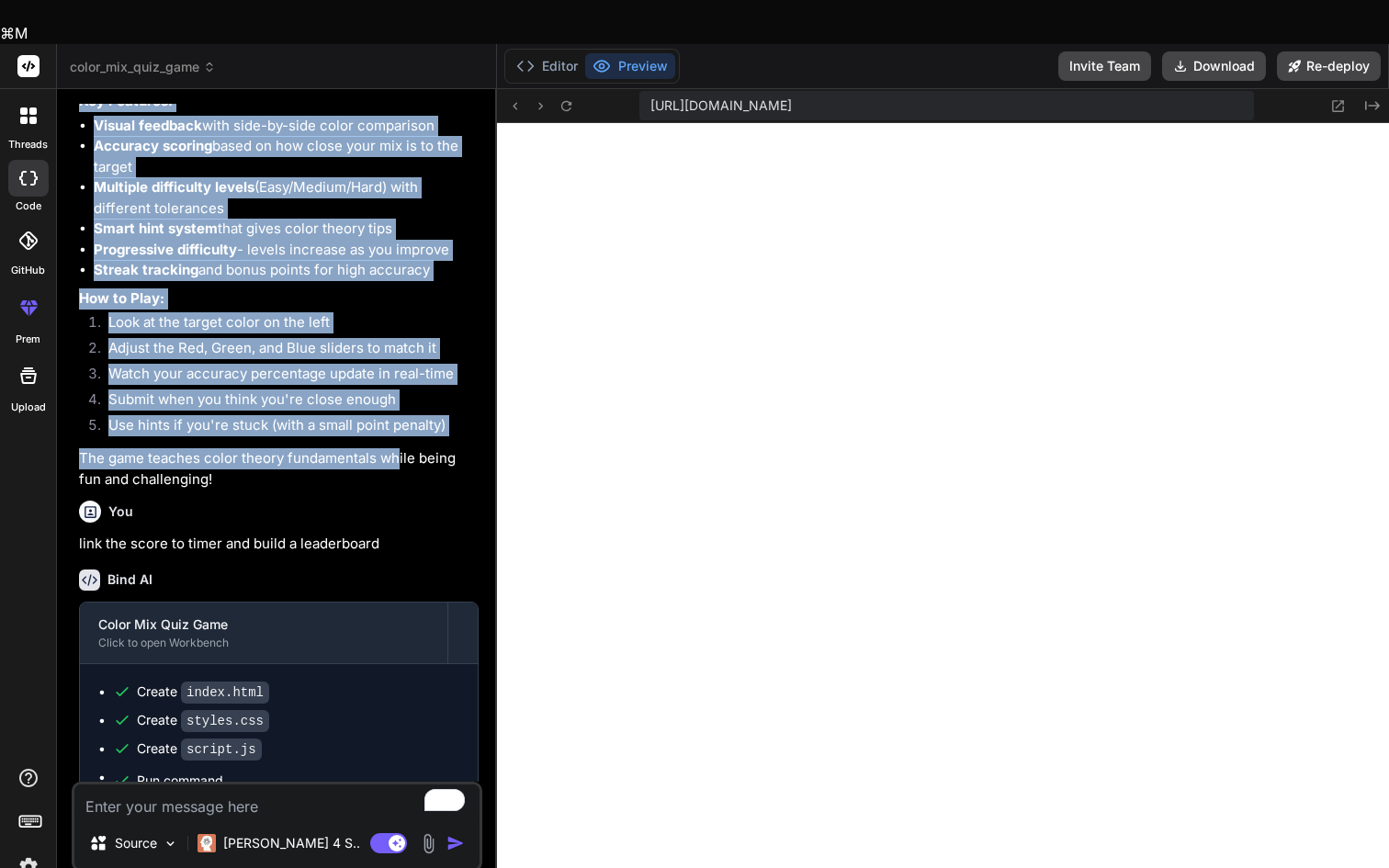
scroll to position [1431, 0]
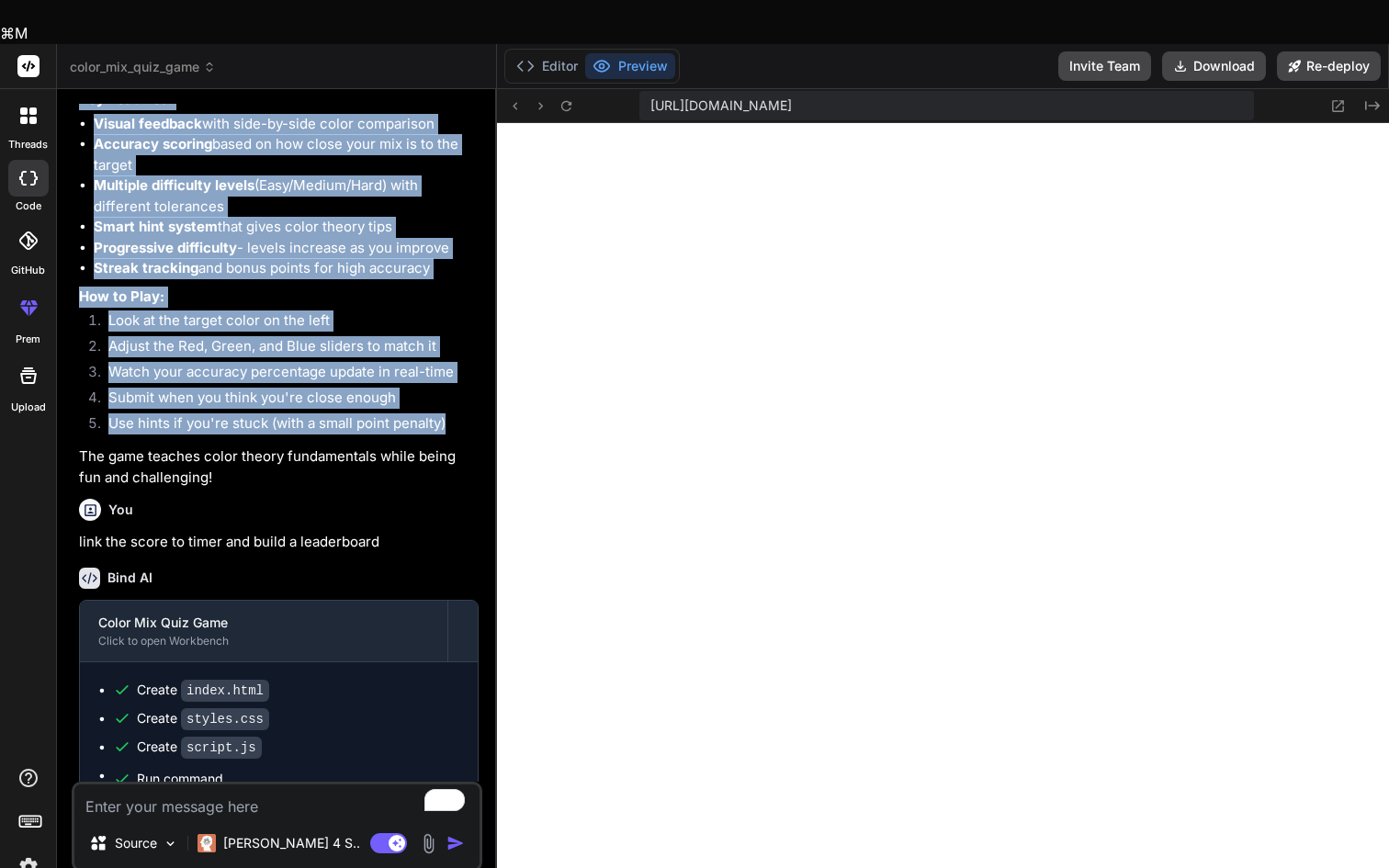
drag, startPoint x: 216, startPoint y: 131, endPoint x: 450, endPoint y: 443, distance: 390.0
click at [450, 443] on div "Color Mix Quiz Game Click to open Workbench Create package.json Create index.ht…" at bounding box center [278, 80] width 400 height 816
copy div "an engaging Color Mix Quiz Game where you'll see a target color and need to adj…"
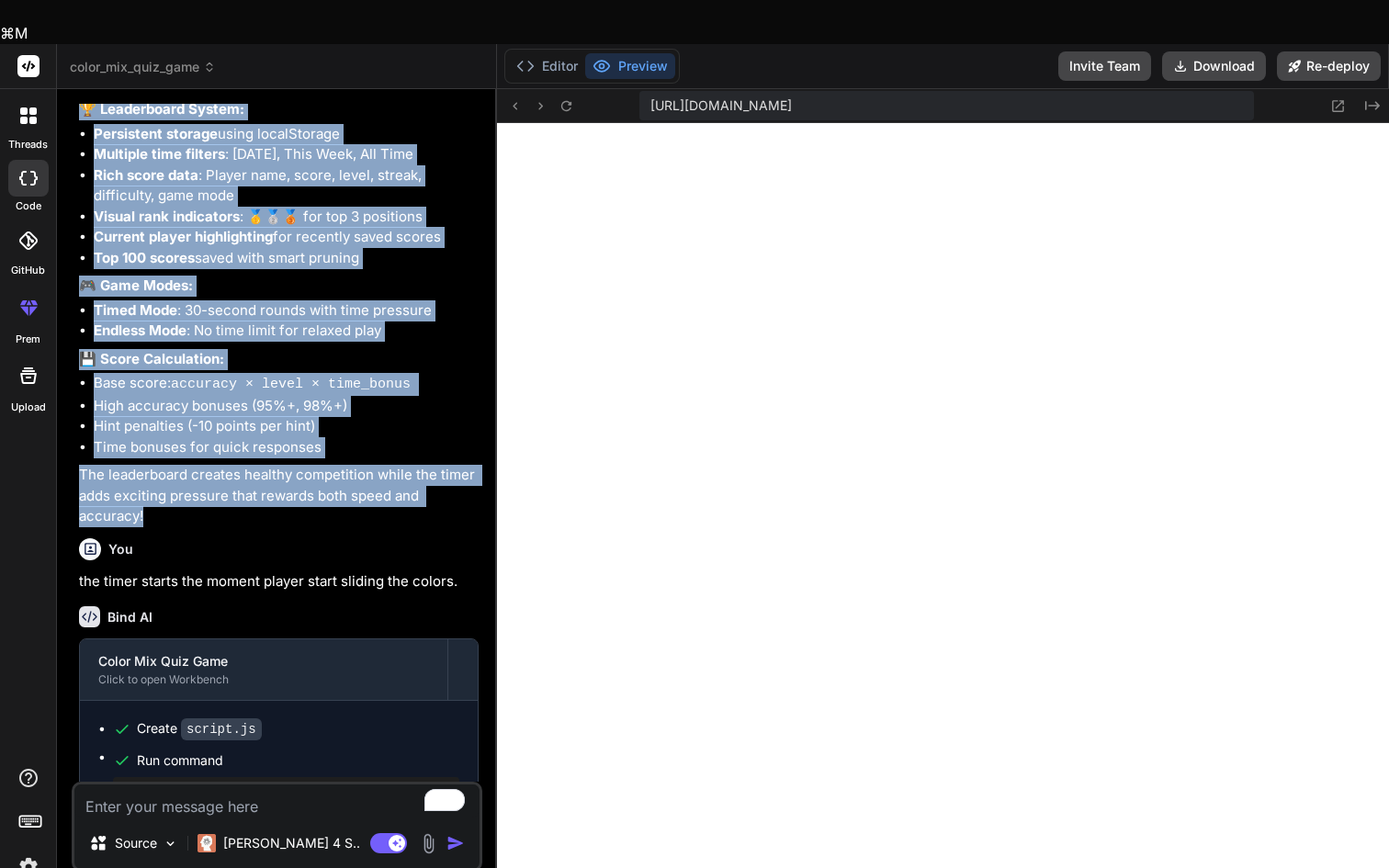
scroll to position [2438, 0]
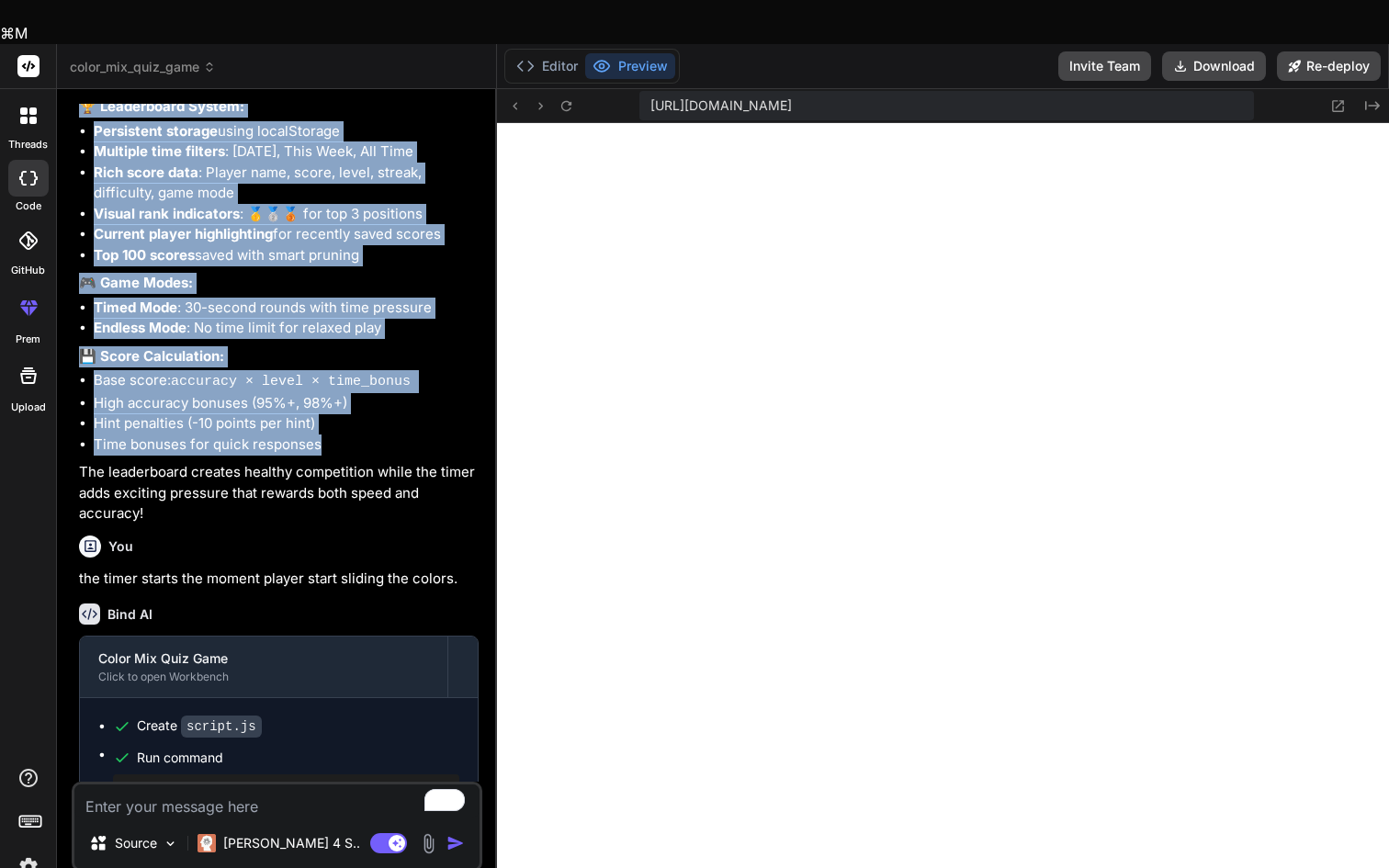
drag, startPoint x: 97, startPoint y: 422, endPoint x: 325, endPoint y: 457, distance: 230.7
click at [325, 457] on div "Color Mix Quiz Game Click to open Workbench Create index.html Create styles.css…" at bounding box center [278, 57] width 400 height 932
copy div "Timer System: 30-second timer per round with visual progress bar Time bonuses :…"
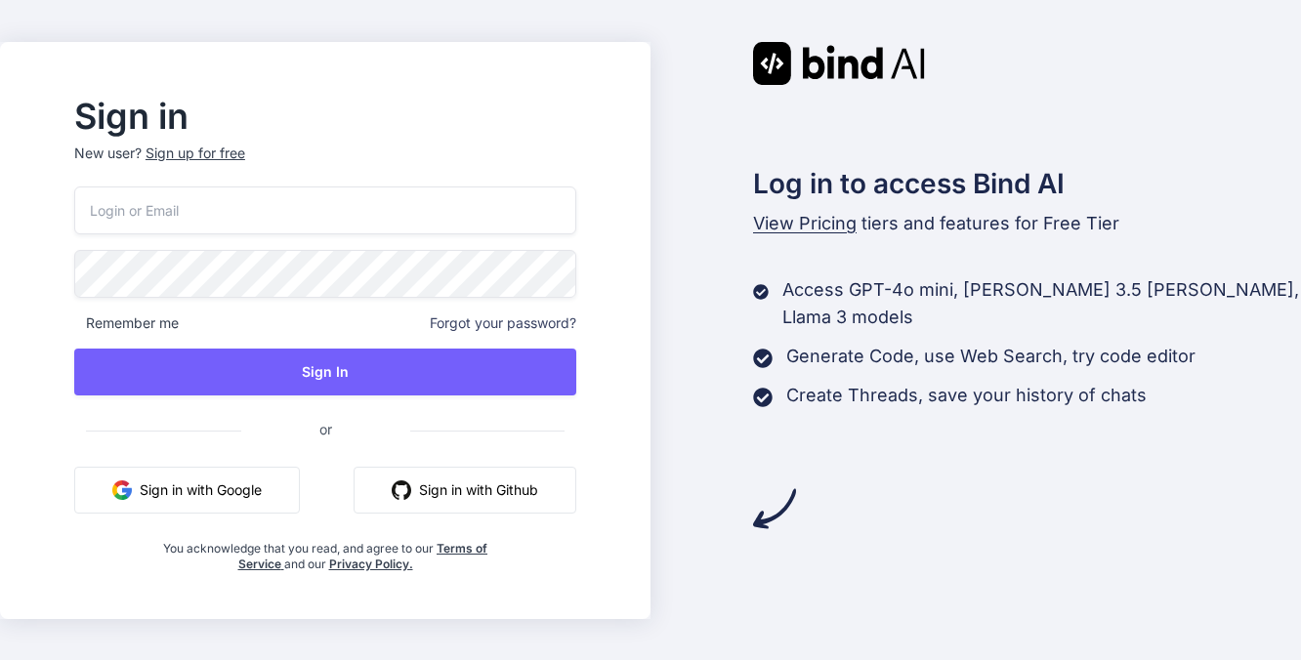
click at [219, 501] on button "Sign in with Google" at bounding box center [187, 490] width 226 height 47
